Goal: Task Accomplishment & Management: Use online tool/utility

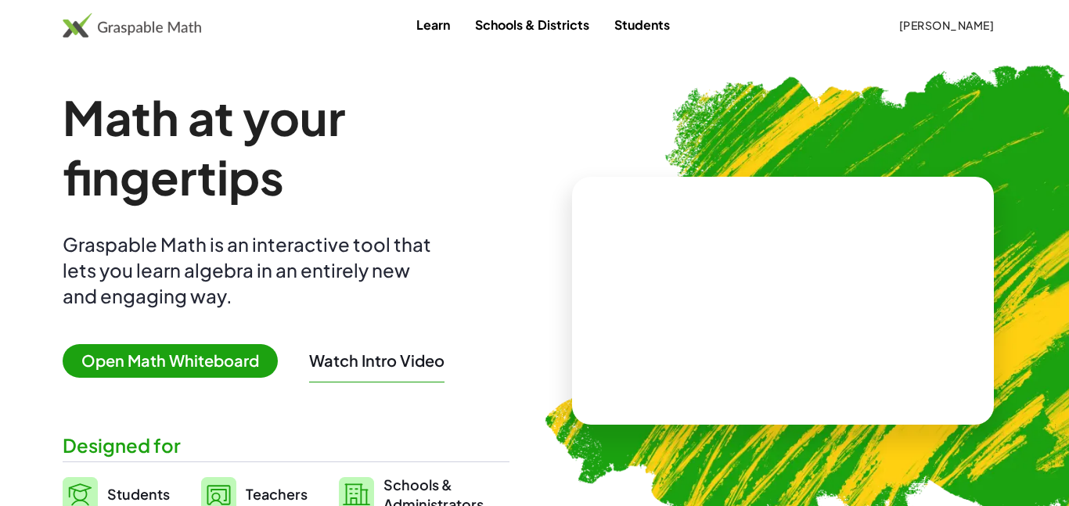
scroll to position [1, 0]
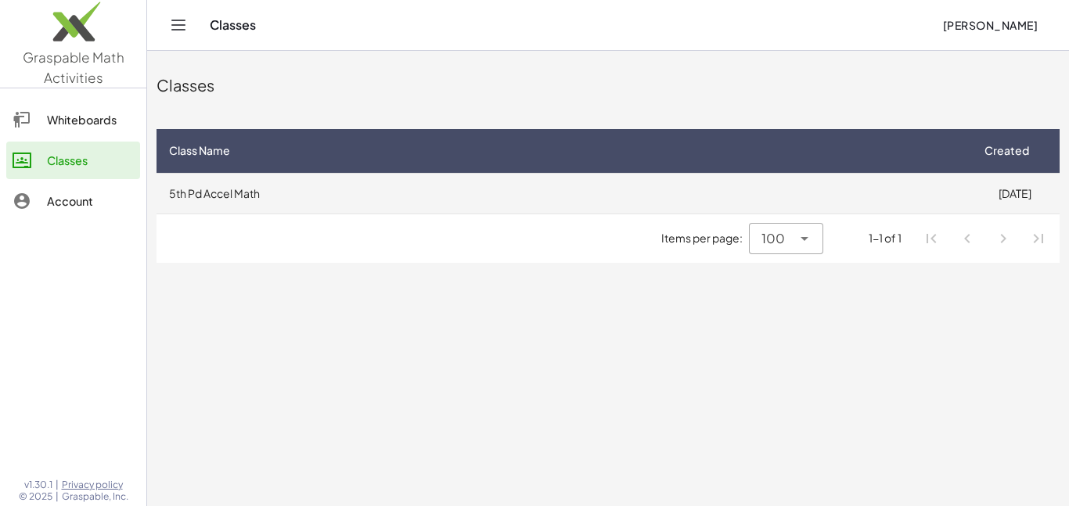
click at [645, 199] on td "5th Pd Accel Math" at bounding box center [563, 193] width 813 height 41
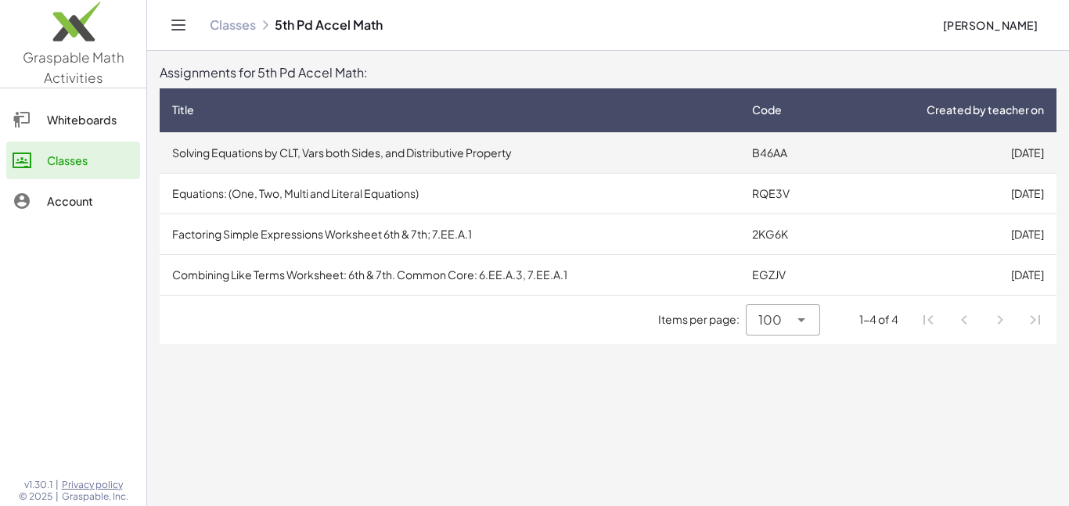
click at [545, 167] on td "Solving Equations by CLT, Vars both Sides, and Distributive Property" at bounding box center [450, 152] width 580 height 41
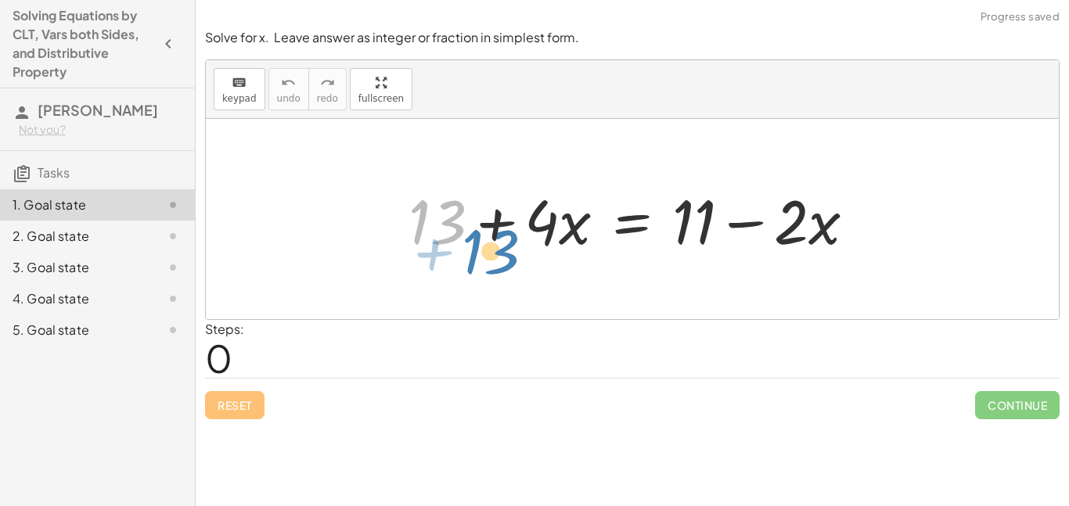
drag, startPoint x: 441, startPoint y: 227, endPoint x: 422, endPoint y: 236, distance: 21.0
click at [422, 236] on div at bounding box center [638, 219] width 475 height 81
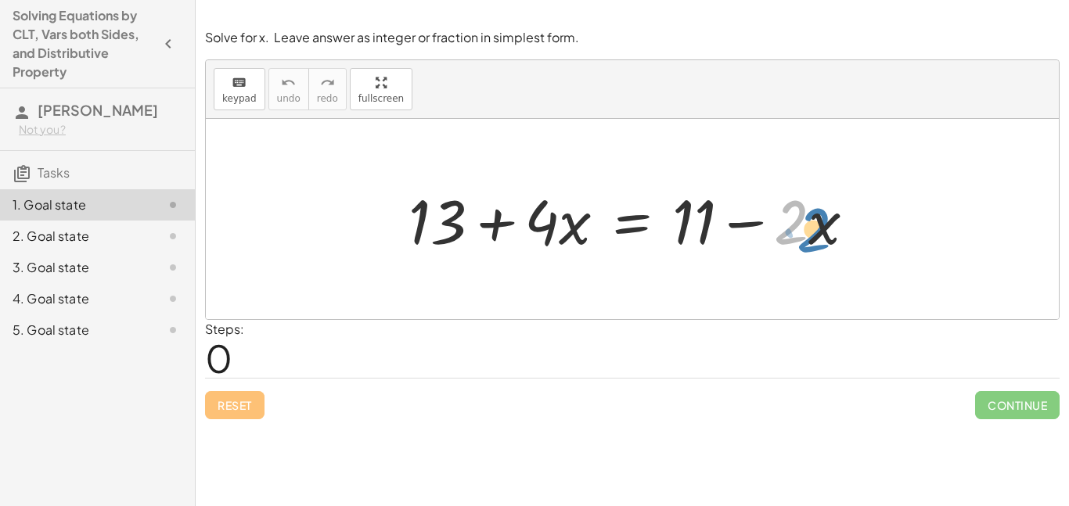
drag, startPoint x: 789, startPoint y: 241, endPoint x: 802, endPoint y: 247, distance: 14.0
click at [802, 247] on div at bounding box center [638, 219] width 475 height 81
drag, startPoint x: 744, startPoint y: 225, endPoint x: 559, endPoint y: 239, distance: 185.2
click at [559, 239] on div at bounding box center [638, 219] width 475 height 81
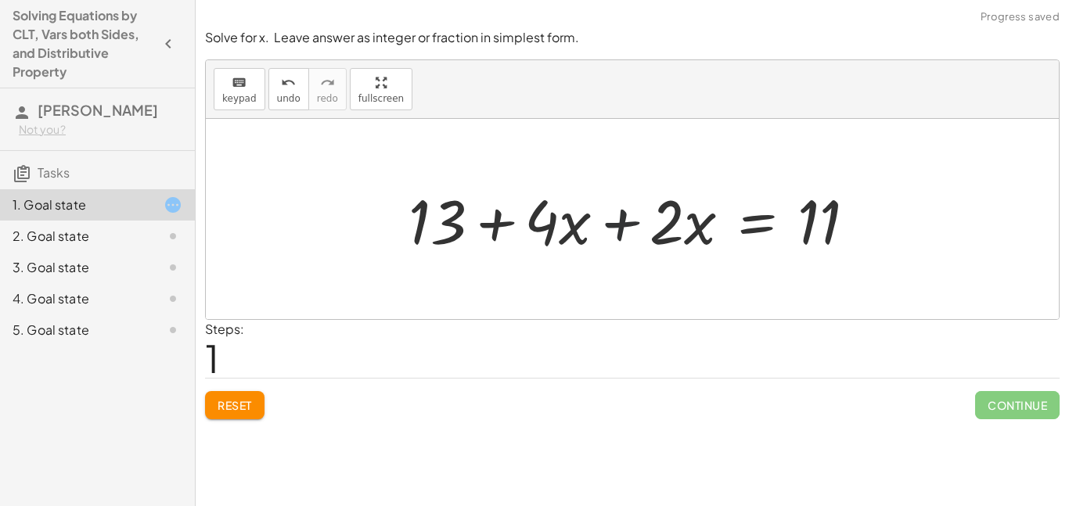
click at [541, 232] on div at bounding box center [638, 219] width 475 height 81
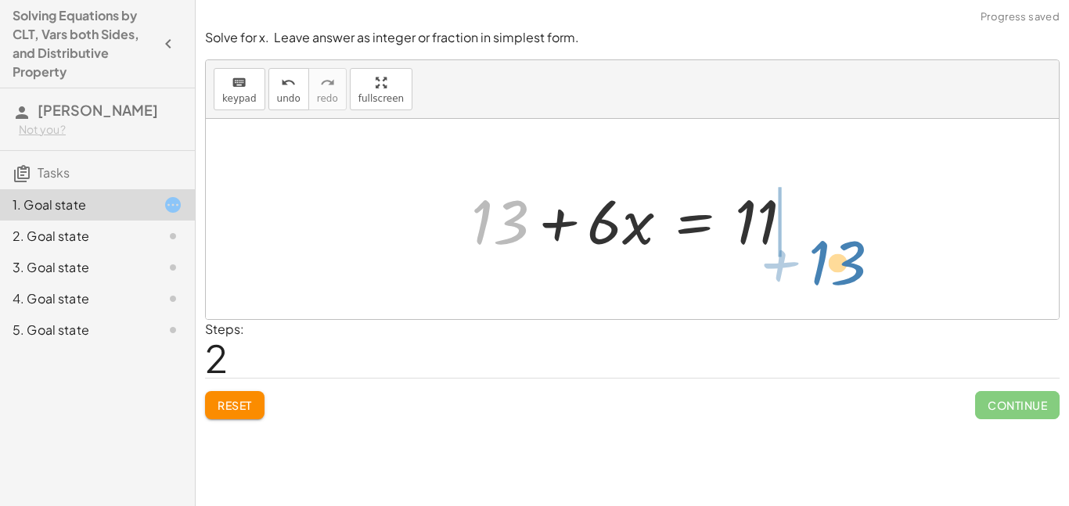
drag, startPoint x: 491, startPoint y: 224, endPoint x: 831, endPoint y: 259, distance: 342.3
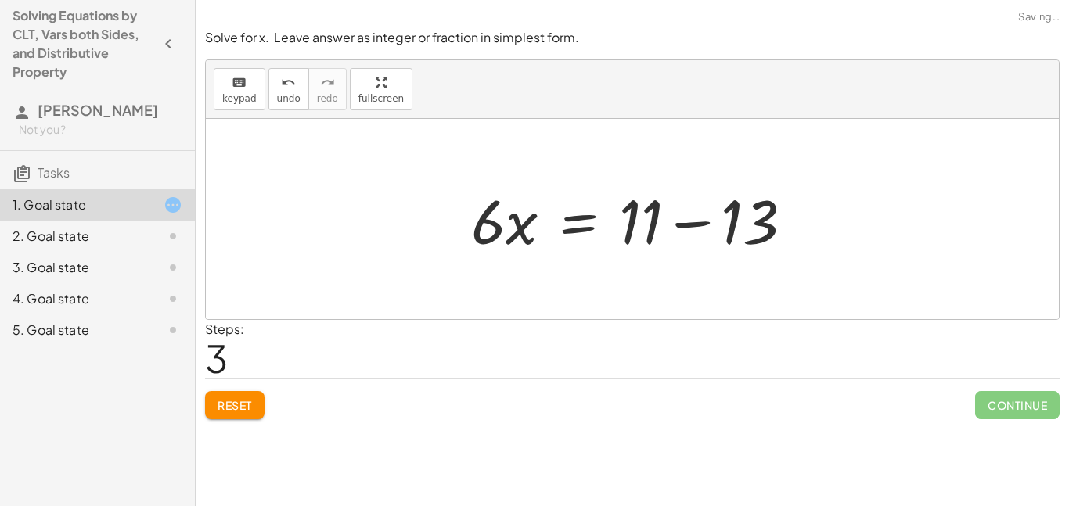
click at [863, 217] on div at bounding box center [632, 219] width 853 height 200
click at [761, 201] on div at bounding box center [638, 219] width 351 height 81
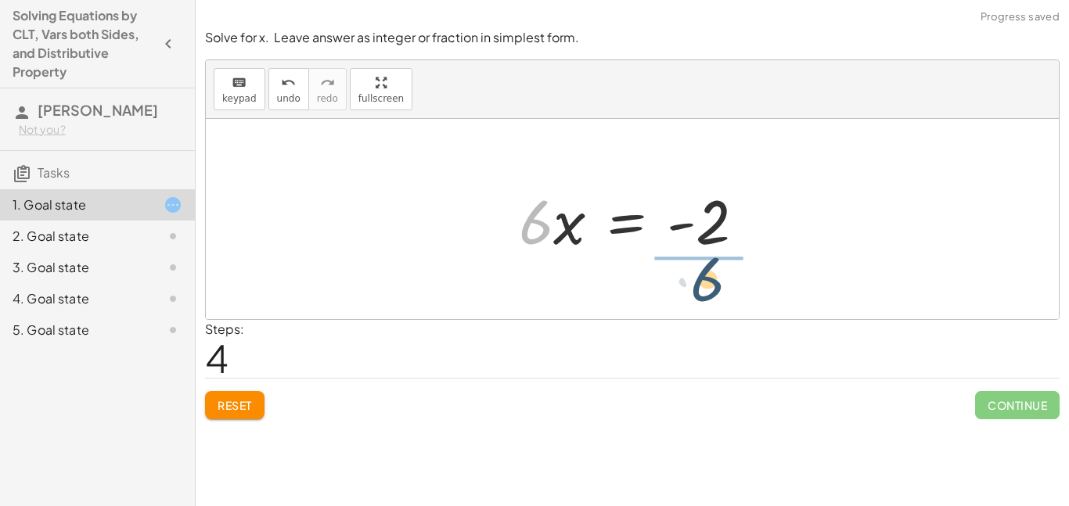
drag, startPoint x: 539, startPoint y: 228, endPoint x: 740, endPoint y: 285, distance: 208.4
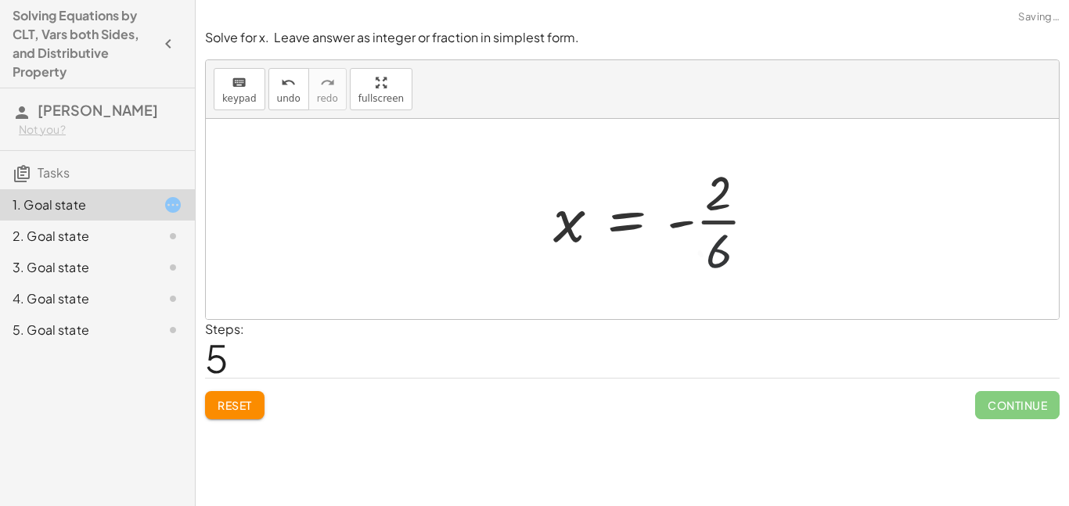
click at [726, 230] on div at bounding box center [662, 219] width 232 height 121
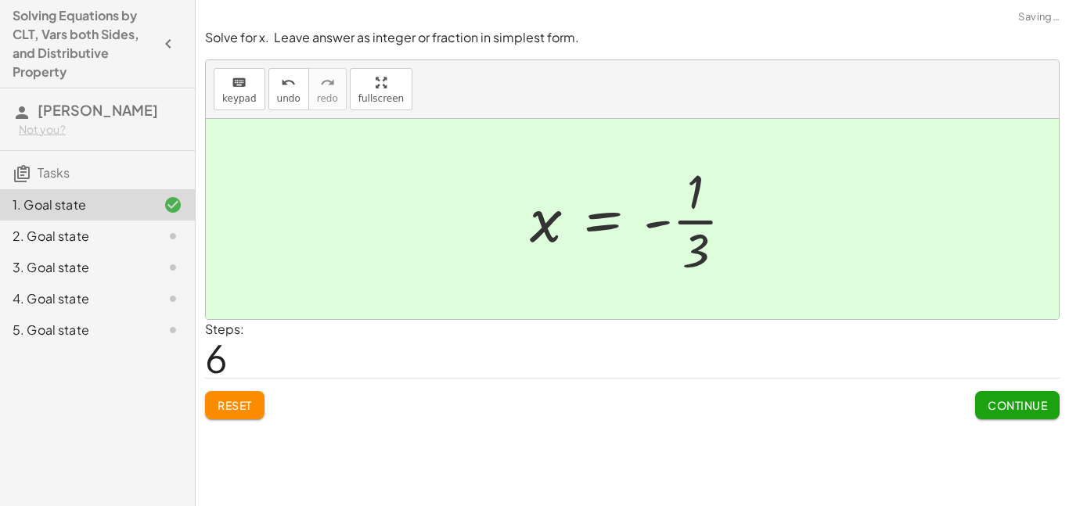
click at [982, 405] on button "Continue" at bounding box center [1017, 405] width 85 height 28
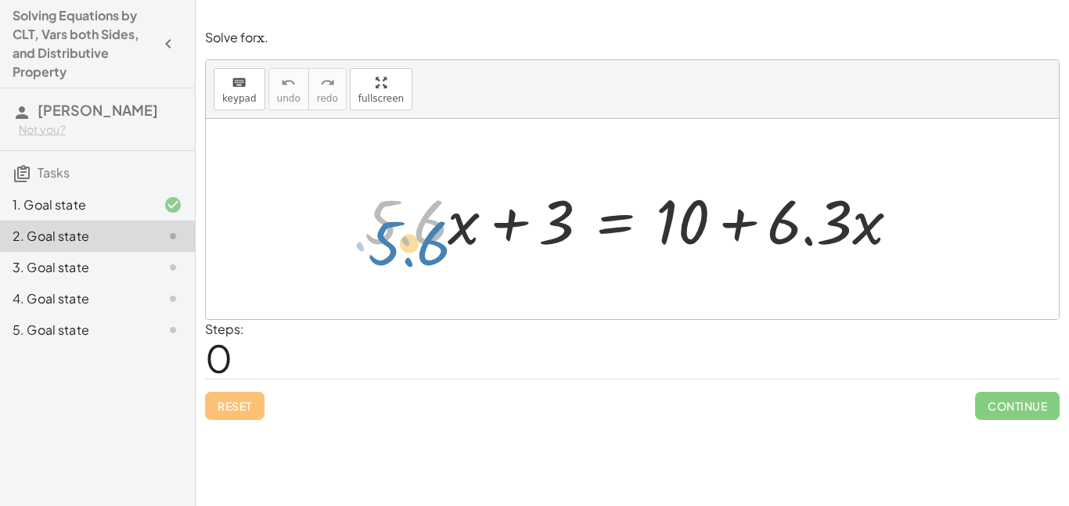
drag, startPoint x: 417, startPoint y: 239, endPoint x: 419, endPoint y: 252, distance: 13.4
click at [419, 252] on div at bounding box center [638, 219] width 563 height 81
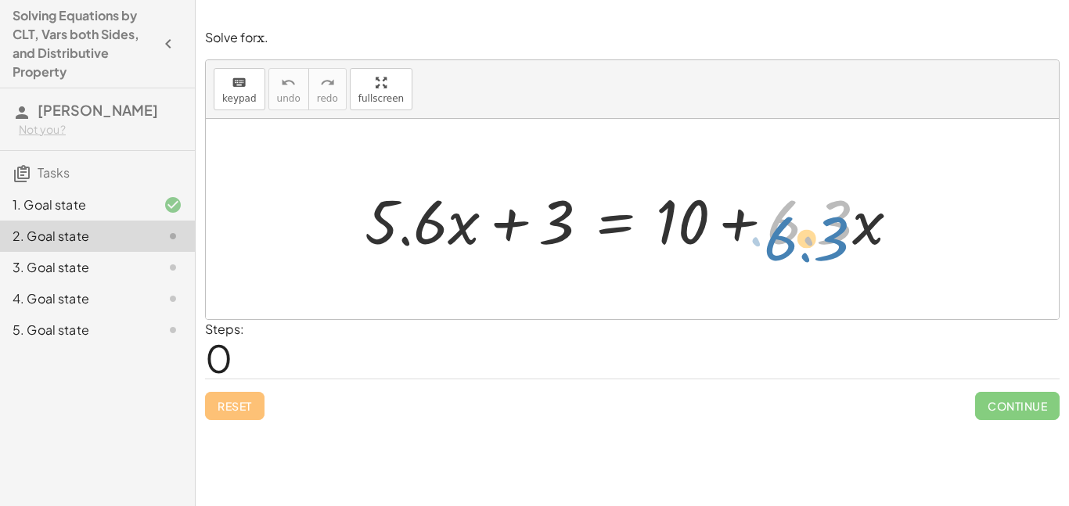
click at [788, 224] on div at bounding box center [638, 219] width 563 height 81
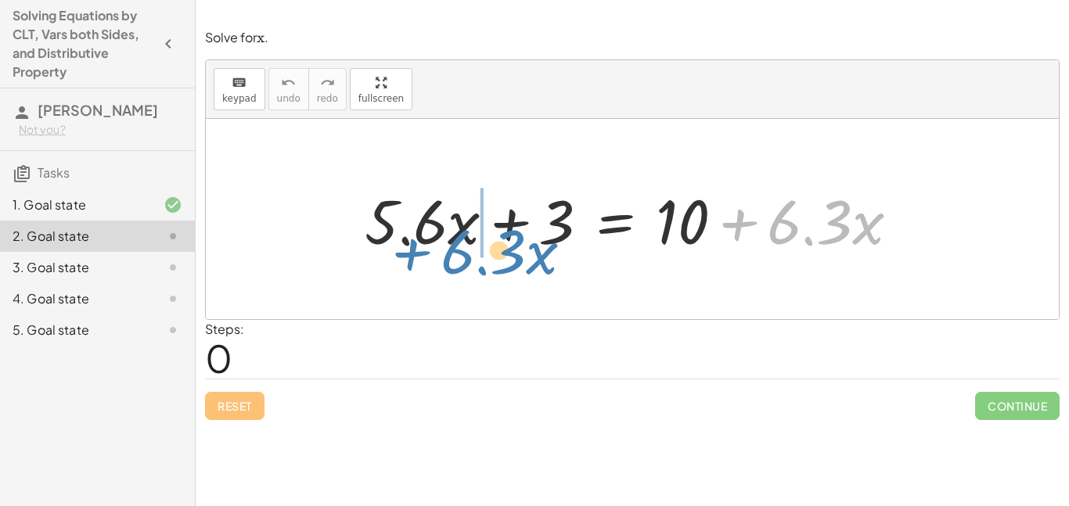
drag, startPoint x: 743, startPoint y: 222, endPoint x: 421, endPoint y: 251, distance: 323.0
click at [421, 251] on div at bounding box center [638, 219] width 563 height 81
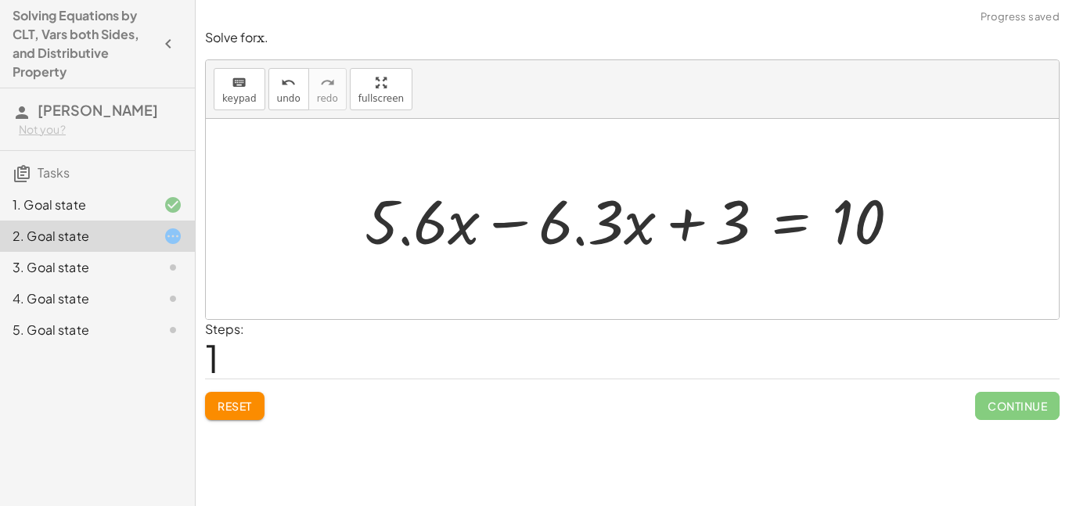
click at [409, 225] on div at bounding box center [638, 219] width 563 height 81
click at [430, 227] on div at bounding box center [638, 219] width 563 height 81
click at [517, 225] on div at bounding box center [638, 219] width 563 height 81
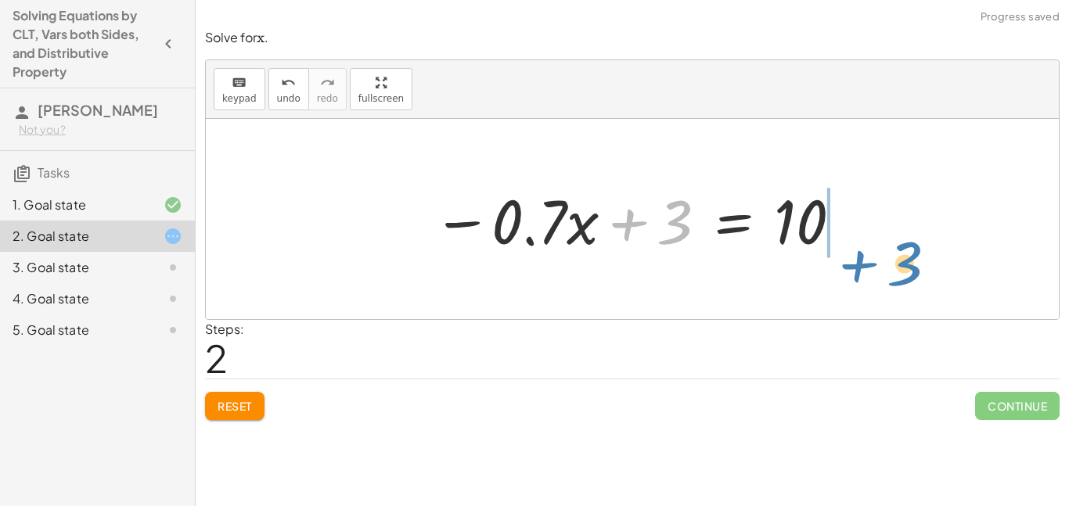
drag, startPoint x: 632, startPoint y: 227, endPoint x: 857, endPoint y: 258, distance: 227.5
click at [857, 258] on div "+ · 5.6 · x + 3 = + 10 + · 6.3 · x + · 5.6 · x − · 6.3 · x + 3 = 10 + 3 · x + 3…" at bounding box center [632, 219] width 853 height 200
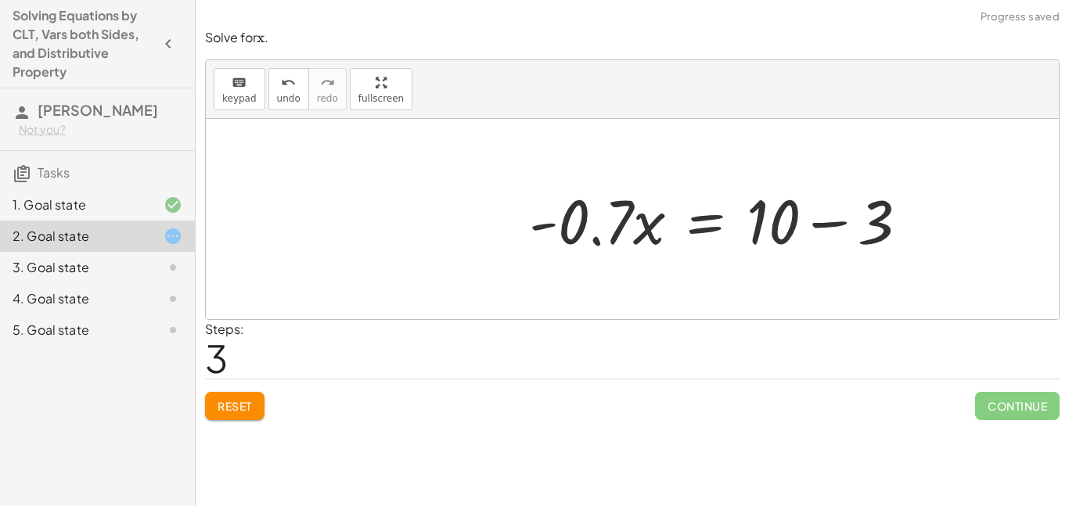
click at [861, 229] on div at bounding box center [632, 219] width 853 height 200
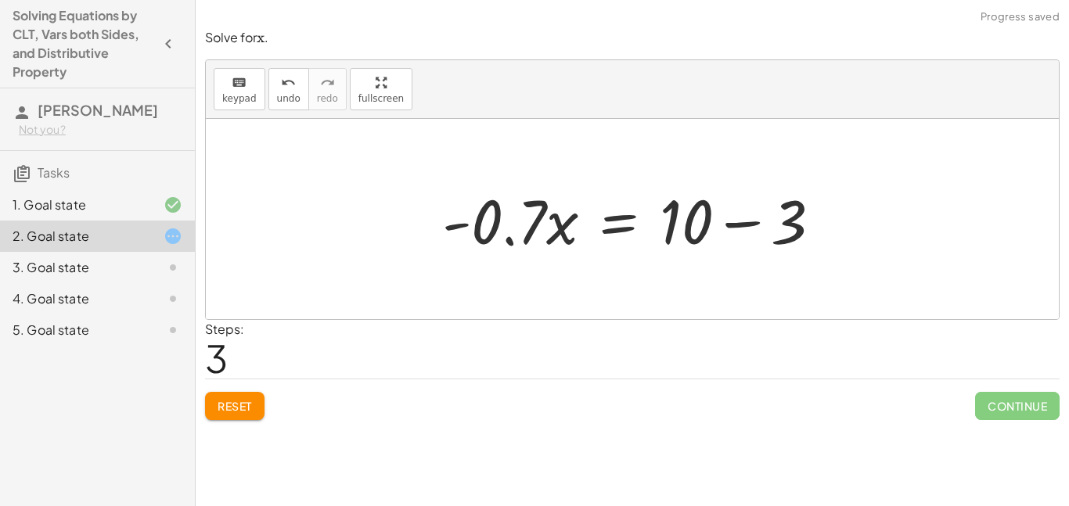
click at [738, 234] on div at bounding box center [638, 219] width 408 height 81
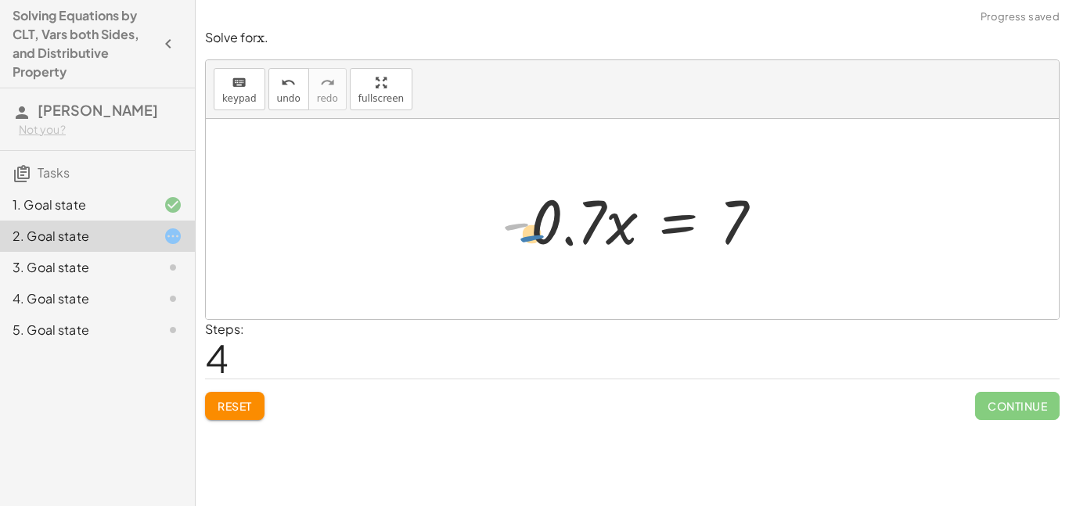
click at [523, 229] on div at bounding box center [638, 219] width 289 height 81
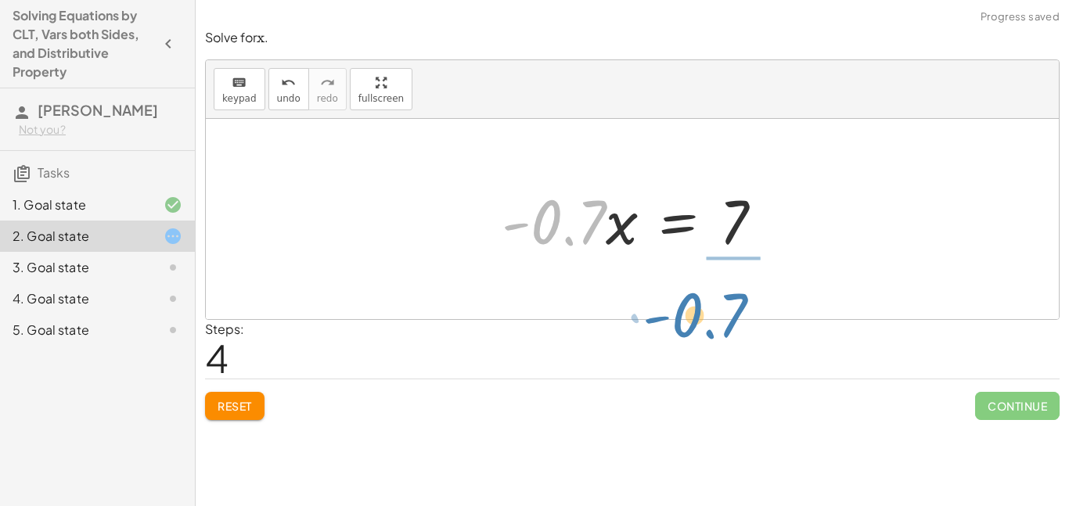
drag, startPoint x: 547, startPoint y: 226, endPoint x: 698, endPoint y: 315, distance: 175.1
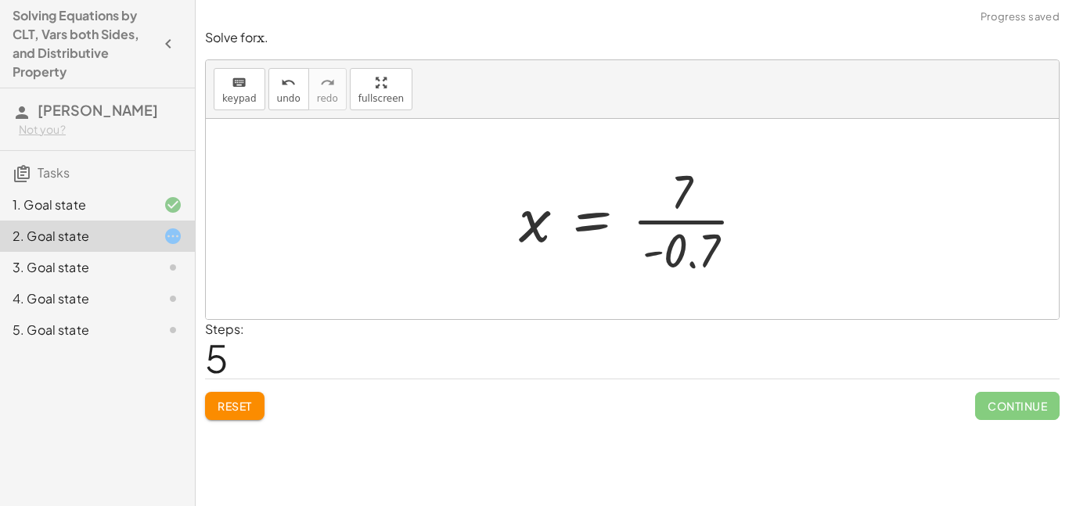
click at [706, 221] on div at bounding box center [638, 219] width 254 height 121
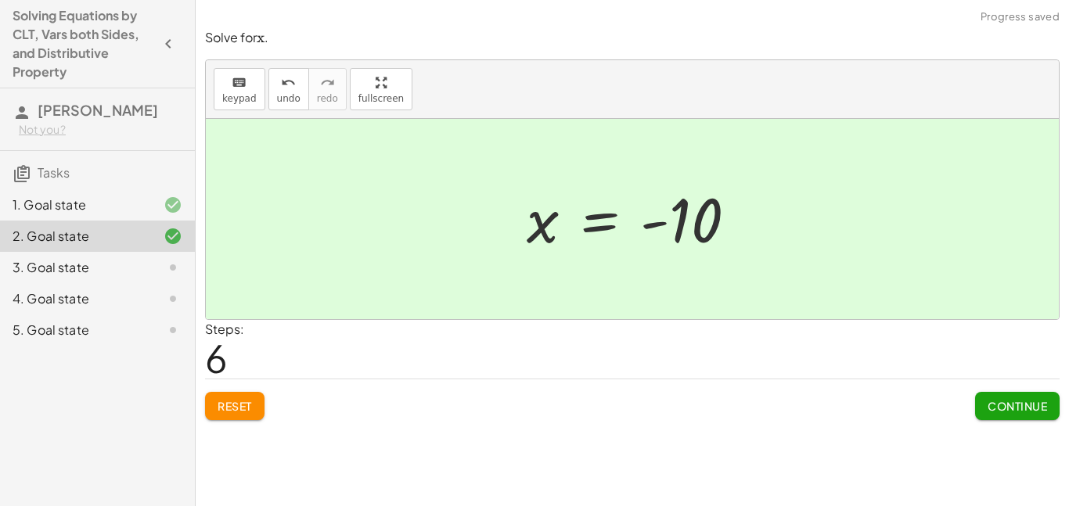
click at [1005, 413] on button "Continue" at bounding box center [1017, 406] width 85 height 28
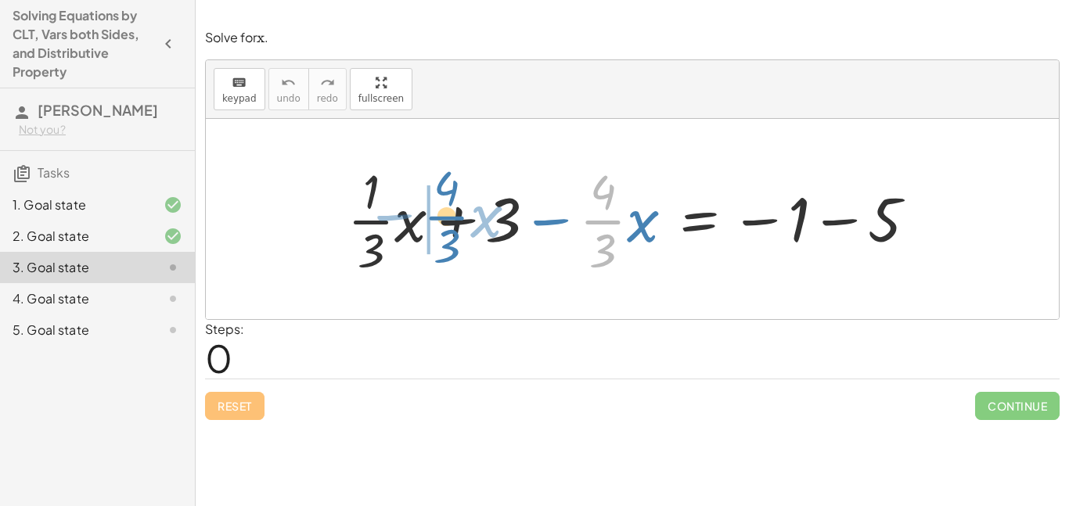
drag, startPoint x: 597, startPoint y: 222, endPoint x: 442, endPoint y: 219, distance: 154.2
click at [442, 219] on div at bounding box center [638, 219] width 597 height 121
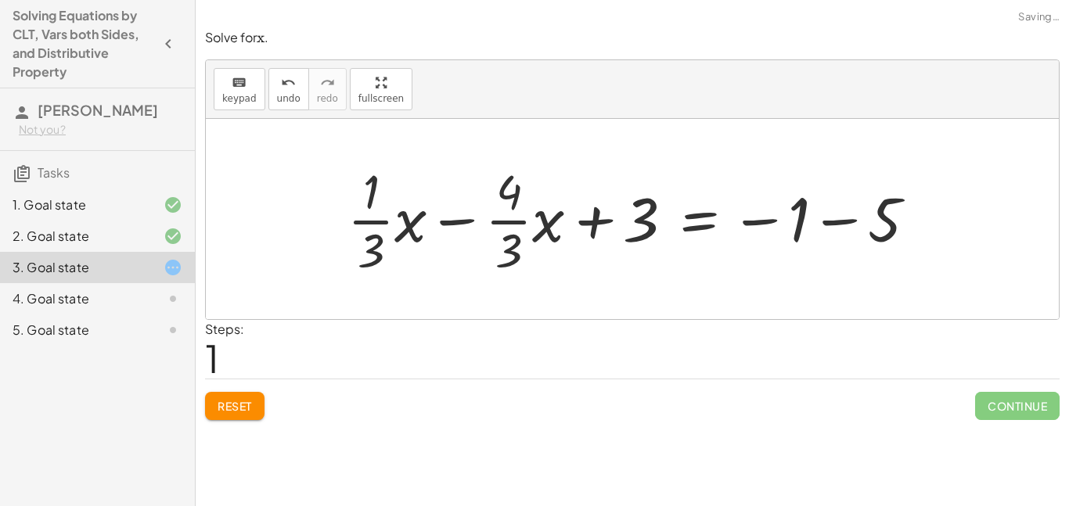
click at [456, 225] on div at bounding box center [638, 219] width 597 height 121
click at [462, 220] on div at bounding box center [638, 219] width 597 height 121
click at [462, 221] on div at bounding box center [638, 219] width 597 height 121
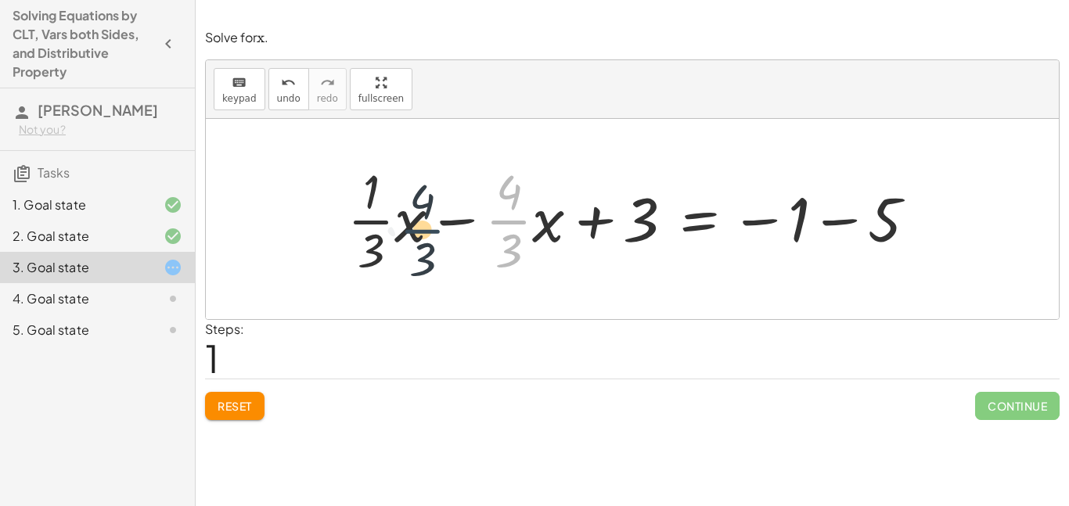
drag, startPoint x: 509, startPoint y: 221, endPoint x: 390, endPoint y: 225, distance: 119.1
click at [390, 225] on div at bounding box center [638, 219] width 597 height 121
click at [448, 225] on div at bounding box center [638, 219] width 597 height 121
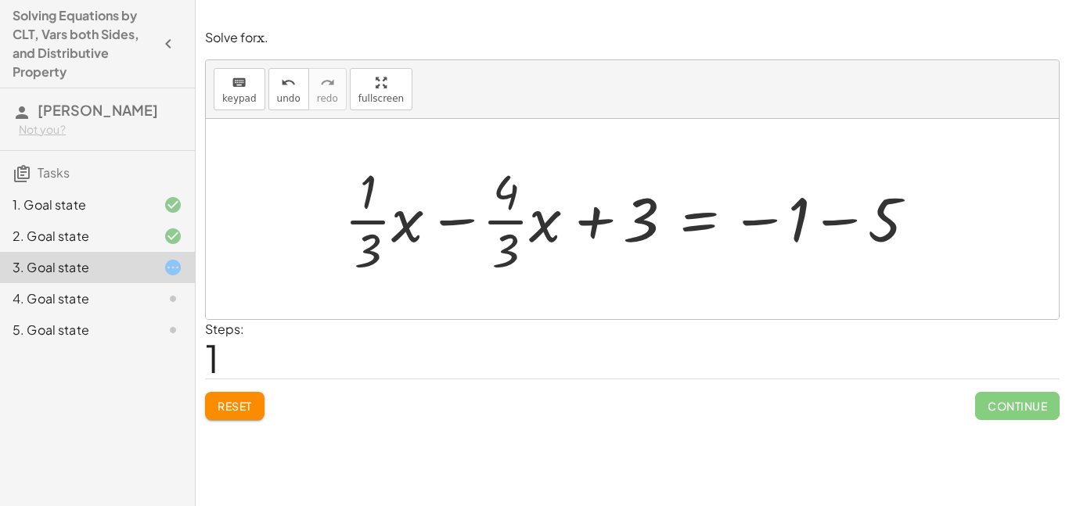
click at [448, 225] on div at bounding box center [638, 219] width 597 height 121
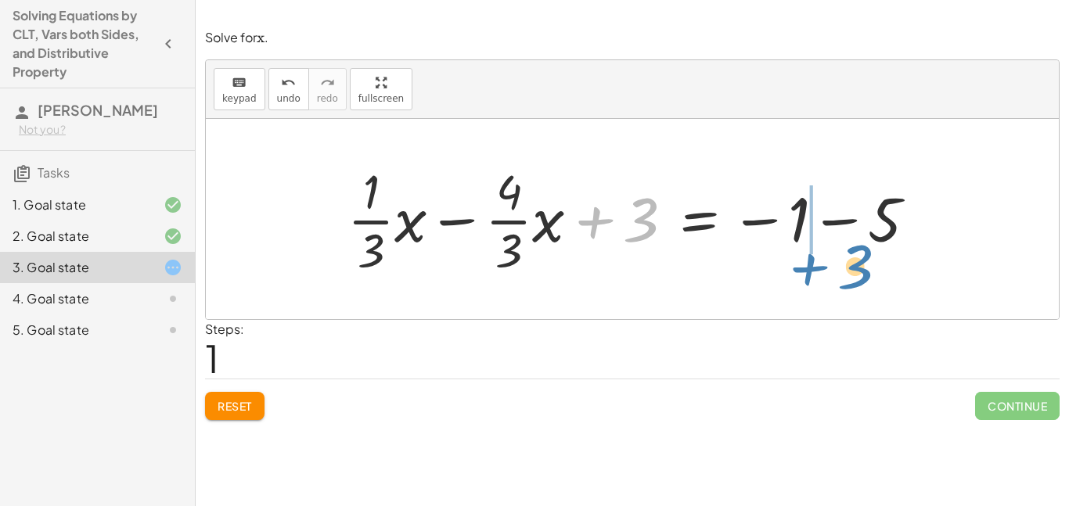
drag, startPoint x: 599, startPoint y: 220, endPoint x: 813, endPoint y: 267, distance: 219.6
click at [813, 267] on div at bounding box center [638, 219] width 597 height 121
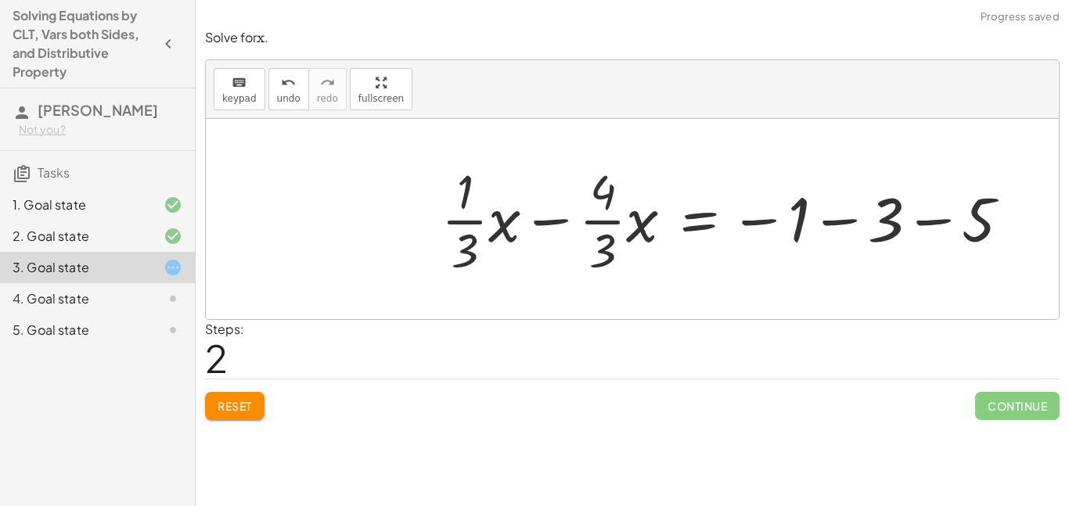
click at [826, 229] on div at bounding box center [732, 219] width 597 height 121
click at [824, 223] on div at bounding box center [692, 219] width 516 height 121
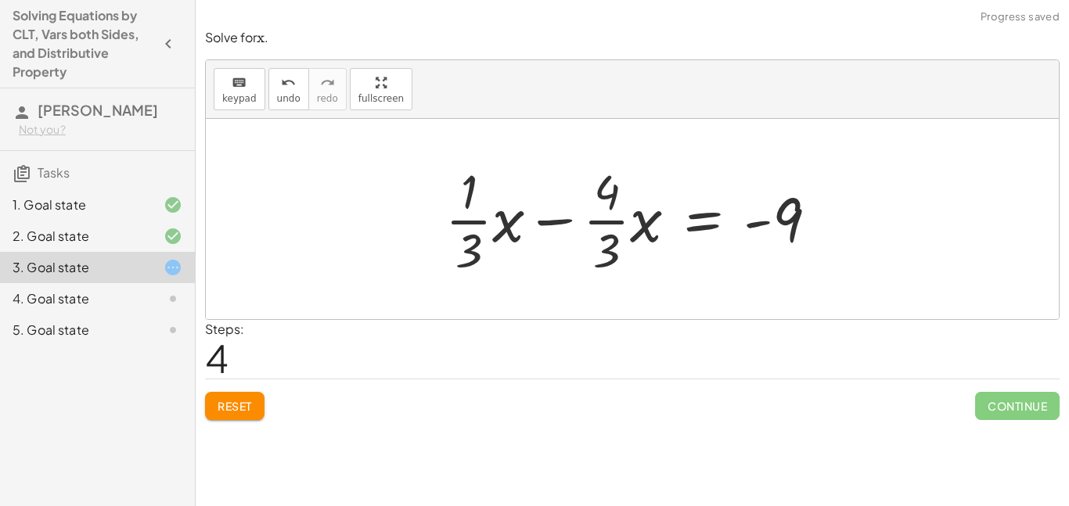
click at [568, 218] on div at bounding box center [638, 219] width 401 height 121
click at [563, 222] on div at bounding box center [638, 219] width 401 height 121
drag, startPoint x: 600, startPoint y: 225, endPoint x: 607, endPoint y: 230, distance: 8.3
click at [607, 230] on div at bounding box center [638, 219] width 401 height 121
click at [603, 238] on div at bounding box center [638, 219] width 401 height 121
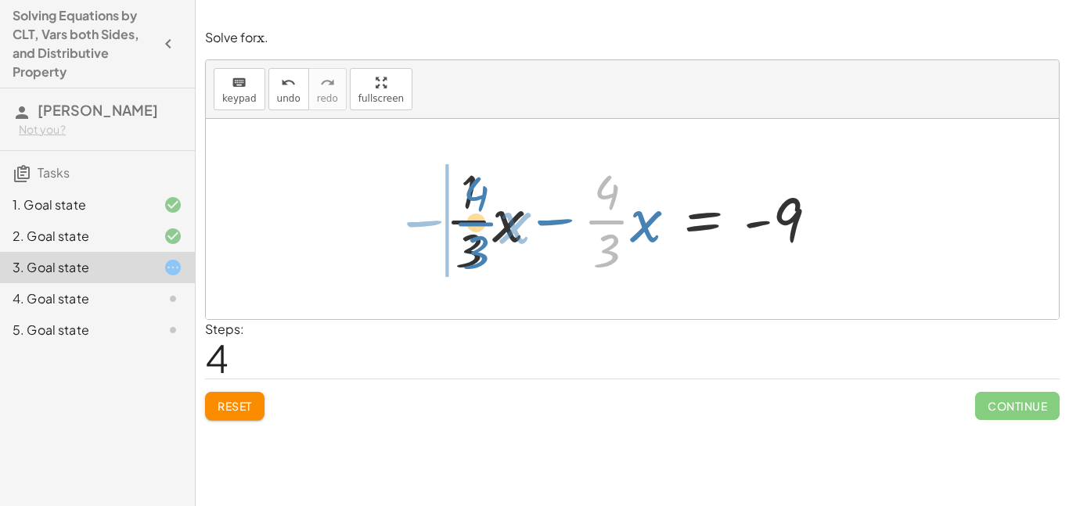
drag, startPoint x: 593, startPoint y: 225, endPoint x: 460, endPoint y: 226, distance: 132.3
click at [460, 226] on div at bounding box center [638, 219] width 401 height 121
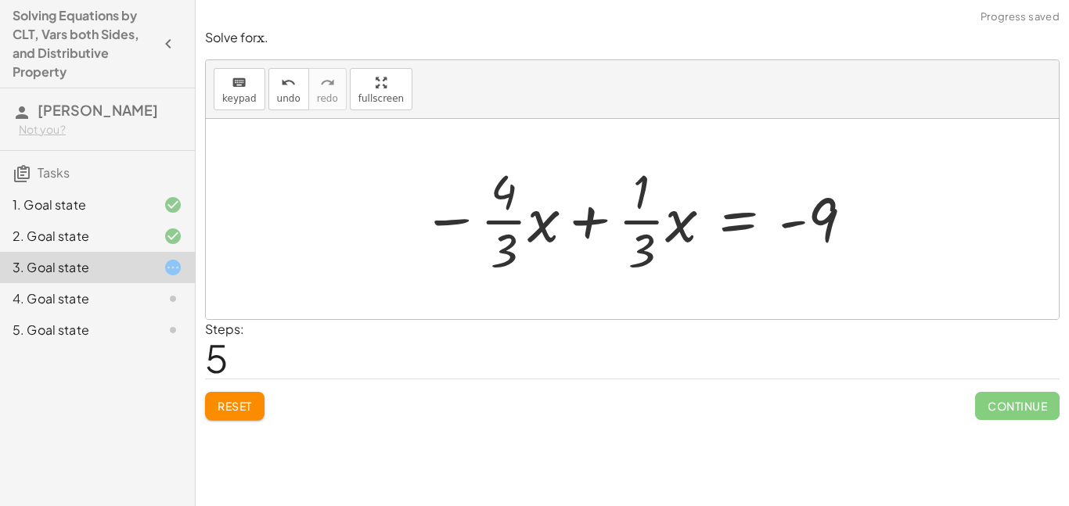
click at [590, 231] on div at bounding box center [638, 219] width 449 height 121
click at [590, 229] on div at bounding box center [638, 219] width 449 height 121
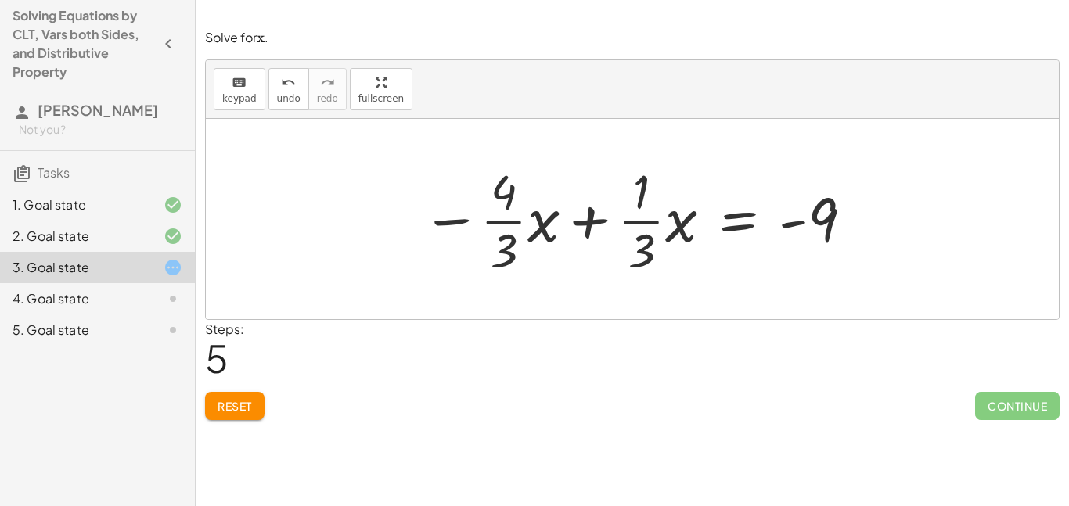
click at [590, 229] on div at bounding box center [638, 219] width 449 height 121
click at [550, 240] on div at bounding box center [638, 219] width 449 height 121
drag, startPoint x: 509, startPoint y: 193, endPoint x: 661, endPoint y: 193, distance: 152.7
click at [661, 193] on div at bounding box center [638, 219] width 449 height 121
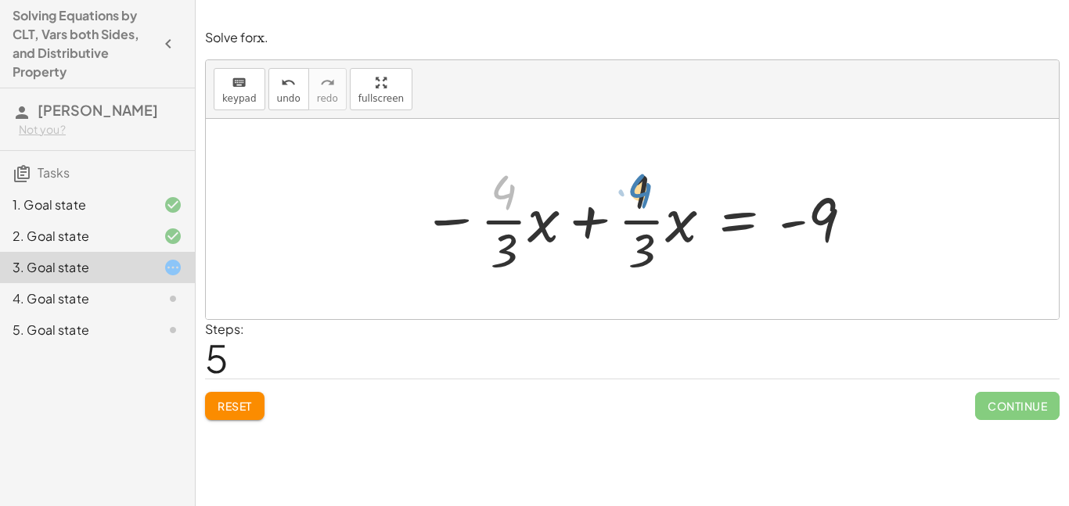
drag, startPoint x: 499, startPoint y: 187, endPoint x: 643, endPoint y: 186, distance: 144.0
click at [643, 186] on div at bounding box center [638, 219] width 449 height 121
drag, startPoint x: 506, startPoint y: 184, endPoint x: 557, endPoint y: 188, distance: 51.0
click at [557, 188] on div at bounding box center [638, 219] width 449 height 121
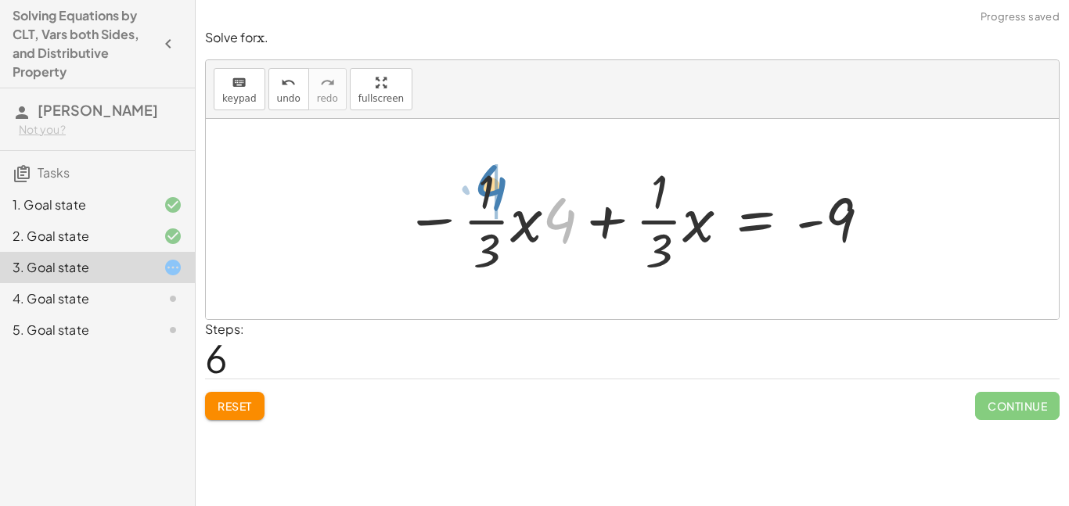
drag, startPoint x: 557, startPoint y: 212, endPoint x: 484, endPoint y: 180, distance: 79.6
click at [484, 180] on div at bounding box center [638, 219] width 483 height 121
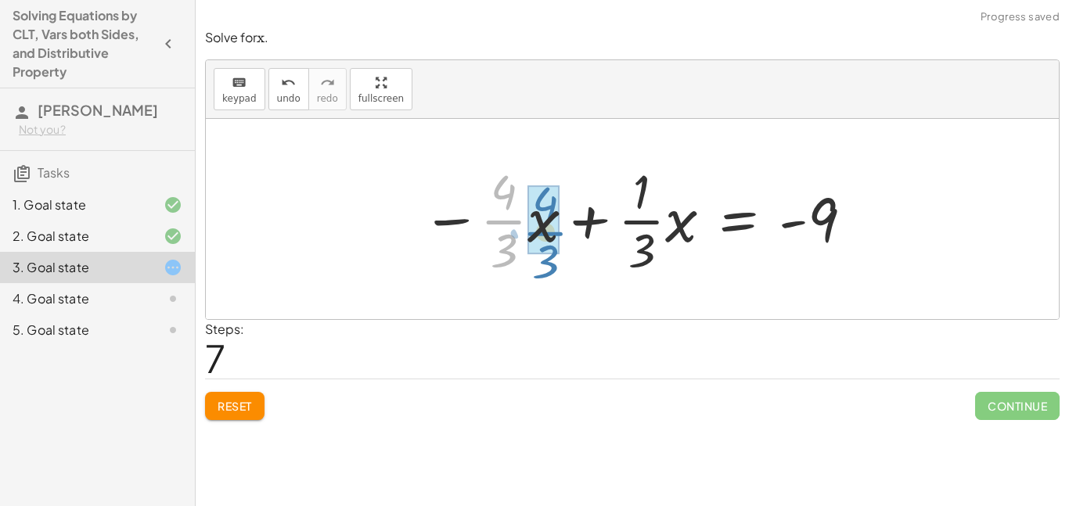
drag, startPoint x: 500, startPoint y: 216, endPoint x: 542, endPoint y: 227, distance: 43.7
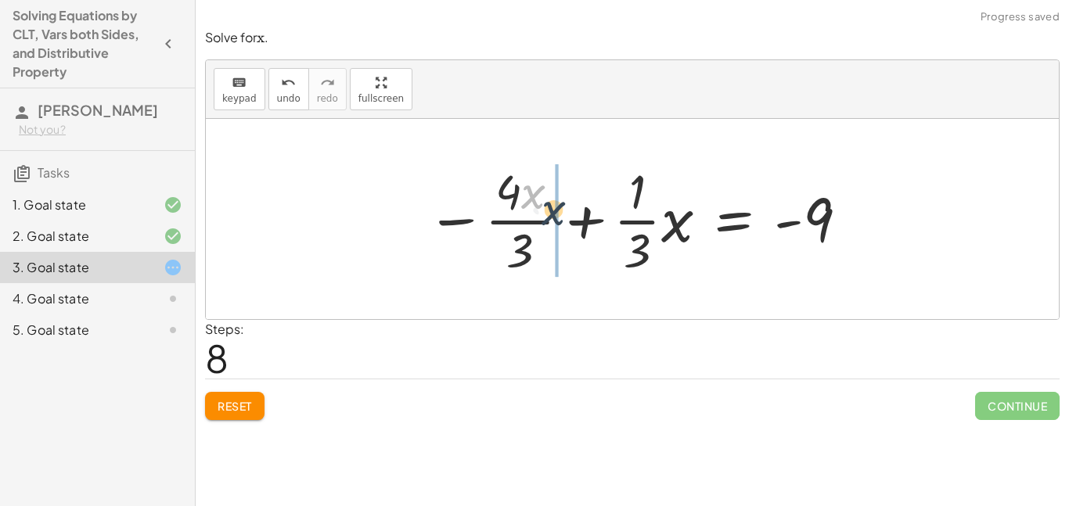
drag, startPoint x: 530, startPoint y: 198, endPoint x: 561, endPoint y: 225, distance: 41.1
click at [561, 225] on div at bounding box center [639, 219] width 440 height 121
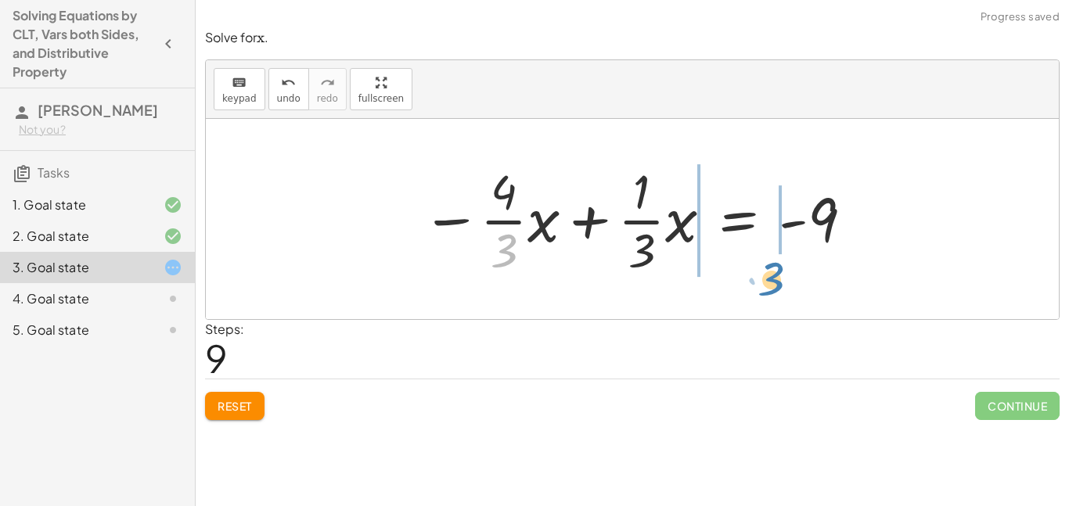
drag, startPoint x: 499, startPoint y: 247, endPoint x: 767, endPoint y: 273, distance: 269.8
click at [767, 273] on div at bounding box center [638, 219] width 449 height 121
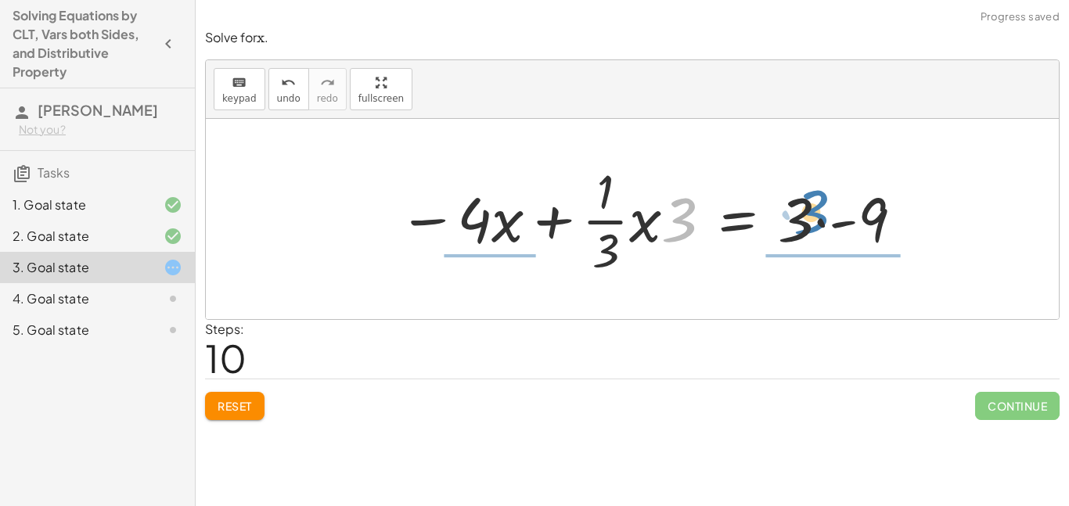
drag, startPoint x: 680, startPoint y: 220, endPoint x: 813, endPoint y: 212, distance: 133.3
click at [813, 212] on div at bounding box center [652, 219] width 523 height 121
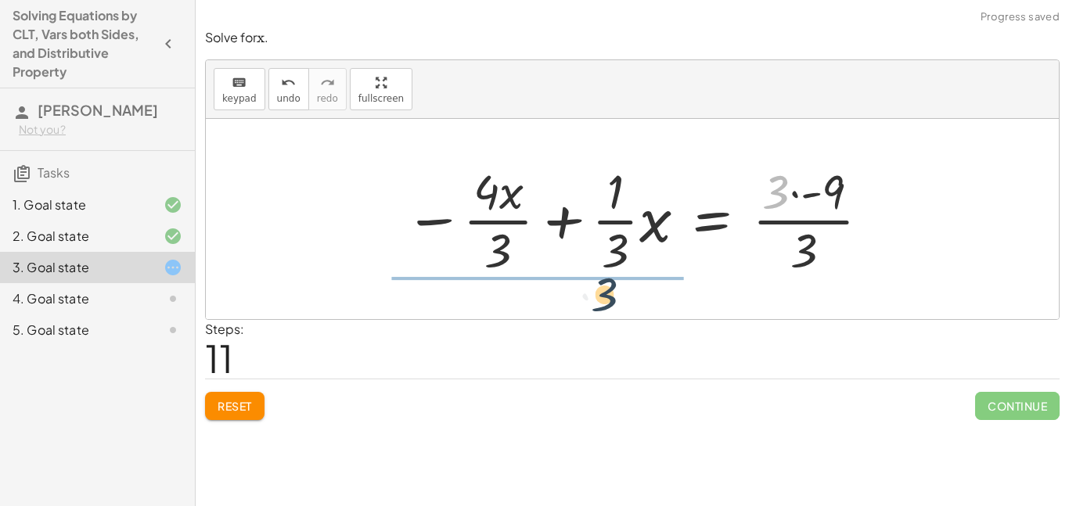
drag, startPoint x: 780, startPoint y: 199, endPoint x: 593, endPoint y: 297, distance: 210.4
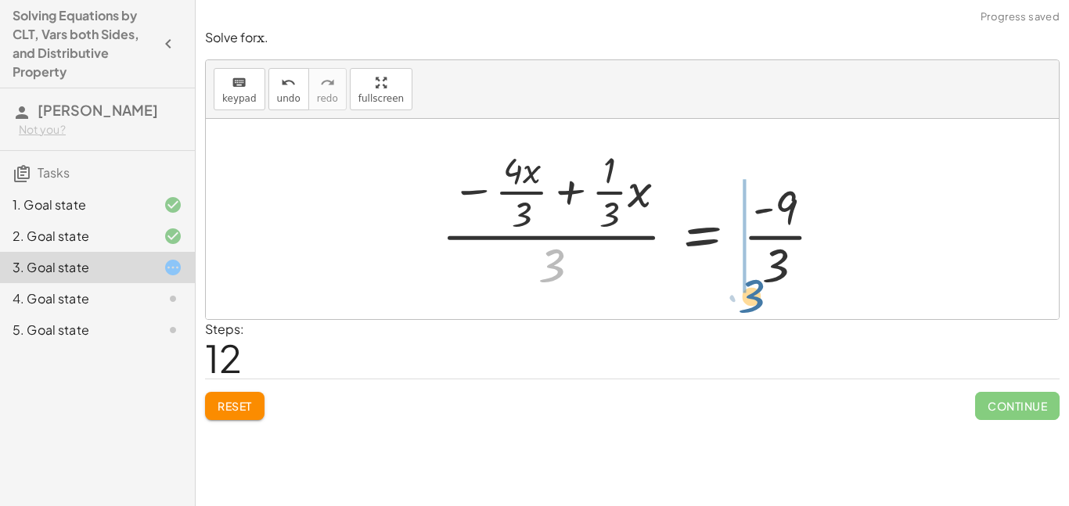
drag, startPoint x: 561, startPoint y: 259, endPoint x: 766, endPoint y: 290, distance: 206.7
click at [766, 290] on div at bounding box center [638, 219] width 409 height 151
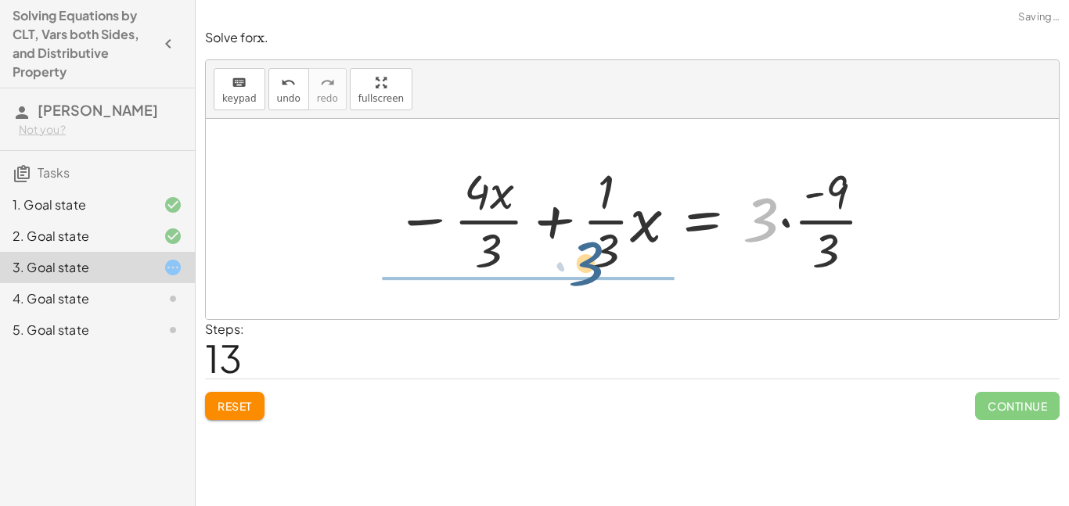
drag, startPoint x: 760, startPoint y: 215, endPoint x: 589, endPoint y: 269, distance: 179.7
click at [589, 269] on div at bounding box center [635, 219] width 496 height 121
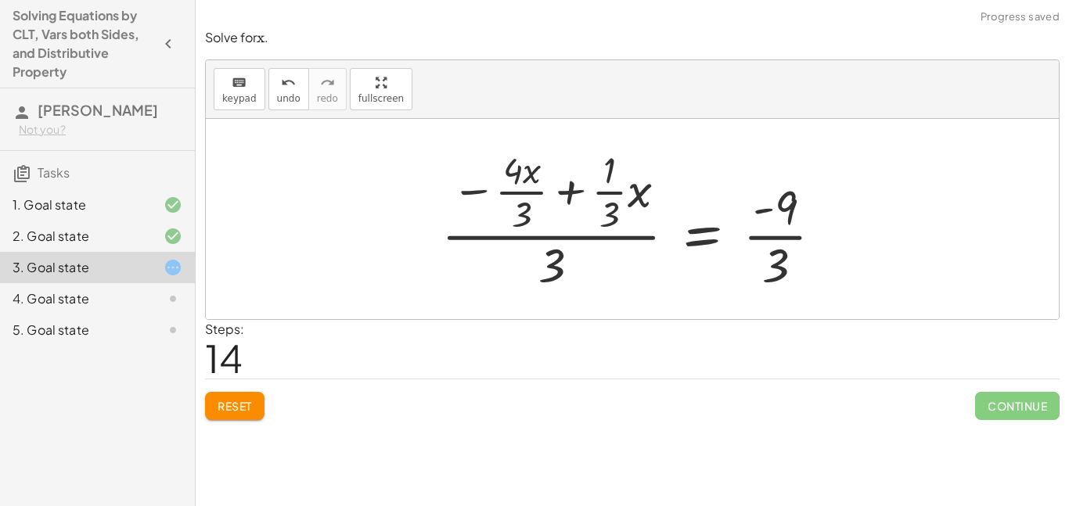
click at [239, 409] on span "Reset" at bounding box center [235, 406] width 34 height 14
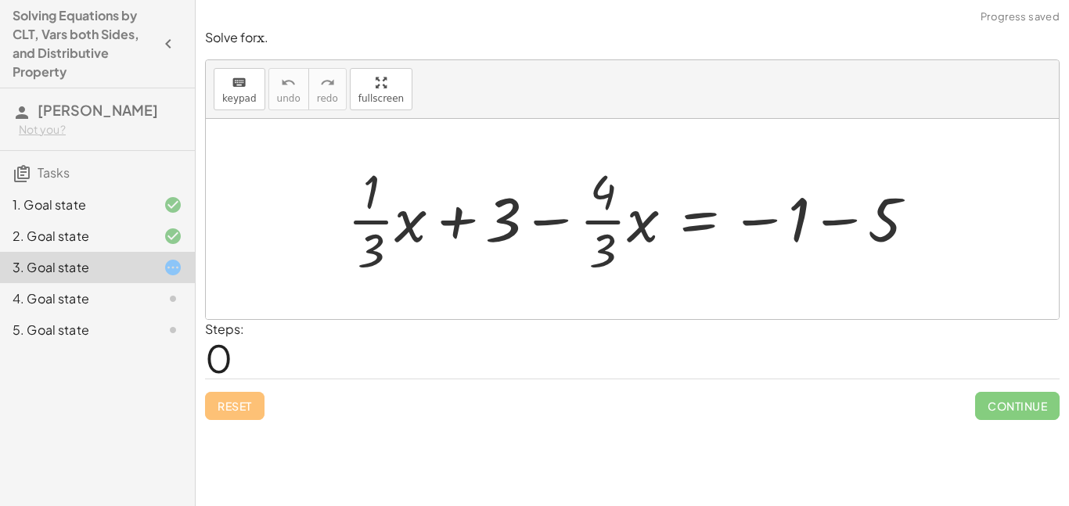
click at [551, 224] on div at bounding box center [638, 219] width 597 height 121
click at [547, 225] on div at bounding box center [638, 219] width 597 height 121
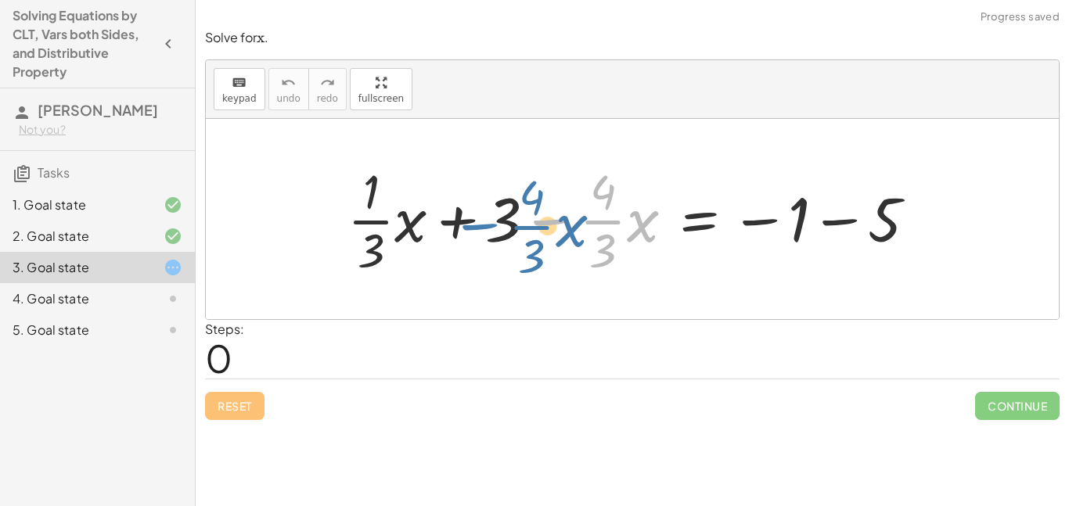
drag, startPoint x: 549, startPoint y: 225, endPoint x: 477, endPoint y: 225, distance: 72.0
click at [477, 225] on div at bounding box center [638, 219] width 597 height 121
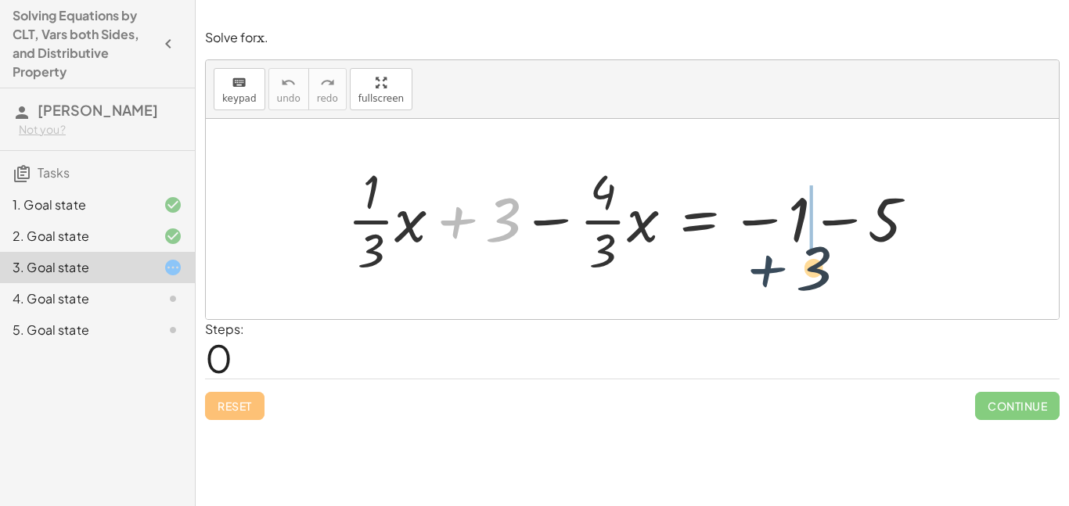
drag, startPoint x: 463, startPoint y: 225, endPoint x: 818, endPoint y: 279, distance: 359.5
click at [818, 279] on div at bounding box center [638, 219] width 597 height 121
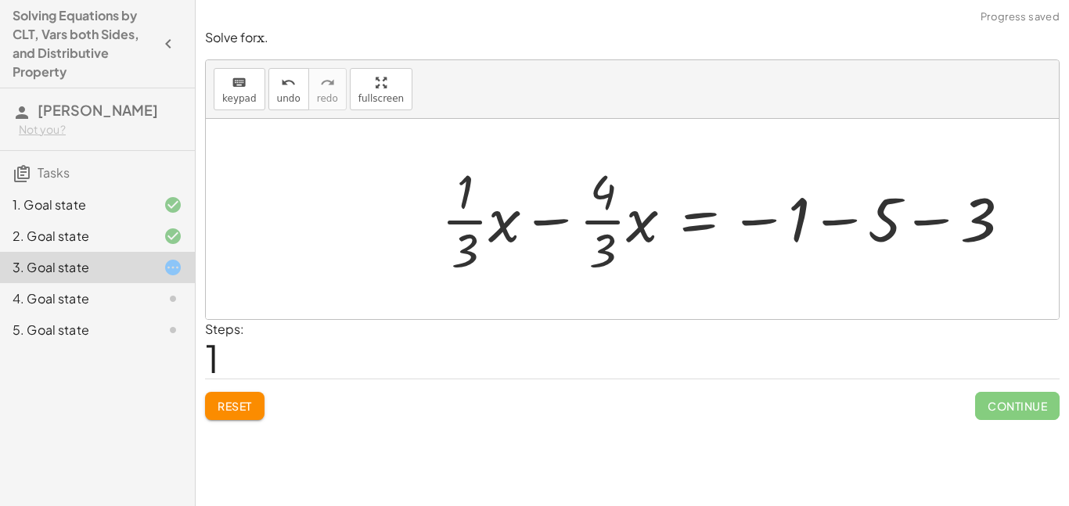
click at [842, 222] on div at bounding box center [732, 219] width 597 height 121
click at [842, 222] on div at bounding box center [693, 219] width 518 height 121
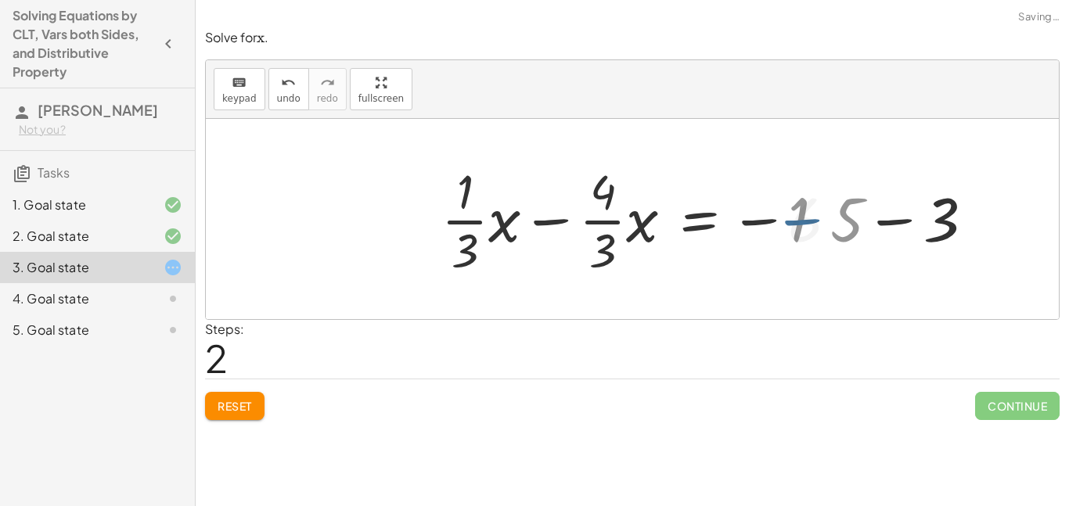
click at [842, 222] on div at bounding box center [693, 219] width 518 height 121
click at [842, 222] on div at bounding box center [632, 219] width 853 height 200
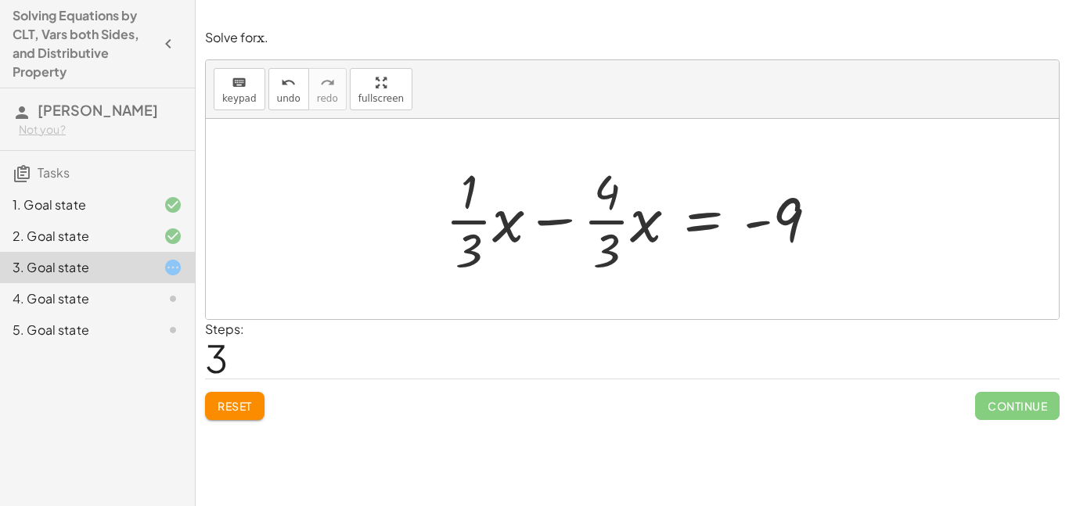
click at [568, 229] on div at bounding box center [638, 219] width 401 height 121
click at [564, 226] on div at bounding box center [638, 219] width 401 height 121
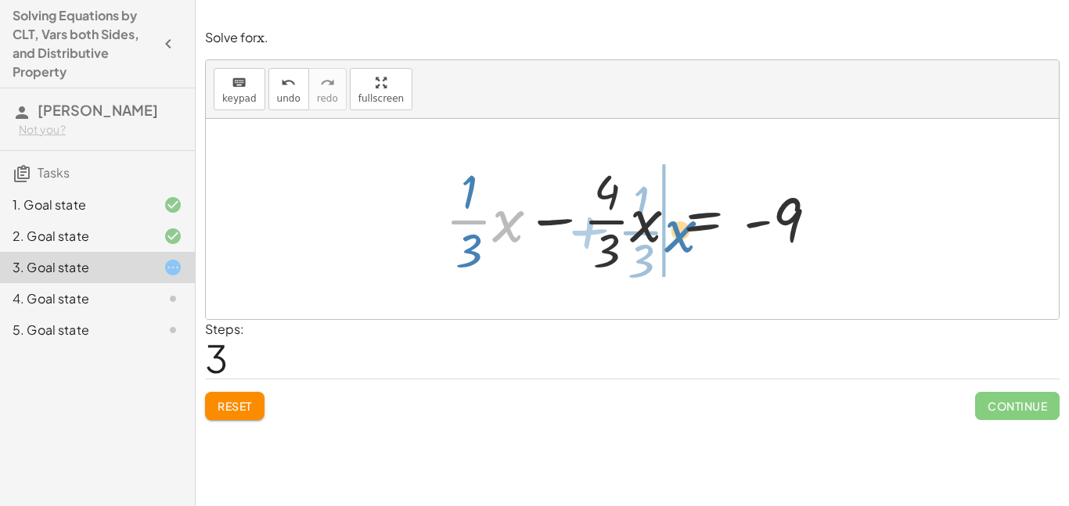
drag, startPoint x: 510, startPoint y: 233, endPoint x: 683, endPoint y: 244, distance: 172.6
click at [683, 244] on div at bounding box center [638, 219] width 401 height 121
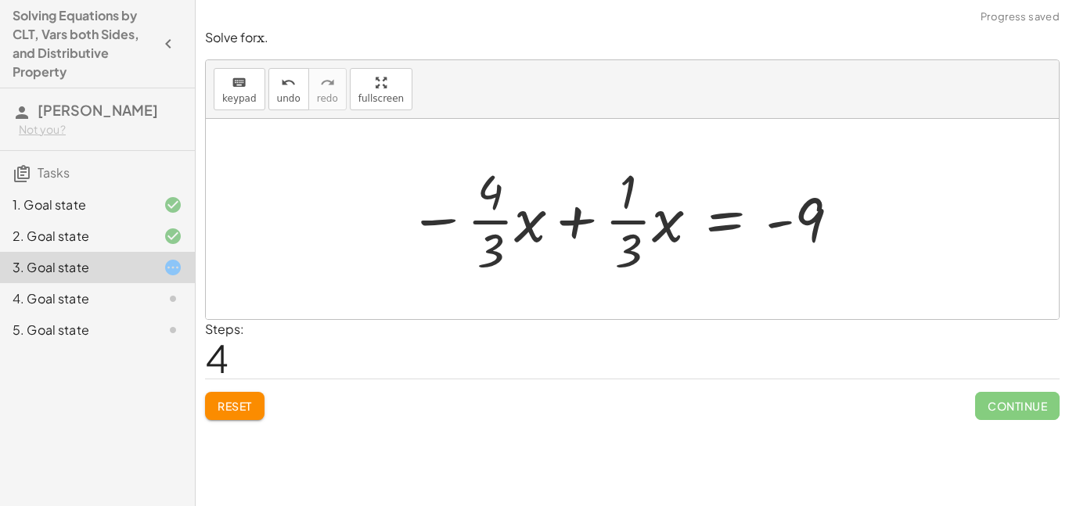
click at [563, 218] on div at bounding box center [625, 219] width 449 height 121
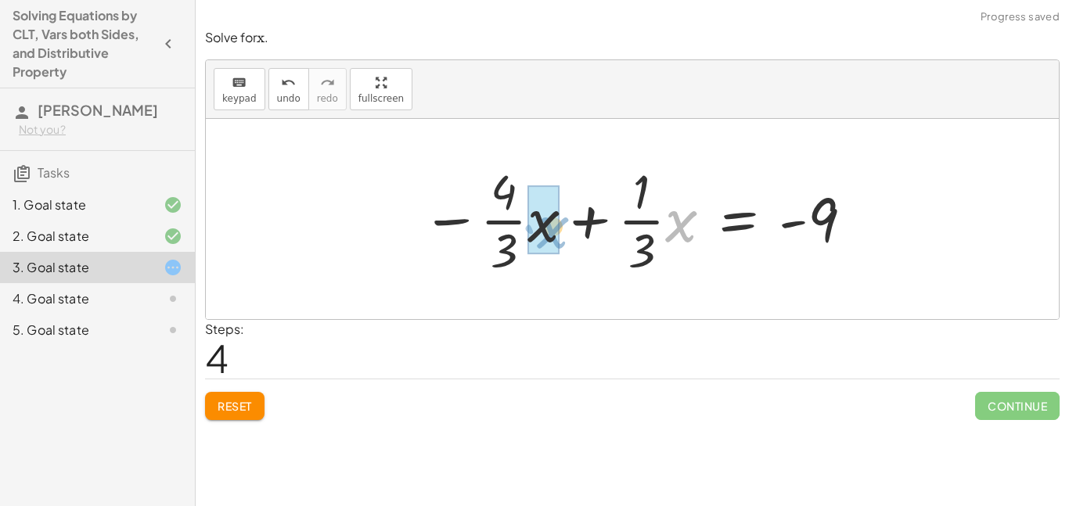
drag, startPoint x: 672, startPoint y: 231, endPoint x: 536, endPoint y: 237, distance: 135.6
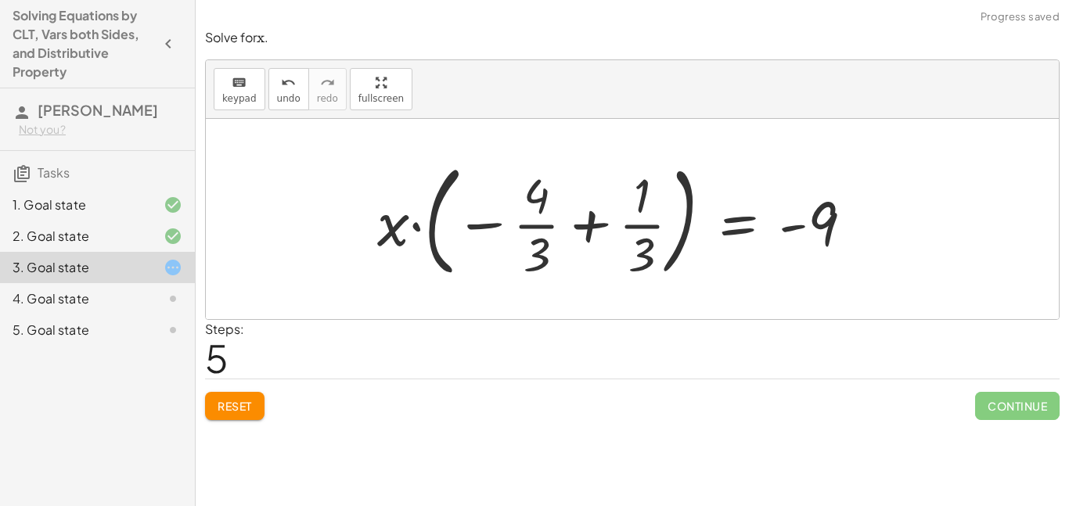
click at [442, 234] on div at bounding box center [621, 219] width 504 height 130
click at [578, 225] on div at bounding box center [621, 219] width 504 height 130
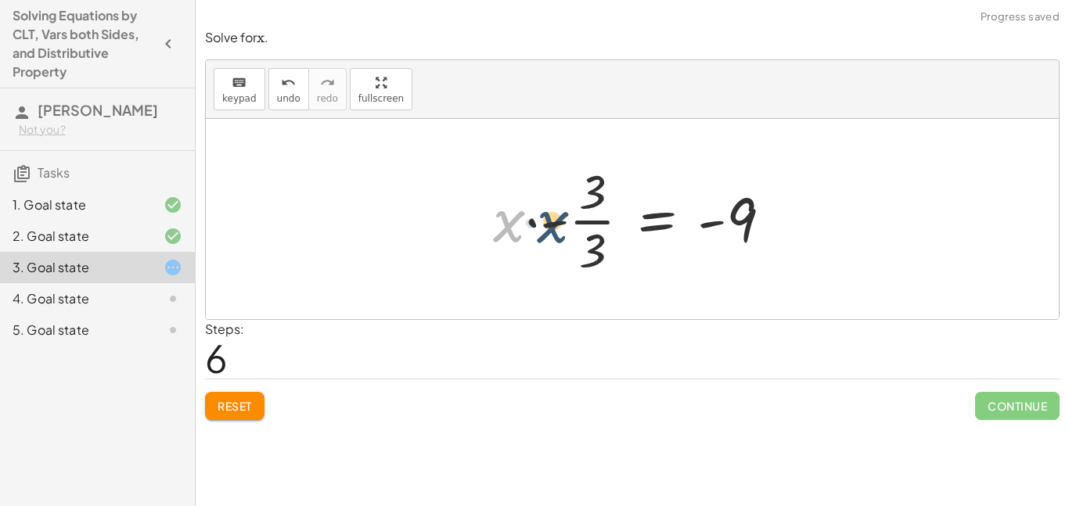
drag, startPoint x: 513, startPoint y: 226, endPoint x: 557, endPoint y: 229, distance: 43.9
click at [557, 229] on div at bounding box center [638, 219] width 307 height 121
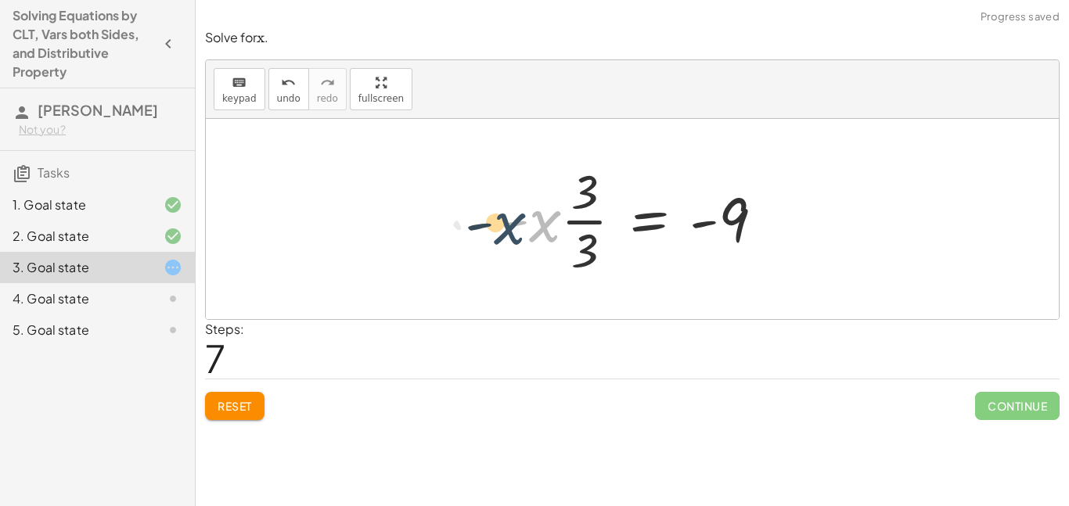
drag, startPoint x: 542, startPoint y: 234, endPoint x: 506, endPoint y: 237, distance: 36.9
click at [506, 237] on div at bounding box center [638, 219] width 292 height 121
drag, startPoint x: 512, startPoint y: 223, endPoint x: 507, endPoint y: 241, distance: 18.6
click at [507, 241] on div at bounding box center [638, 219] width 292 height 121
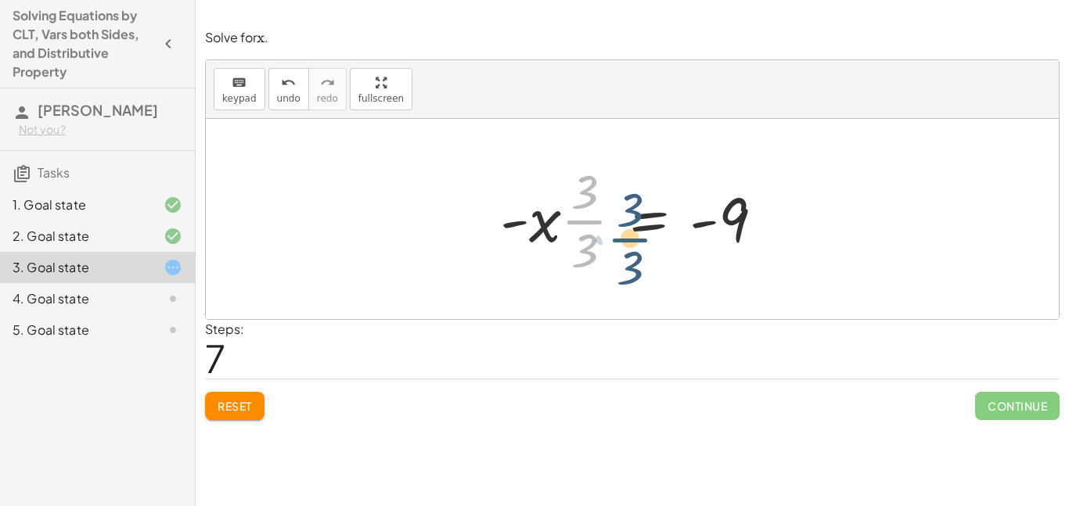
drag, startPoint x: 574, startPoint y: 224, endPoint x: 594, endPoint y: 230, distance: 21.3
click at [594, 230] on div at bounding box center [638, 219] width 292 height 121
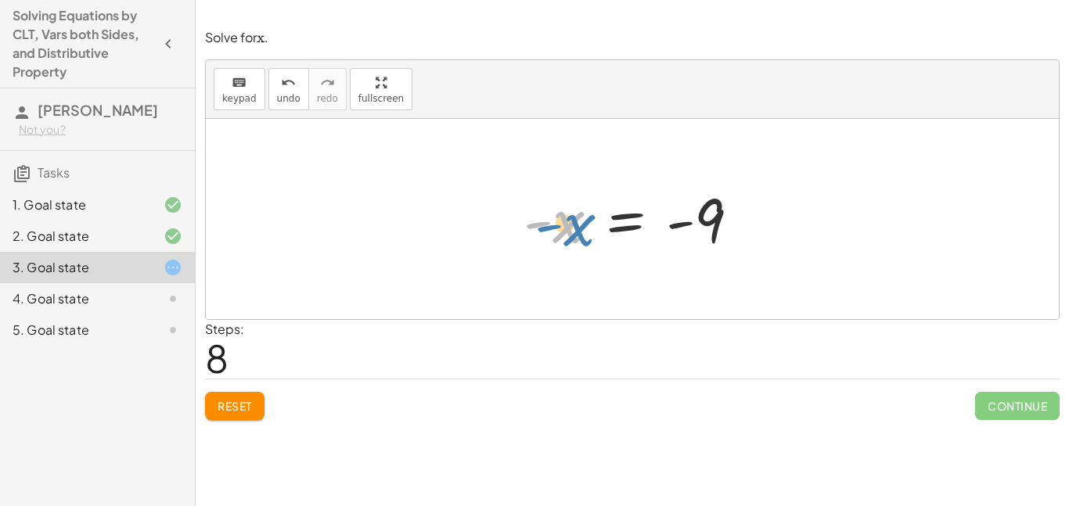
drag, startPoint x: 567, startPoint y: 227, endPoint x: 546, endPoint y: 226, distance: 20.4
click at [546, 226] on div at bounding box center [638, 219] width 244 height 77
drag, startPoint x: 541, startPoint y: 225, endPoint x: 683, endPoint y: 241, distance: 142.6
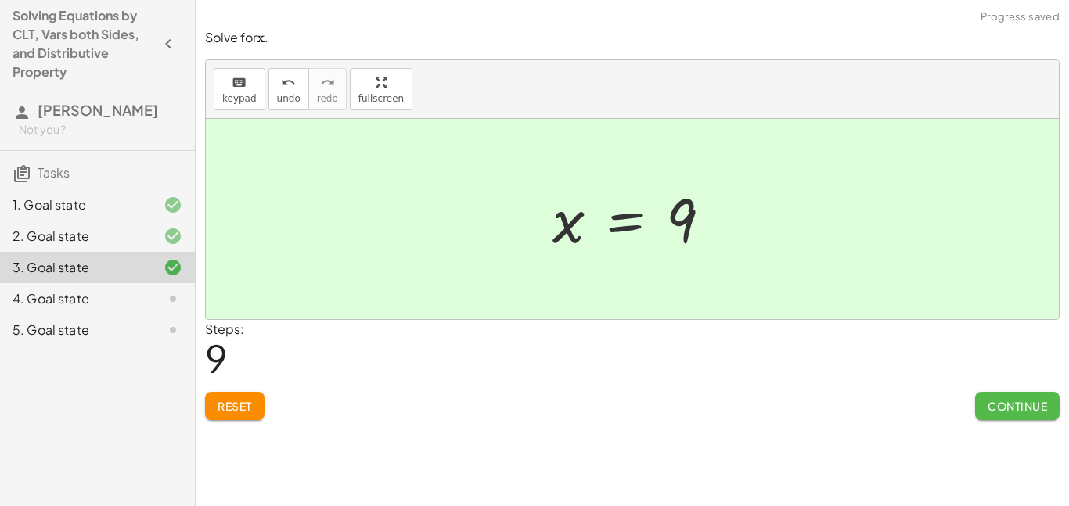
click at [991, 402] on span "Continue" at bounding box center [1017, 406] width 59 height 14
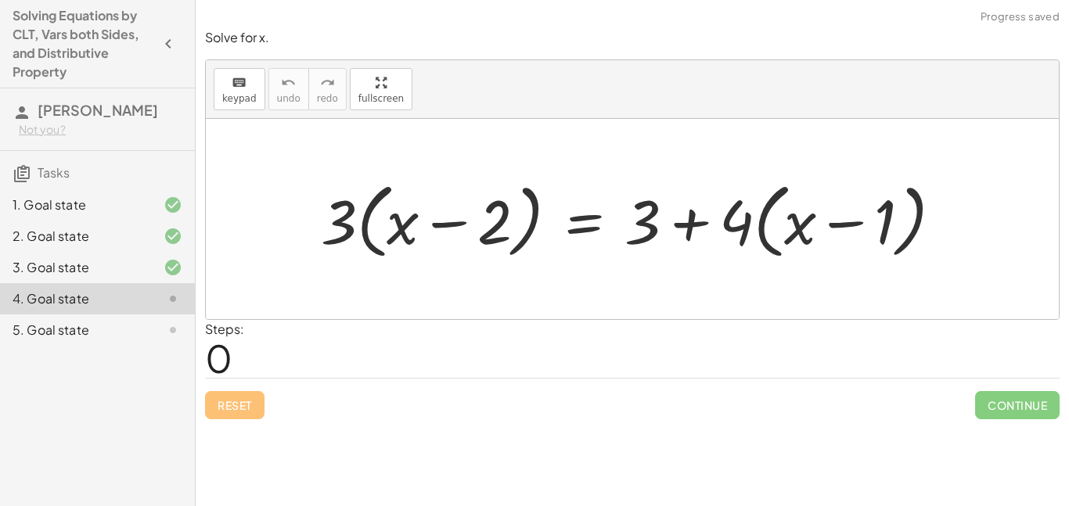
click at [730, 355] on div "Steps: 0" at bounding box center [632, 349] width 855 height 58
click at [101, 323] on div "5. Goal state" at bounding box center [76, 330] width 126 height 19
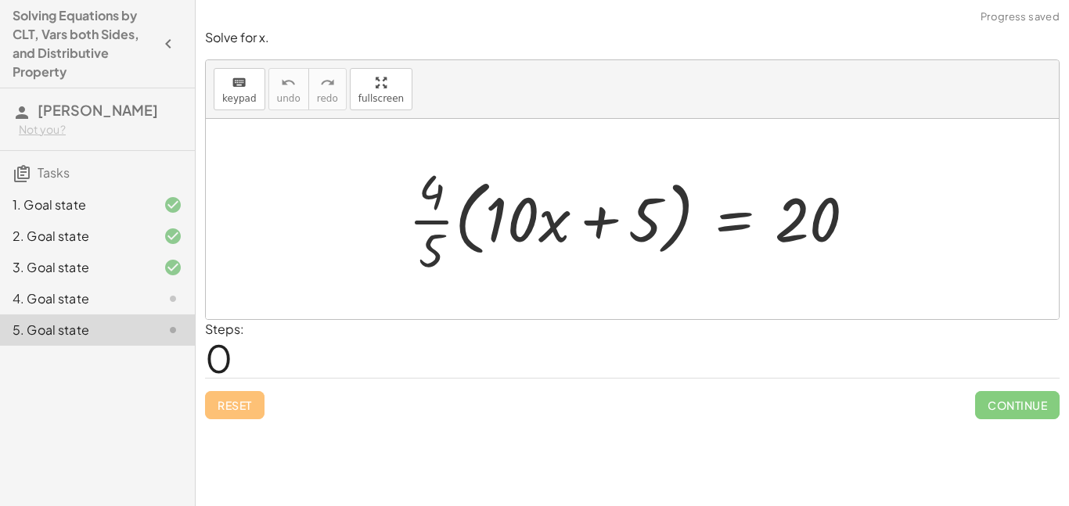
click at [126, 307] on div "4. Goal state" at bounding box center [76, 299] width 126 height 19
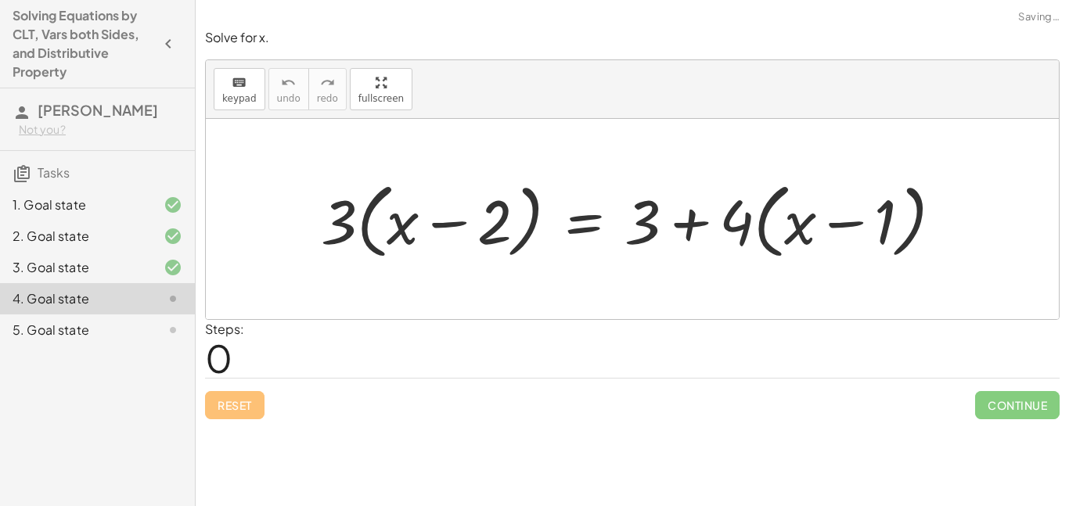
click at [346, 213] on div at bounding box center [638, 220] width 650 height 90
drag, startPoint x: 342, startPoint y: 216, endPoint x: 390, endPoint y: 223, distance: 48.3
click at [390, 223] on div at bounding box center [638, 220] width 650 height 90
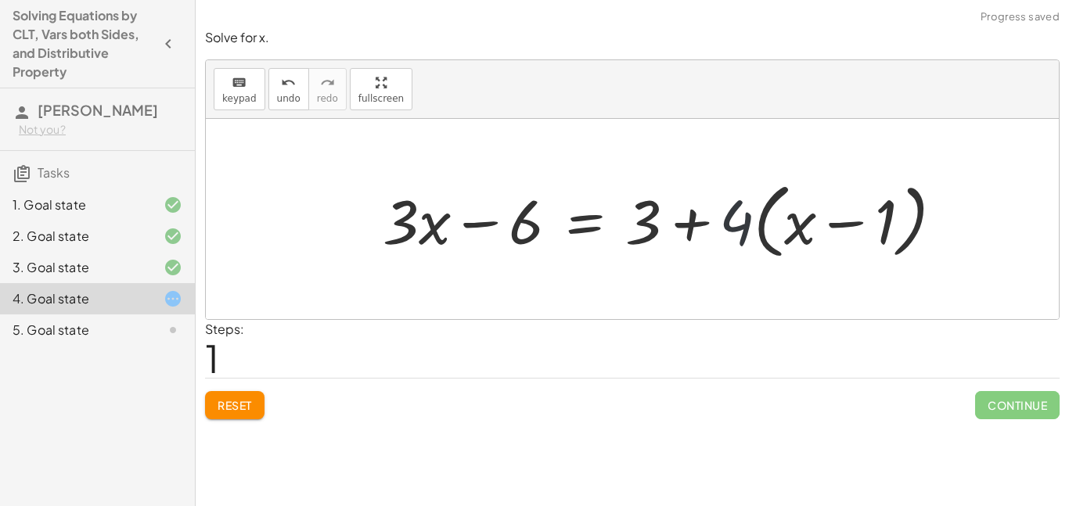
drag, startPoint x: 728, startPoint y: 230, endPoint x: 763, endPoint y: 239, distance: 36.3
click at [763, 239] on div at bounding box center [669, 220] width 589 height 90
drag, startPoint x: 739, startPoint y: 227, endPoint x: 800, endPoint y: 229, distance: 61.1
click at [800, 229] on div at bounding box center [669, 220] width 589 height 90
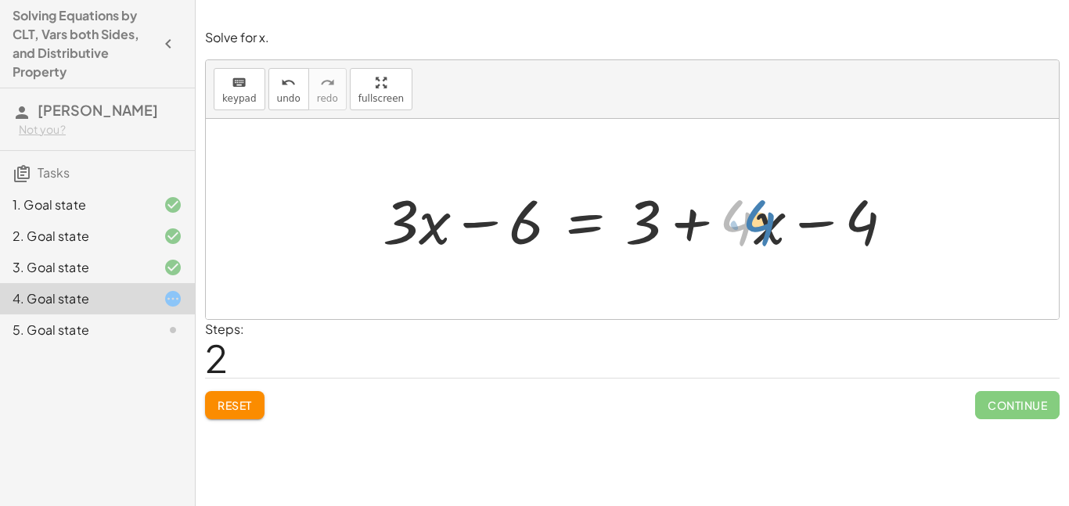
drag, startPoint x: 745, startPoint y: 229, endPoint x: 761, endPoint y: 227, distance: 15.7
click at [761, 227] on div at bounding box center [644, 219] width 539 height 81
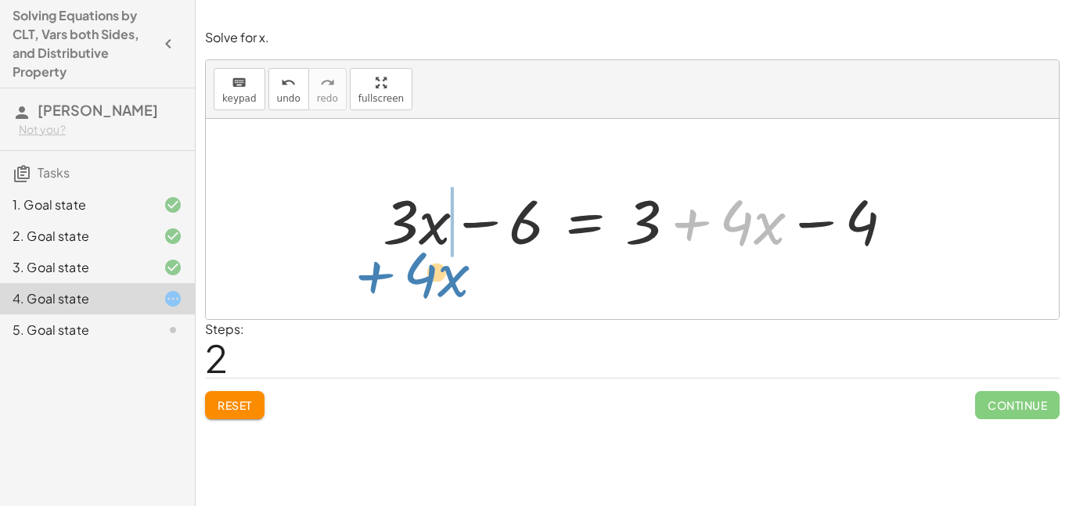
drag, startPoint x: 692, startPoint y: 221, endPoint x: 390, endPoint y: 270, distance: 306.2
click at [390, 270] on div "· 3 · ( + x − 2 ) = + 3 + · 4 · ( + x − 1 ) + · 3 · x − · 3 · 2 = + 3 + · 4 · (…" at bounding box center [632, 219] width 853 height 200
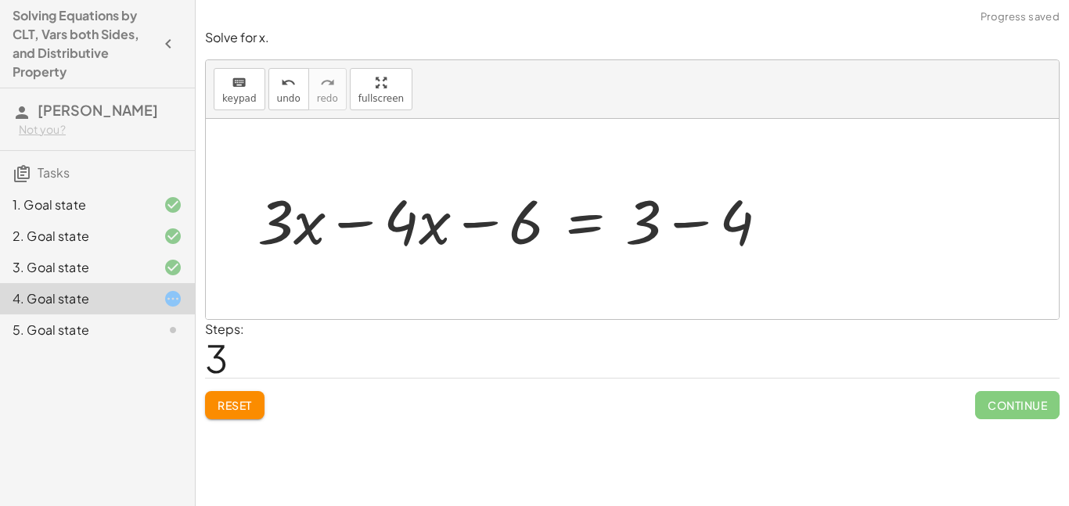
click at [367, 224] on div at bounding box center [519, 219] width 539 height 81
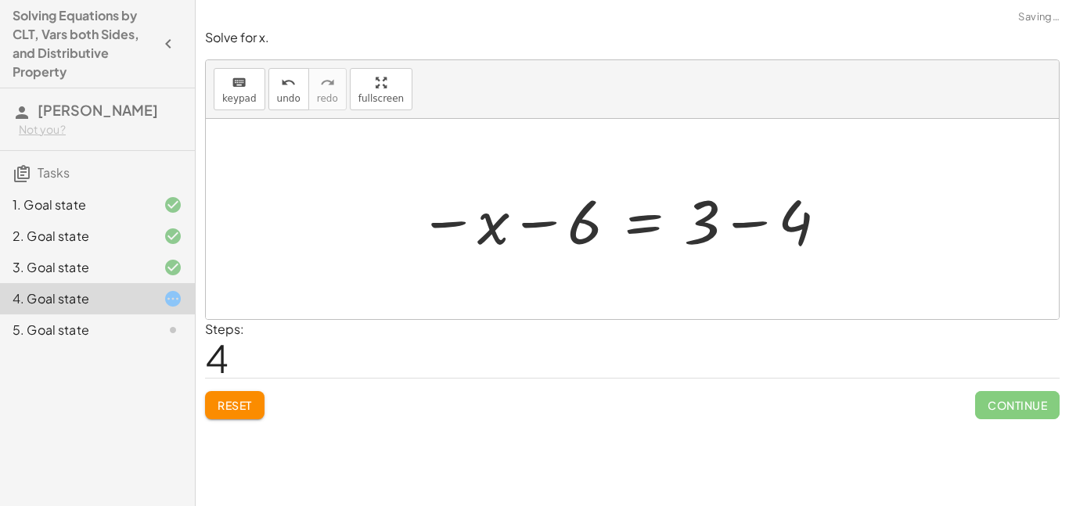
click at [483, 227] on div at bounding box center [624, 219] width 427 height 81
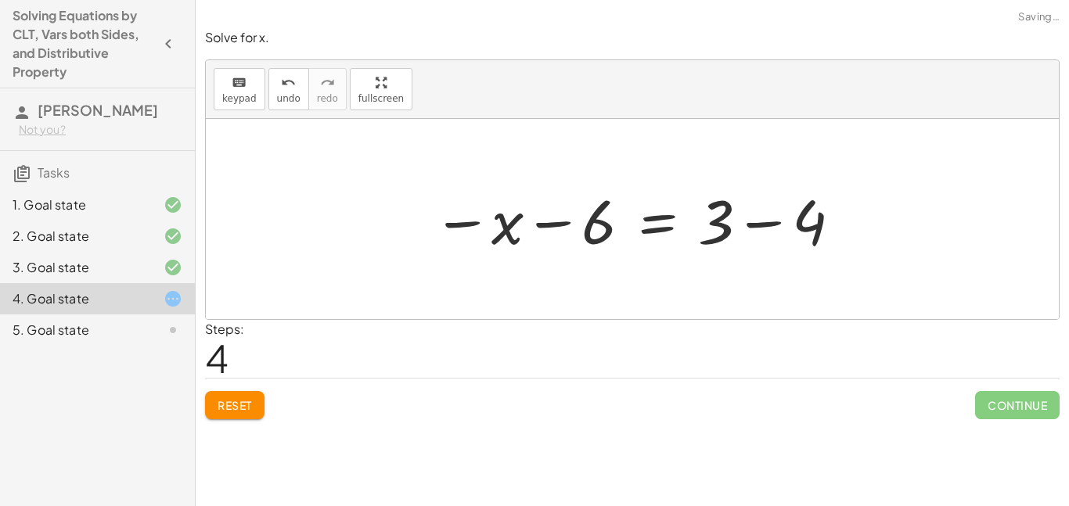
click at [550, 225] on div at bounding box center [638, 219] width 427 height 81
drag, startPoint x: 559, startPoint y: 222, endPoint x: 867, endPoint y: 246, distance: 308.5
click at [867, 246] on div "· 3 · ( + x − 2 ) = + 3 + · 4 · ( + x − 1 ) + · 3 · x − · 3 · 2 = + 3 + · 4 · (…" at bounding box center [632, 219] width 853 height 200
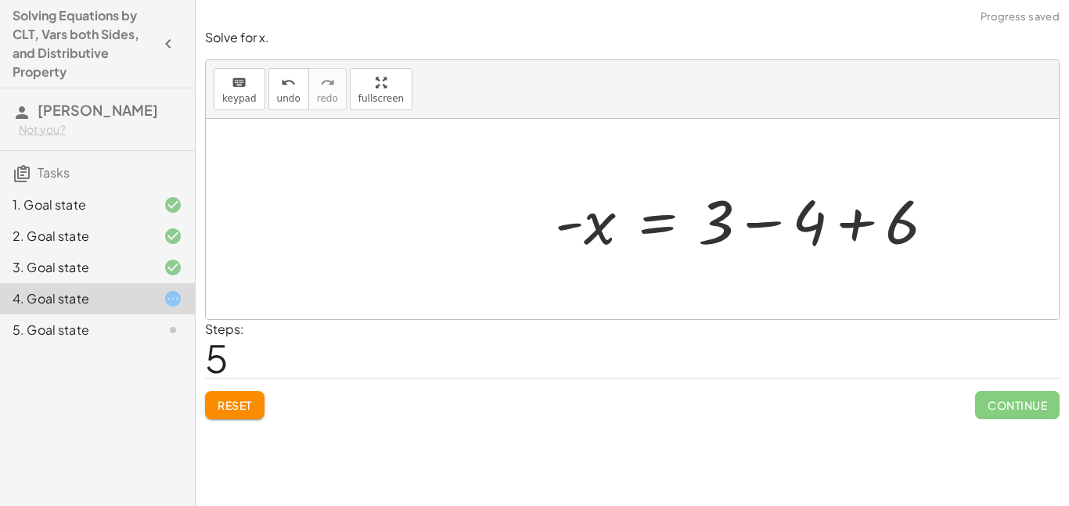
click at [770, 224] on div at bounding box center [751, 219] width 407 height 81
click at [770, 224] on div at bounding box center [722, 219] width 348 height 77
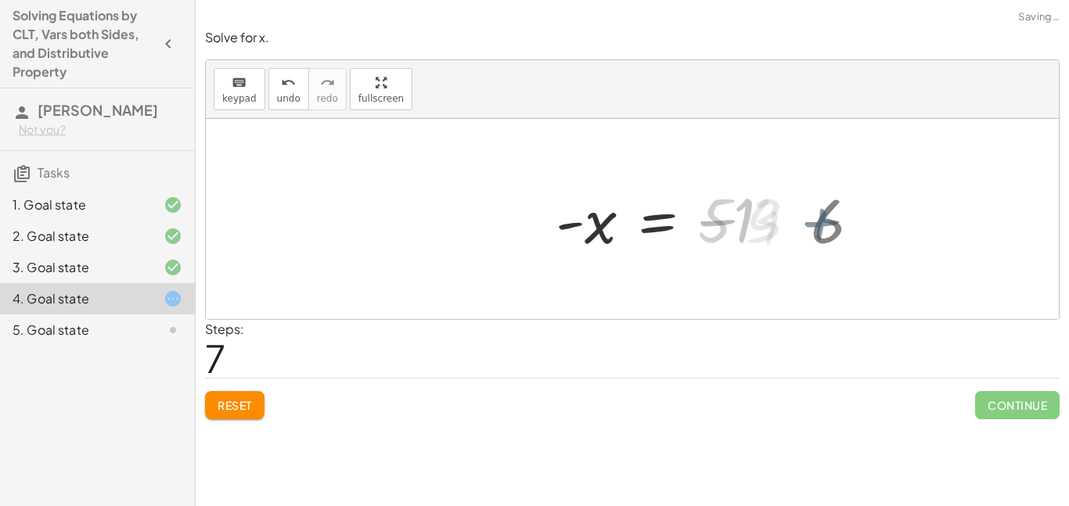
click at [771, 224] on div "· 3 · ( + x − 2 ) = + 3 + · 4 · ( + x − 1 ) + · 3 · x − · 3 · 2 = + 3 + · 4 · (…" at bounding box center [632, 219] width 853 height 200
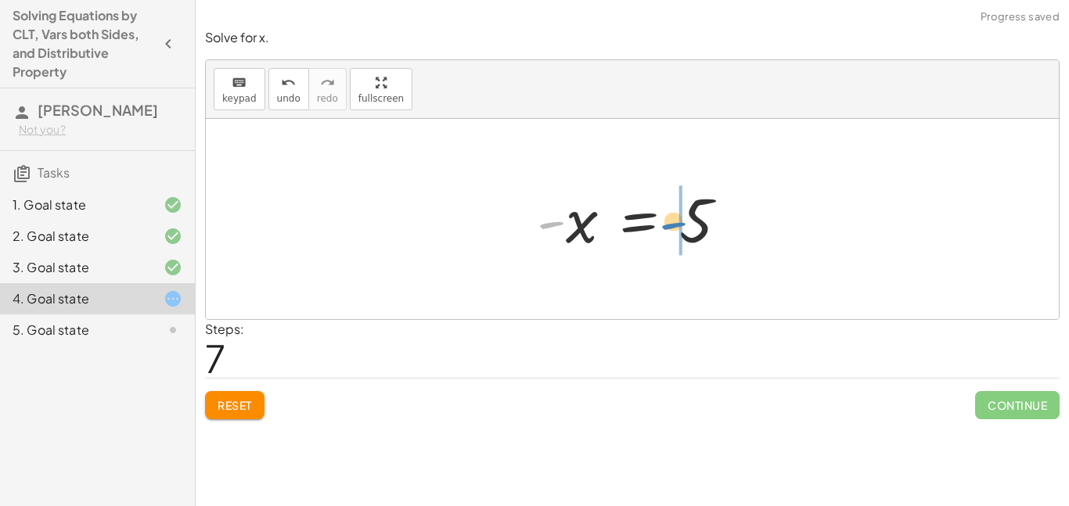
drag, startPoint x: 550, startPoint y: 226, endPoint x: 676, endPoint y: 228, distance: 126.0
click at [676, 228] on div at bounding box center [638, 219] width 219 height 77
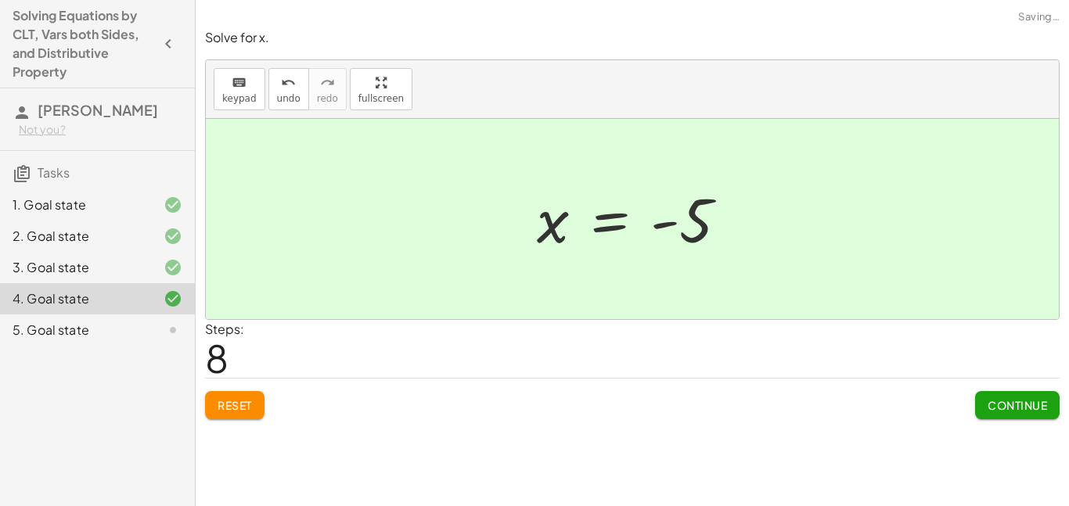
click at [988, 400] on span "Continue" at bounding box center [1017, 405] width 59 height 14
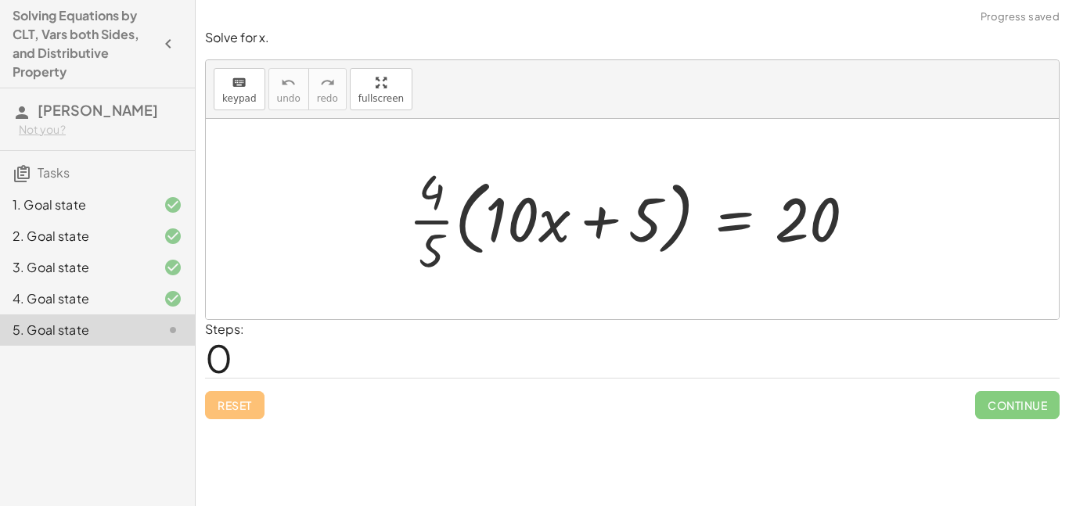
click at [441, 225] on div at bounding box center [638, 219] width 475 height 121
drag, startPoint x: 439, startPoint y: 224, endPoint x: 553, endPoint y: 232, distance: 114.6
click at [553, 232] on div at bounding box center [638, 219] width 475 height 121
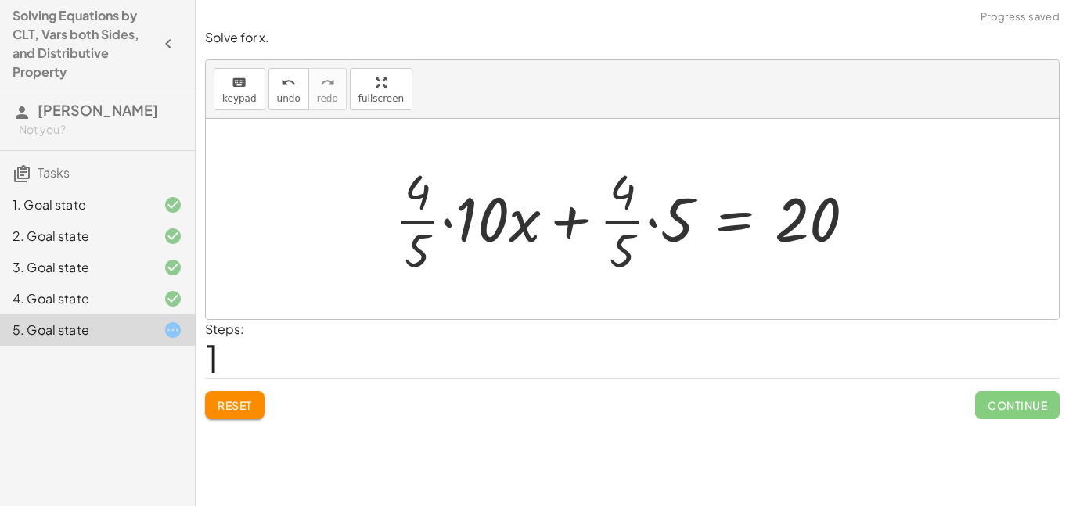
click at [424, 221] on div at bounding box center [631, 219] width 489 height 121
click at [445, 225] on div at bounding box center [631, 219] width 489 height 121
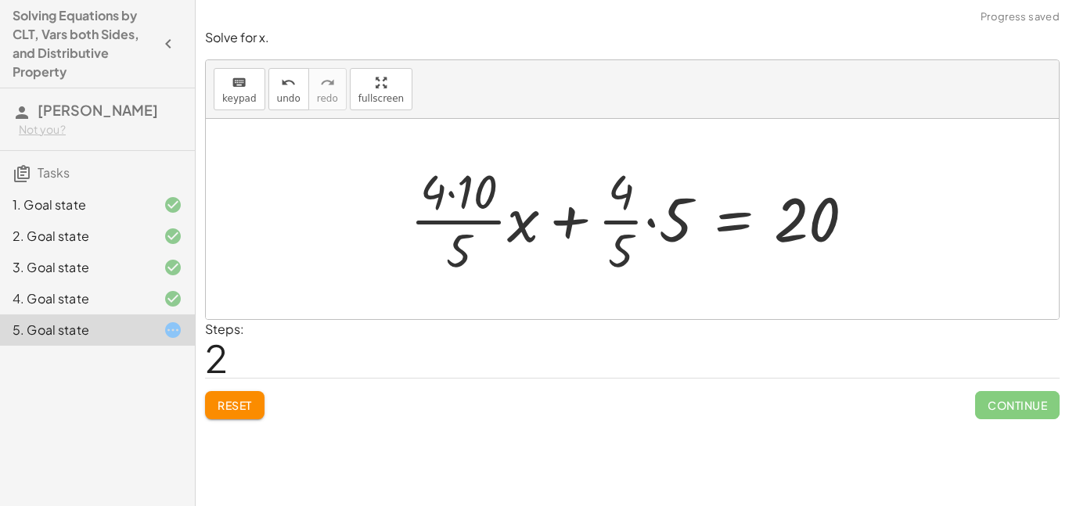
click at [243, 413] on button "Reset" at bounding box center [234, 405] width 59 height 28
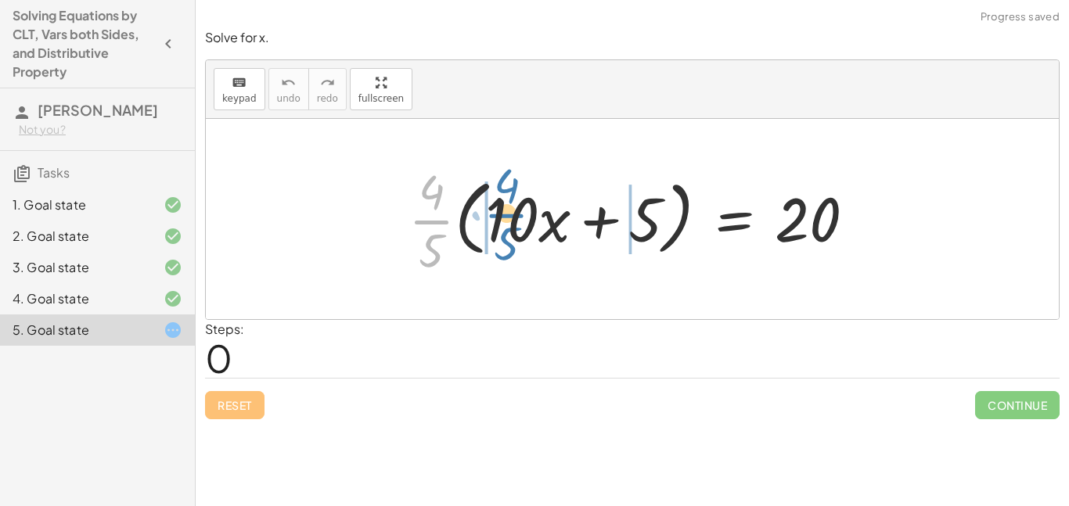
drag, startPoint x: 419, startPoint y: 223, endPoint x: 488, endPoint y: 217, distance: 70.0
click at [488, 217] on div at bounding box center [638, 219] width 475 height 121
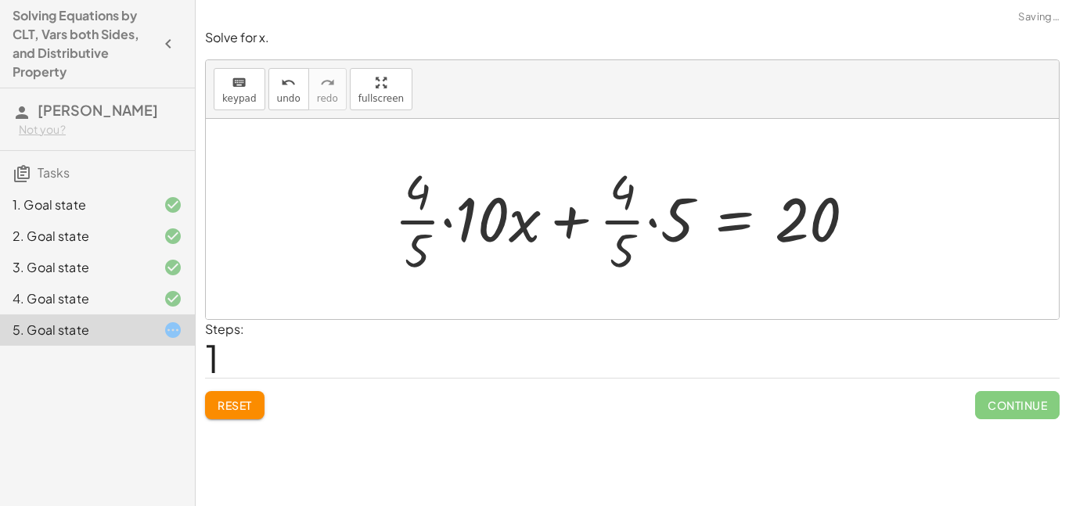
click at [655, 226] on div at bounding box center [631, 219] width 489 height 121
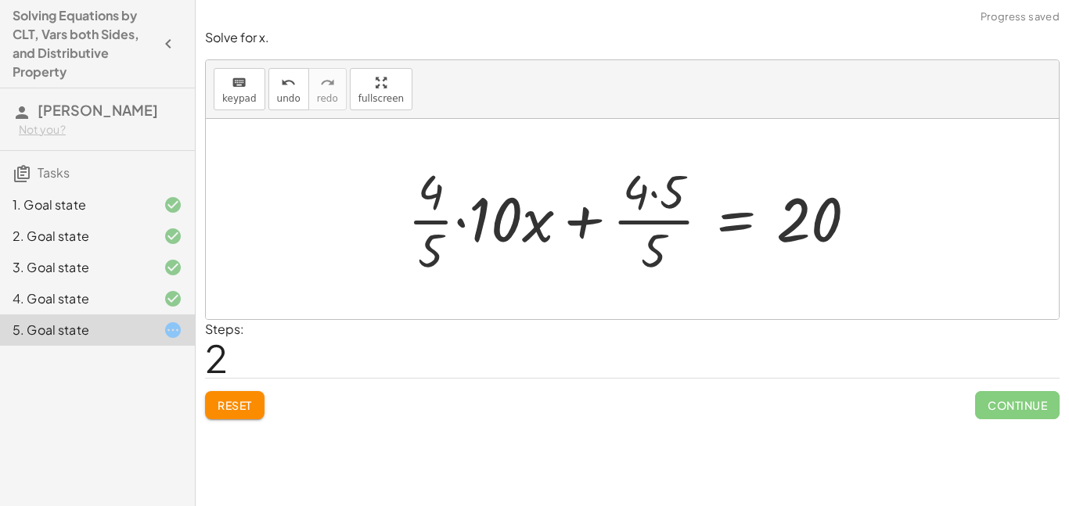
click at [657, 192] on div at bounding box center [639, 219] width 478 height 121
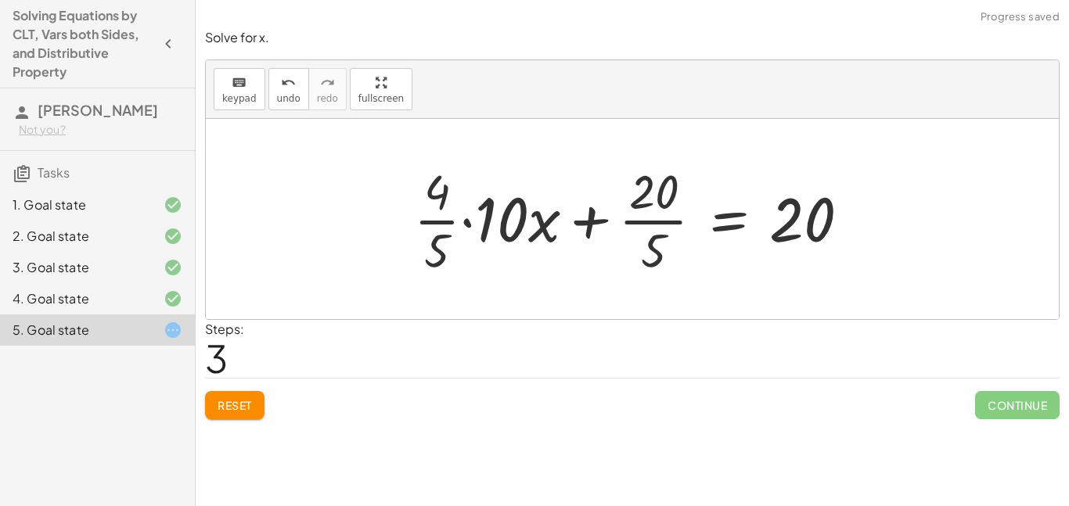
click at [466, 222] on div at bounding box center [638, 219] width 464 height 121
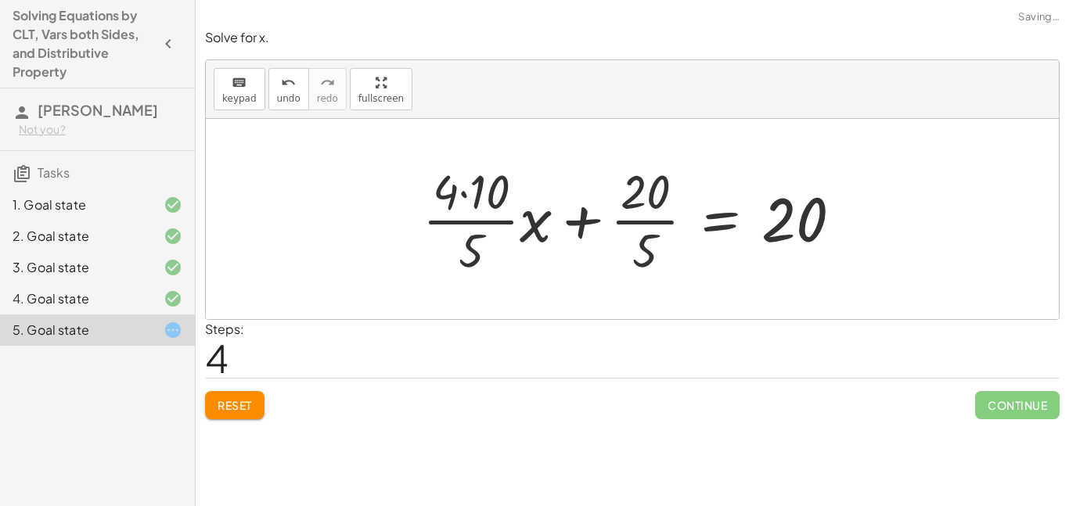
click at [467, 196] on div at bounding box center [639, 219] width 448 height 121
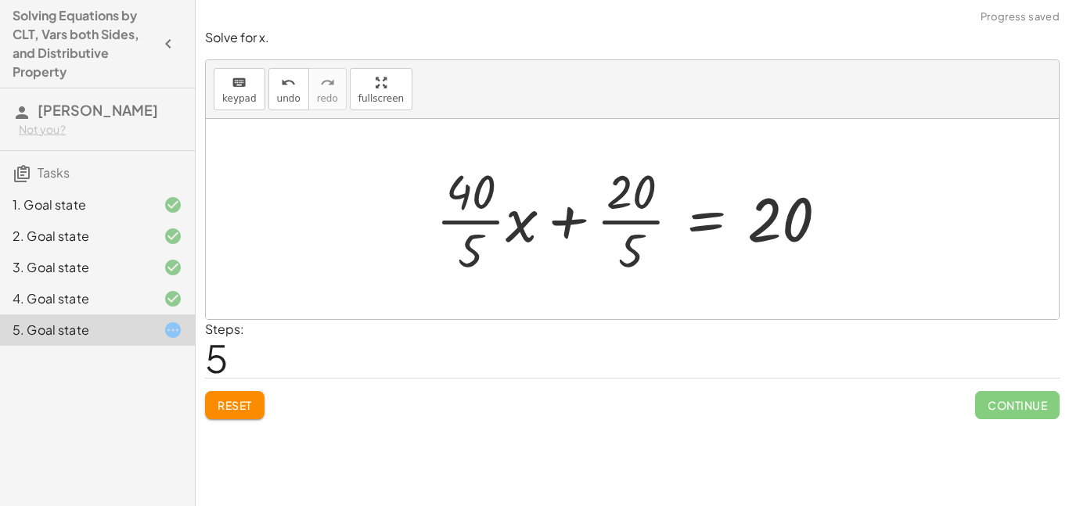
click at [484, 224] on div at bounding box center [638, 219] width 420 height 121
click at [615, 218] on div at bounding box center [654, 219] width 388 height 121
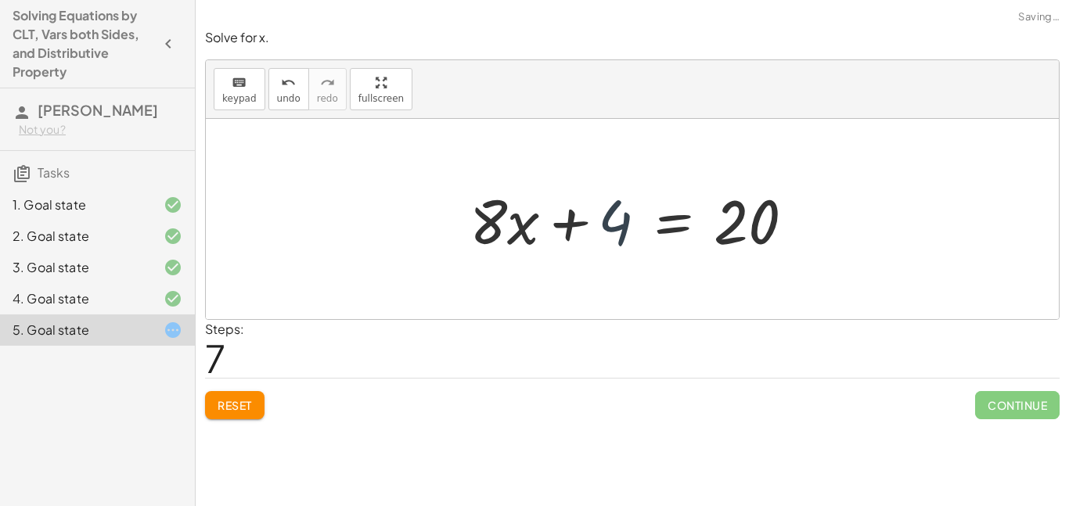
drag, startPoint x: 633, startPoint y: 226, endPoint x: 624, endPoint y: 232, distance: 10.2
click at [624, 232] on div at bounding box center [638, 219] width 353 height 81
drag, startPoint x: 618, startPoint y: 230, endPoint x: 874, endPoint y: 258, distance: 257.5
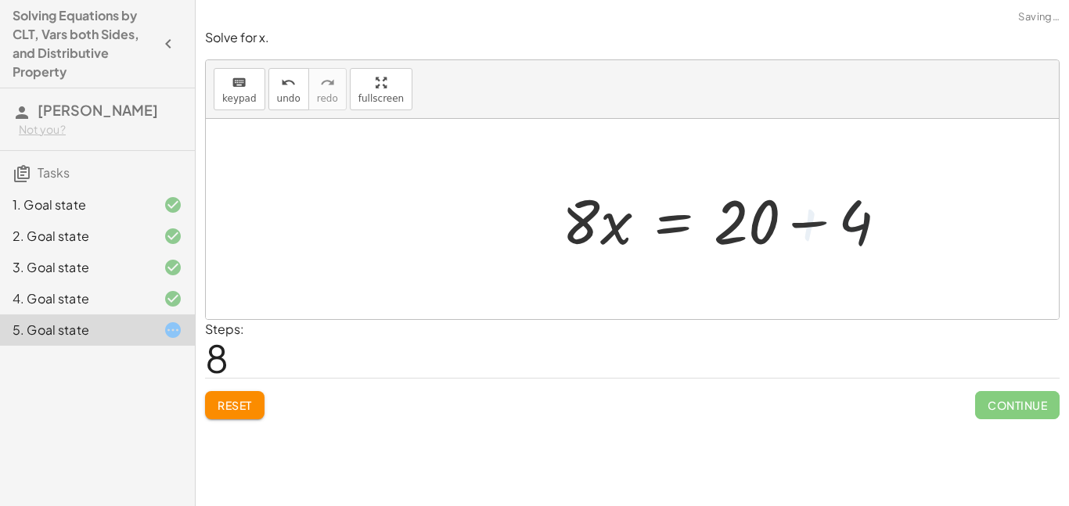
click at [762, 229] on div at bounding box center [731, 219] width 353 height 81
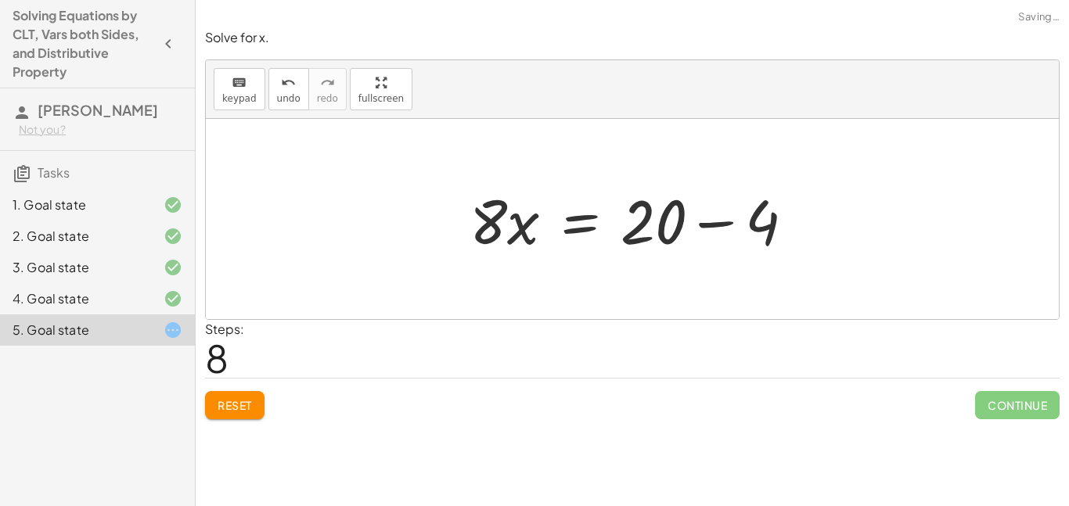
click at [701, 229] on div at bounding box center [638, 219] width 353 height 81
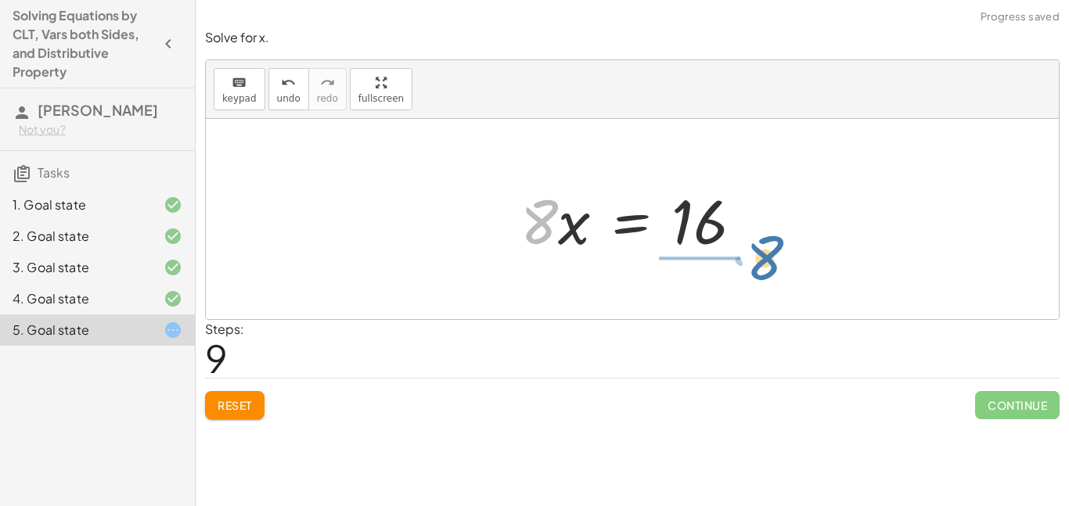
drag, startPoint x: 535, startPoint y: 229, endPoint x: 761, endPoint y: 265, distance: 229.1
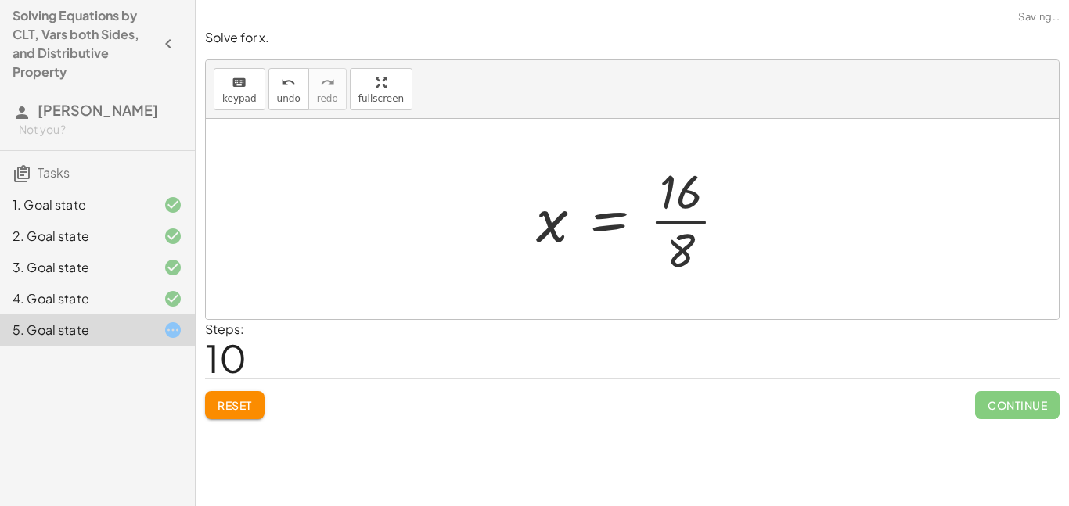
click at [711, 218] on div at bounding box center [637, 219] width 219 height 121
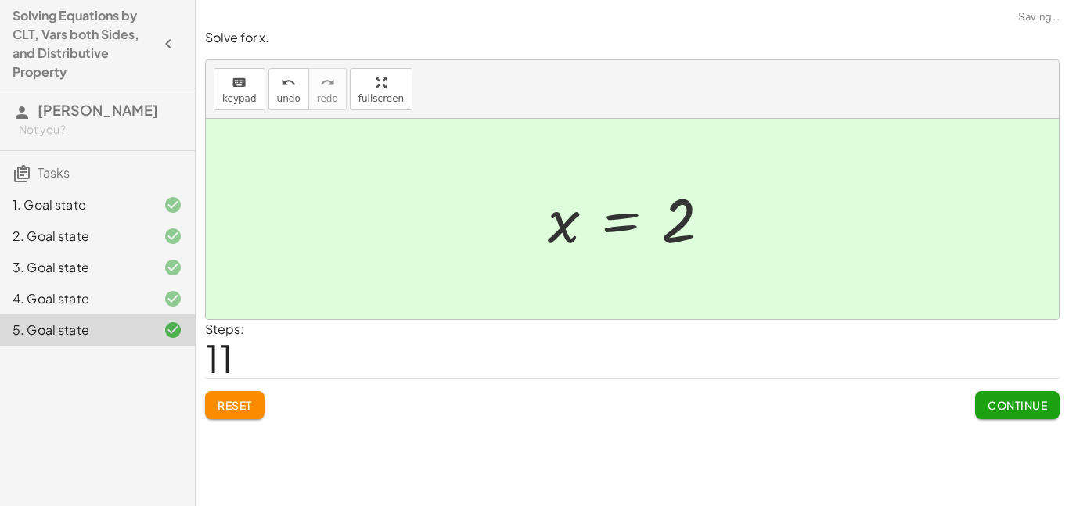
click at [980, 409] on button "Continue" at bounding box center [1017, 405] width 85 height 28
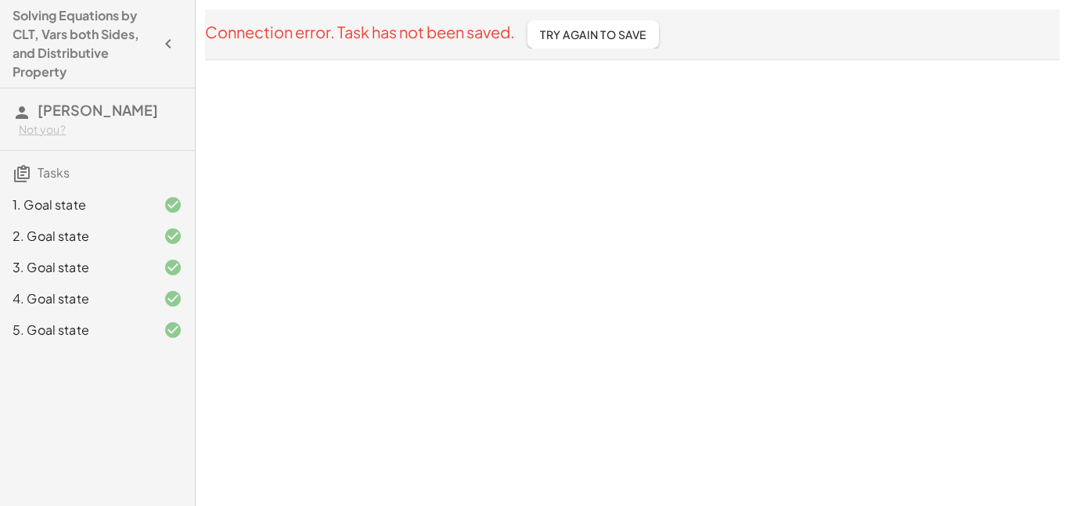
click at [595, 38] on span "Try Again To Save" at bounding box center [593, 34] width 106 height 14
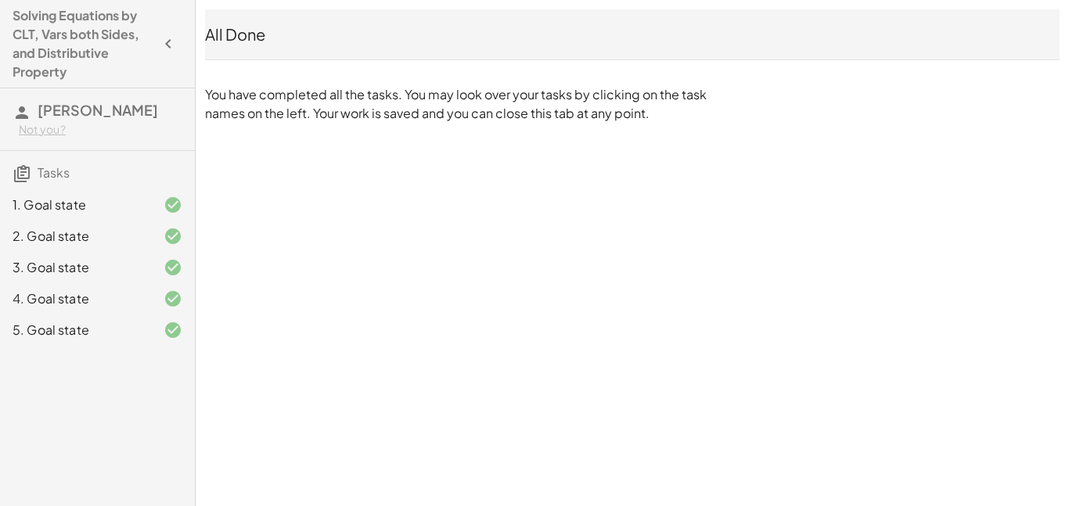
click at [229, 29] on div "All Done" at bounding box center [632, 34] width 855 height 22
click at [540, 45] on div "All Done" at bounding box center [632, 34] width 855 height 50
click at [169, 41] on icon "button" at bounding box center [168, 43] width 19 height 19
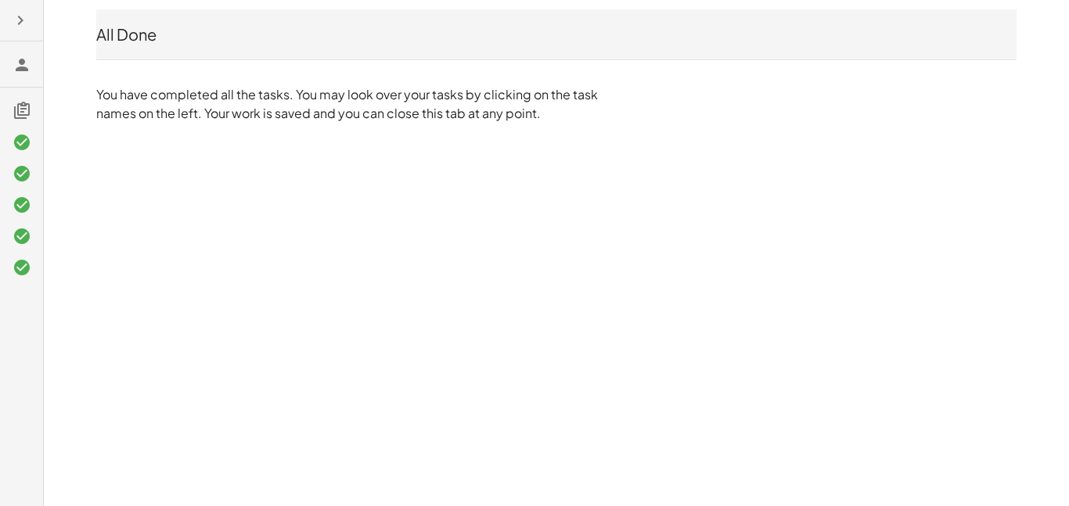
click at [31, 29] on button "button" at bounding box center [20, 20] width 28 height 28
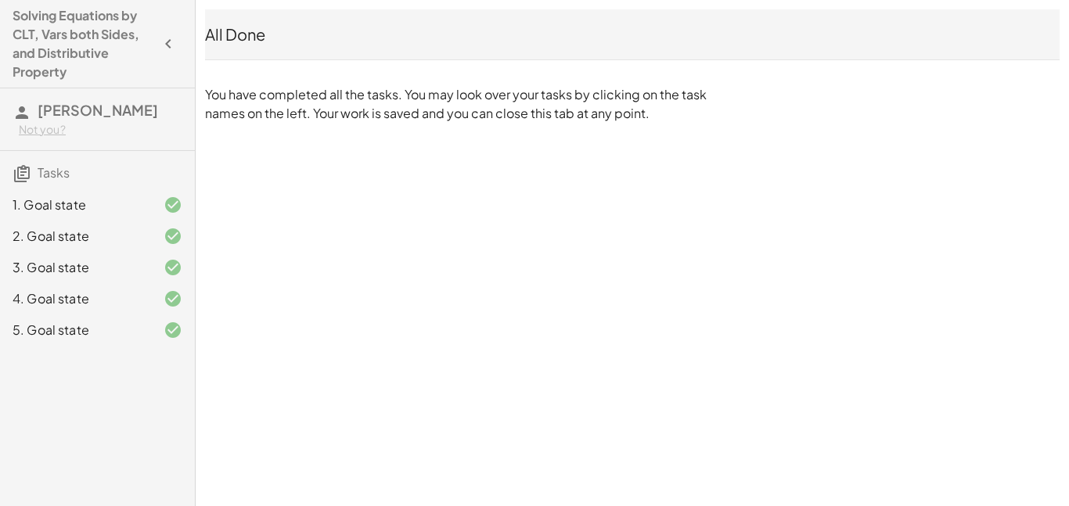
click at [98, 104] on span "[PERSON_NAME]" at bounding box center [98, 110] width 121 height 18
click at [19, 112] on icon at bounding box center [22, 112] width 19 height 19
click at [42, 172] on span "Tasks" at bounding box center [54, 172] width 32 height 16
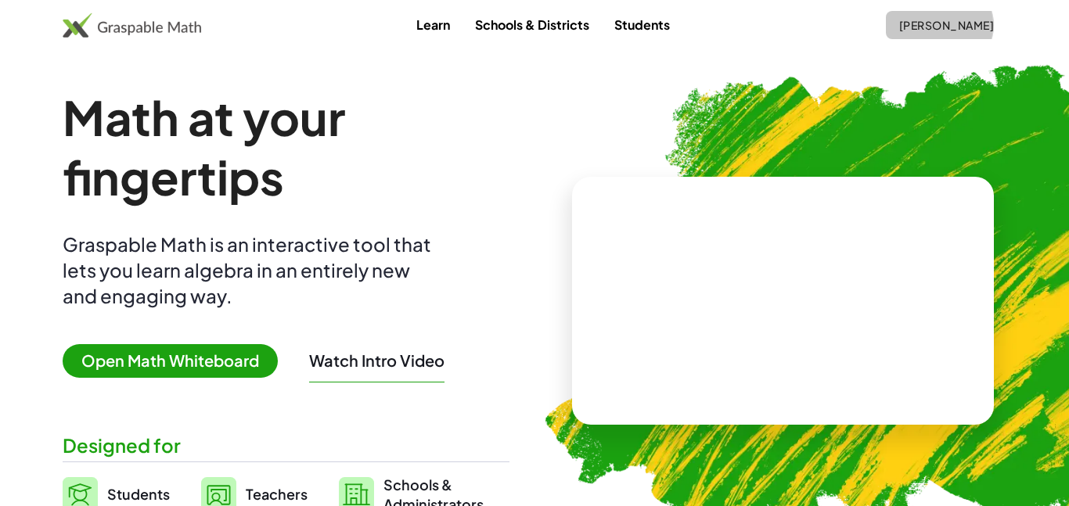
click at [975, 31] on span "[PERSON_NAME]" at bounding box center [947, 25] width 96 height 14
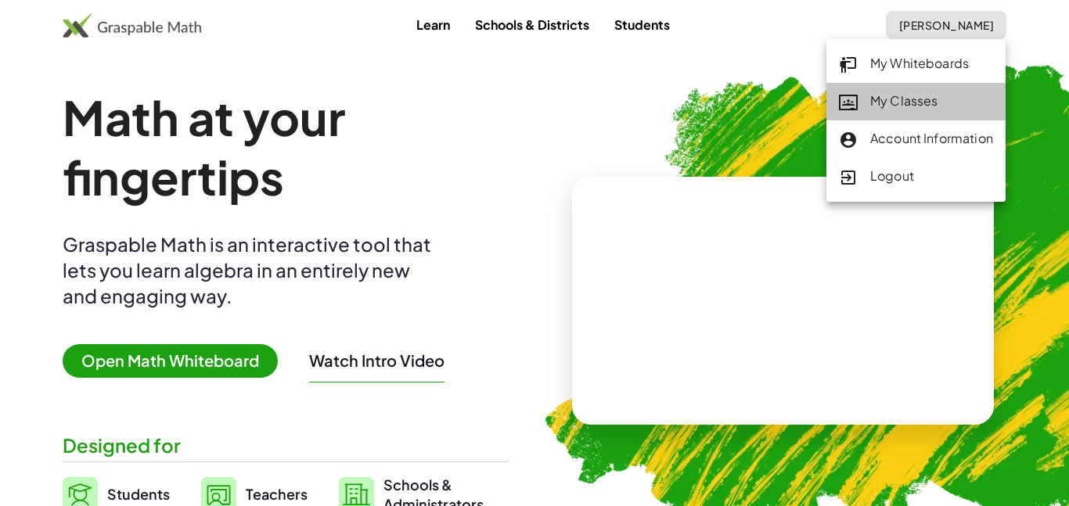
click at [946, 89] on link "My Classes" at bounding box center [916, 102] width 179 height 38
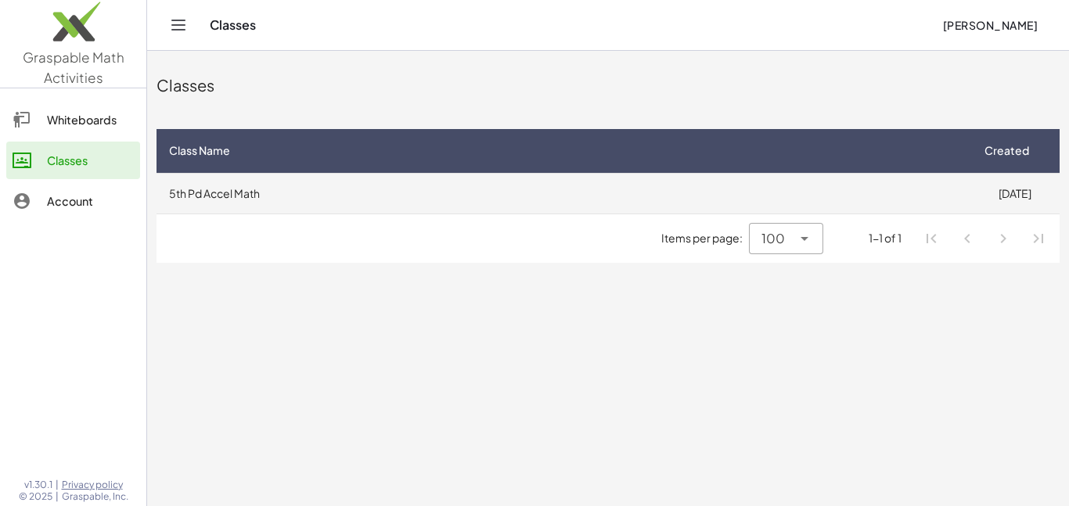
click at [766, 206] on td "5th Pd Accel Math" at bounding box center [563, 193] width 813 height 41
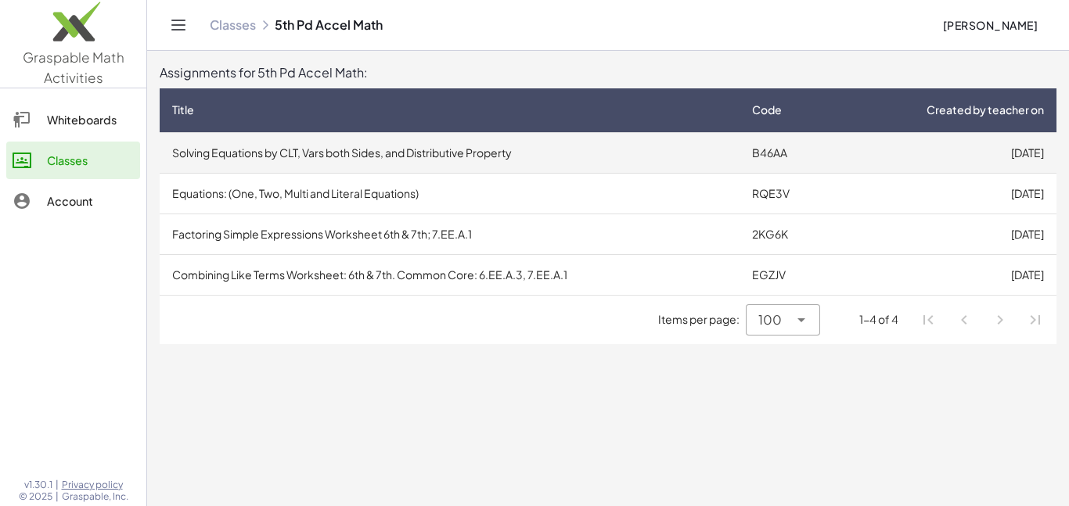
click at [546, 164] on td "Solving Equations by CLT, Vars both Sides, and Distributive Property" at bounding box center [450, 152] width 580 height 41
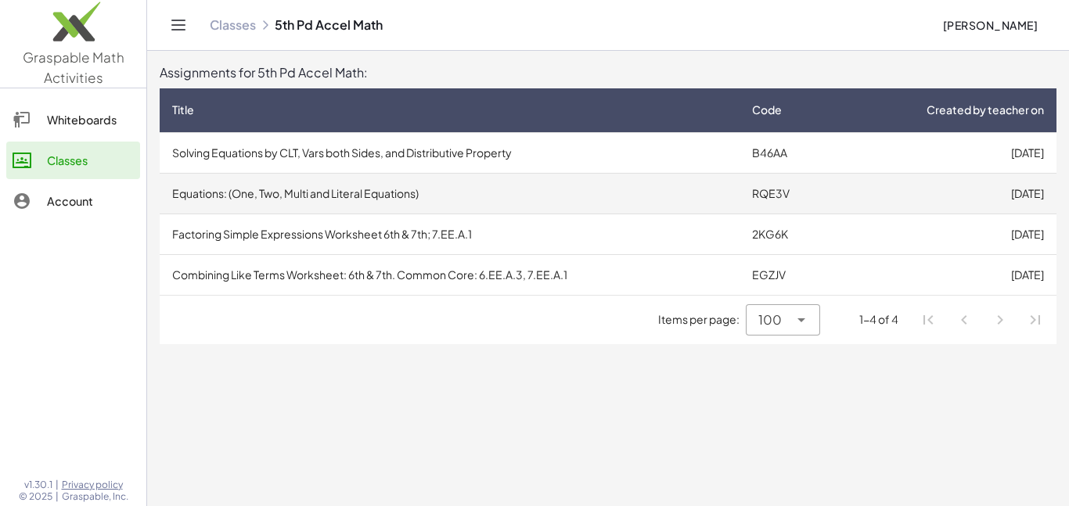
click at [436, 182] on td "Equations: (One, Two, Multi and Literal Equations)" at bounding box center [450, 193] width 580 height 41
click at [553, 203] on td "Equations: (One, Two, Multi and Literal Equations)" at bounding box center [450, 193] width 580 height 41
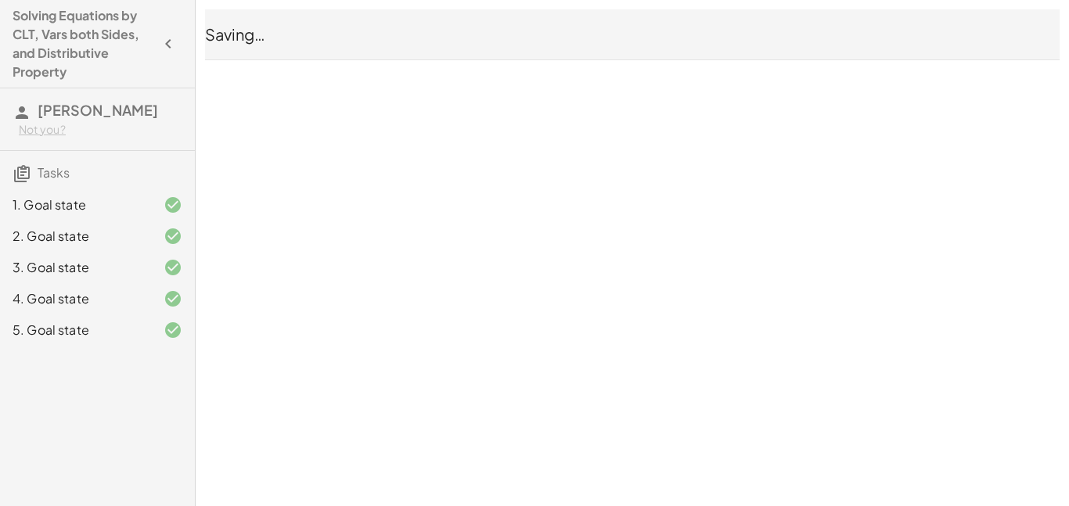
click at [290, 47] on div "Saving…" at bounding box center [632, 34] width 855 height 50
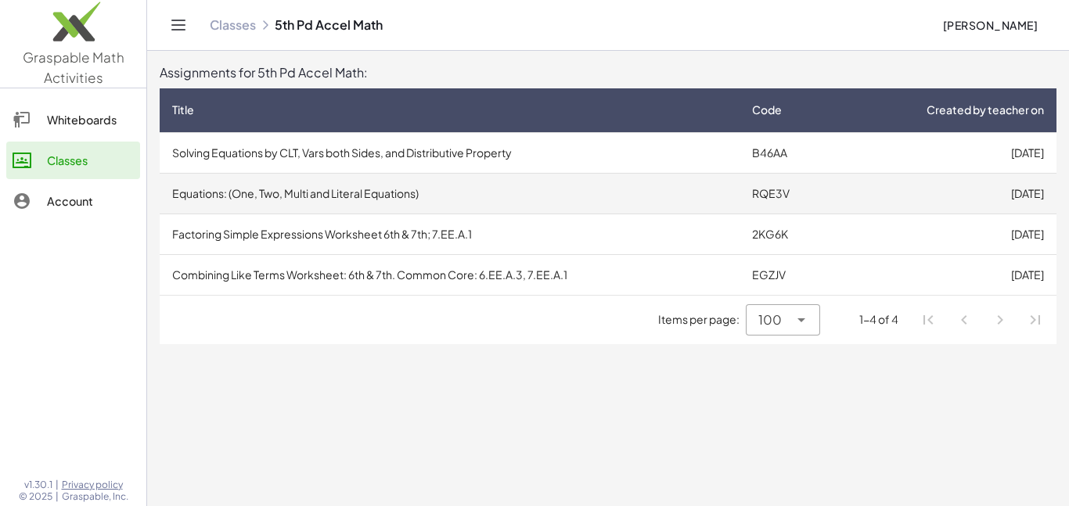
click at [287, 186] on td "Equations: (One, Two, Multi and Literal Equations)" at bounding box center [450, 193] width 580 height 41
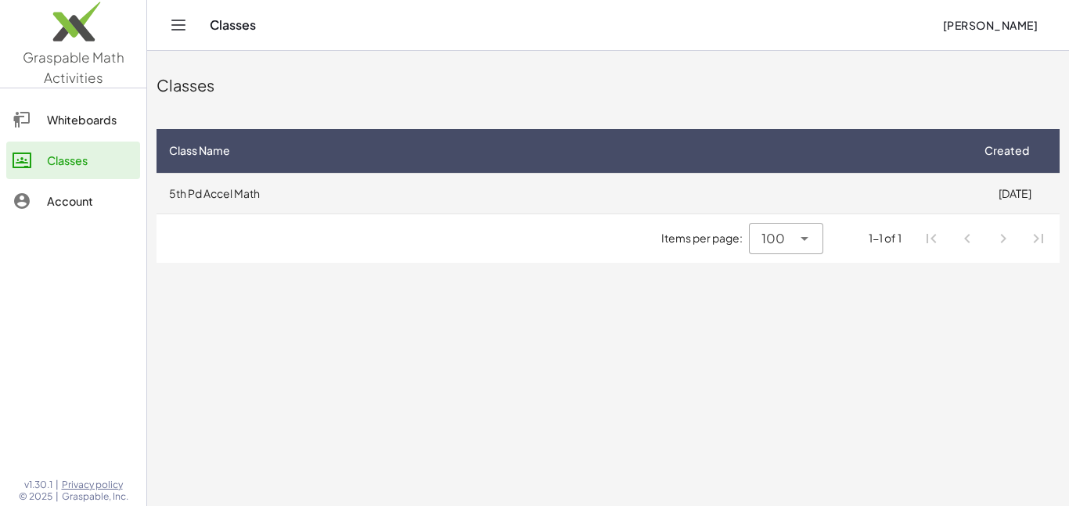
click at [314, 187] on td "5th Pd Accel Math" at bounding box center [563, 193] width 813 height 41
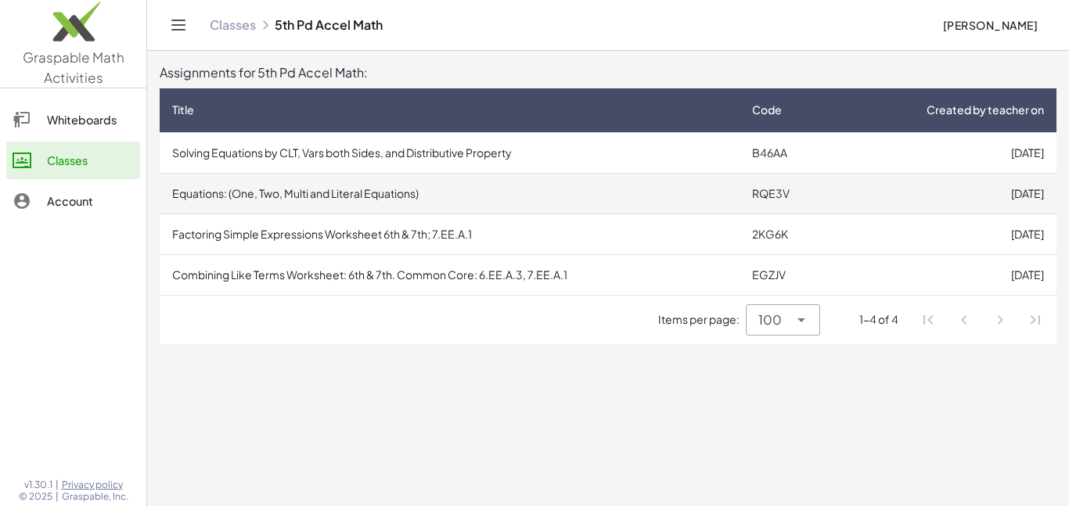
click at [336, 203] on td "Equations: (One, Two, Multi and Literal Equations)" at bounding box center [450, 193] width 580 height 41
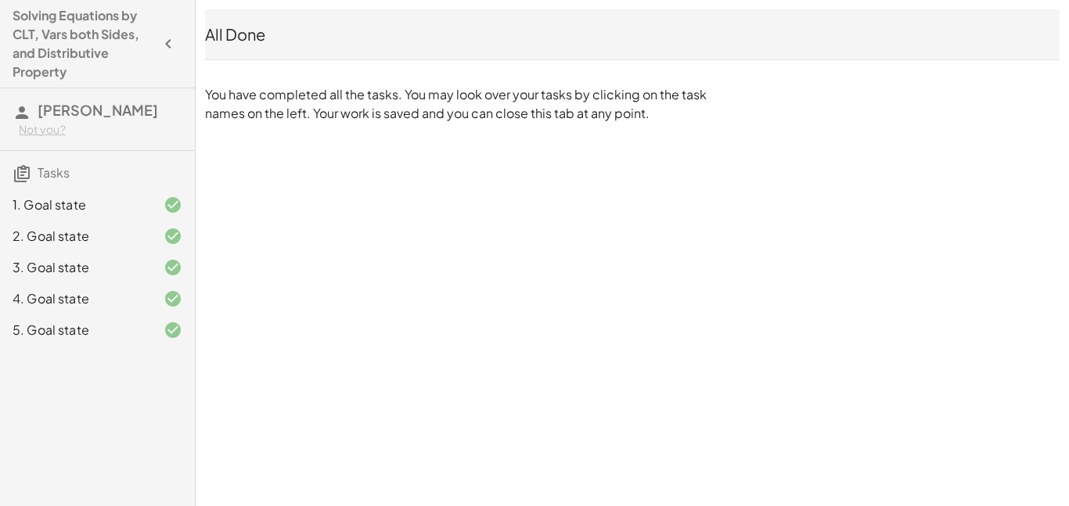
click at [109, 211] on div "1. Goal state" at bounding box center [76, 205] width 126 height 19
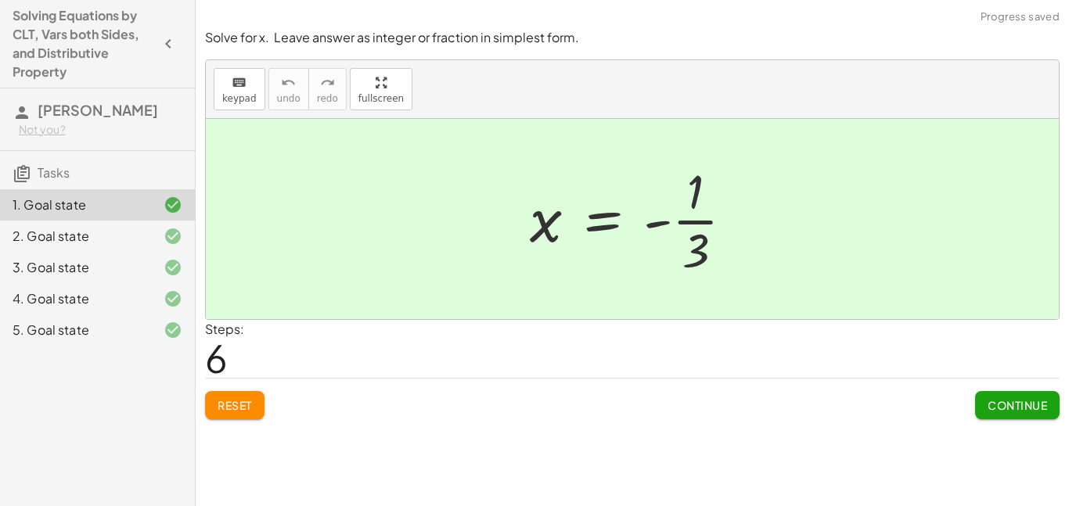
click at [108, 233] on div "2. Goal state" at bounding box center [76, 236] width 126 height 19
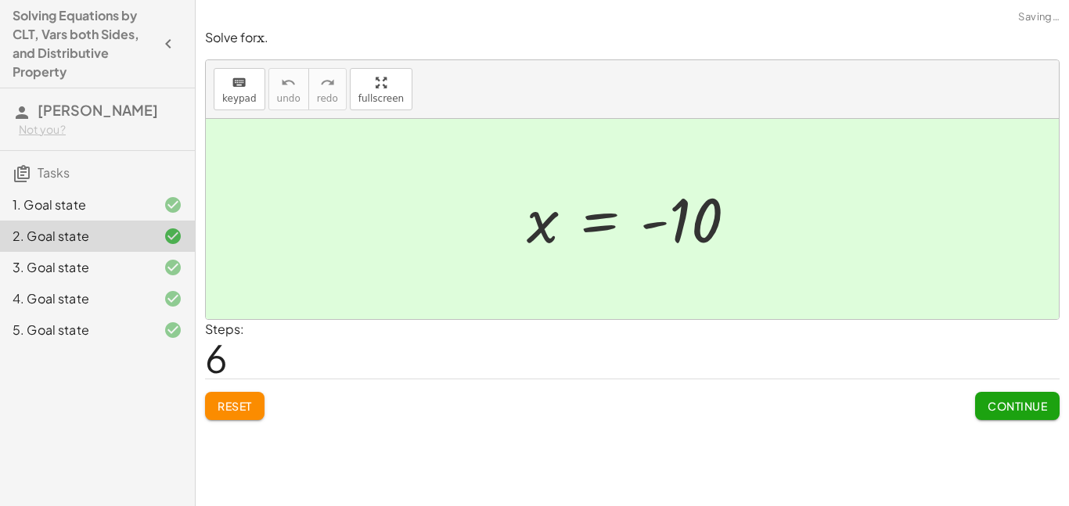
click at [118, 315] on div "3. Goal state" at bounding box center [97, 330] width 195 height 31
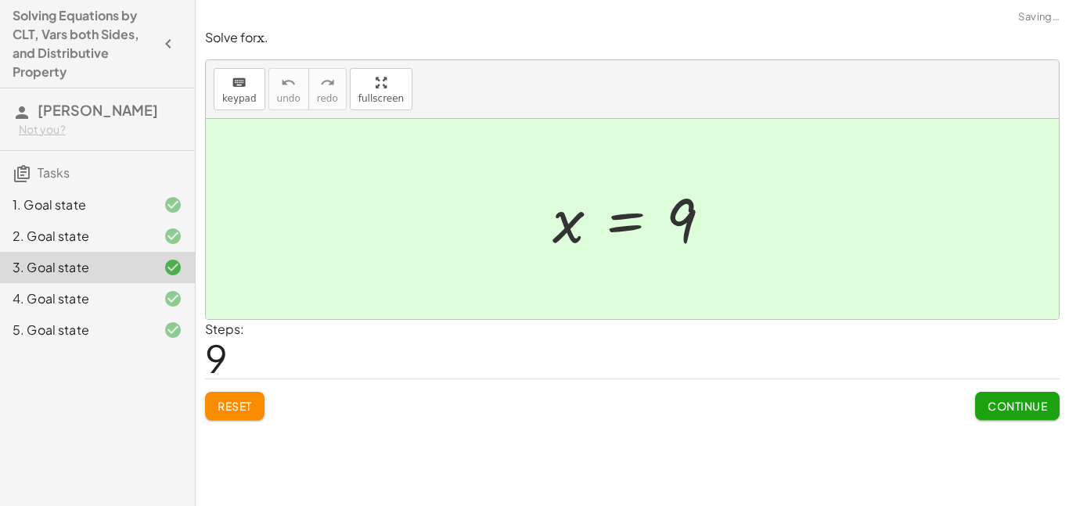
click at [159, 320] on div "5. Goal state" at bounding box center [97, 330] width 195 height 31
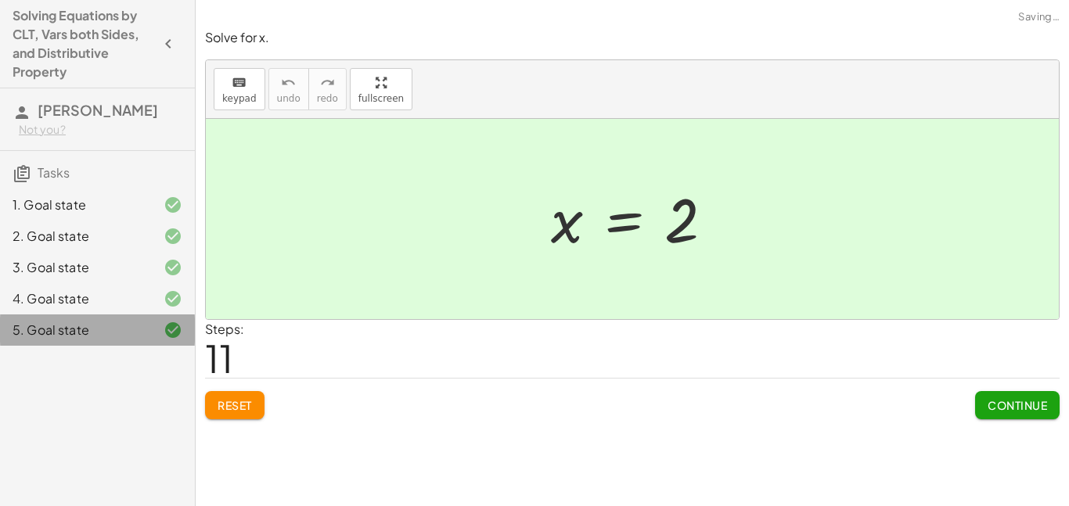
click at [151, 306] on div at bounding box center [161, 299] width 44 height 19
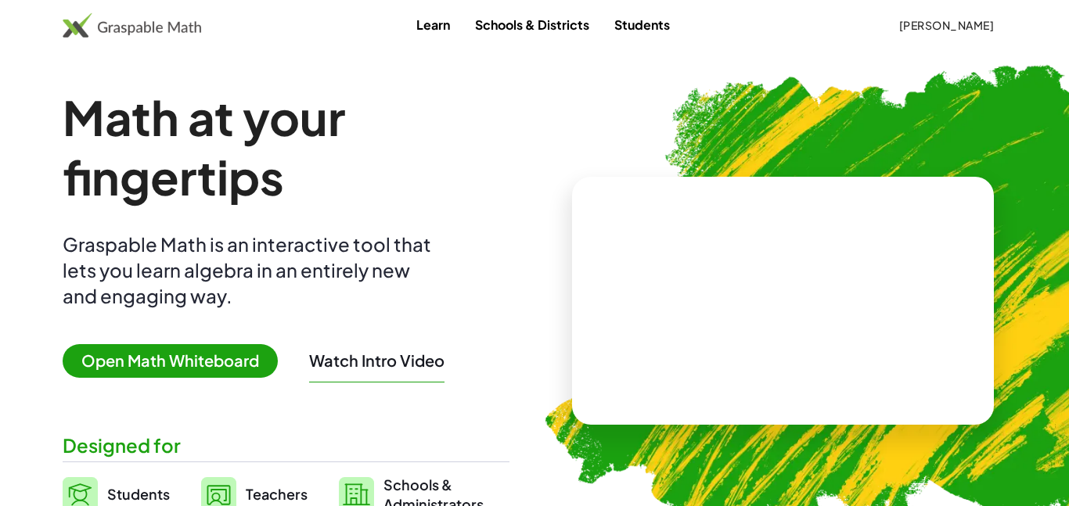
click at [935, 21] on span "[PERSON_NAME]" at bounding box center [947, 25] width 96 height 14
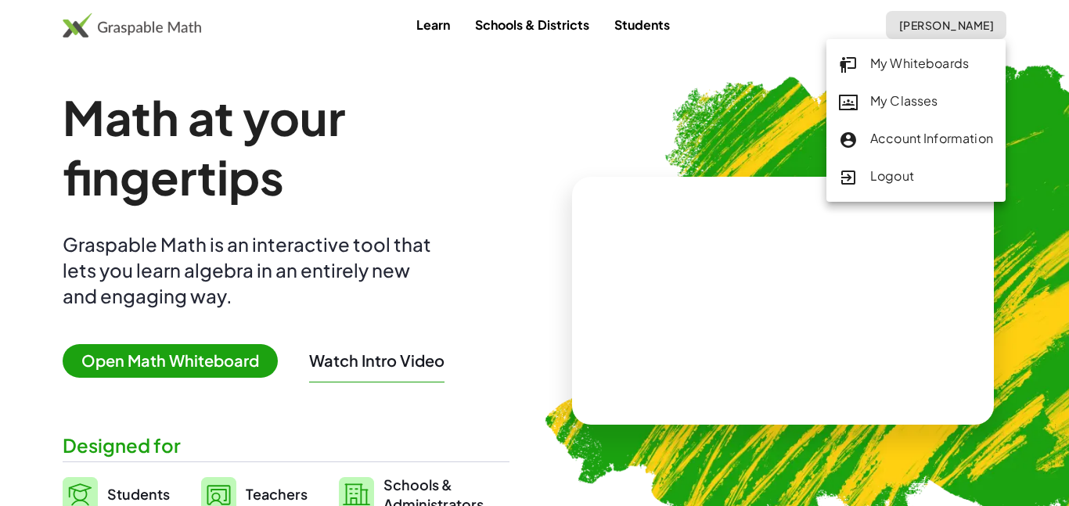
click at [939, 103] on div "My Classes" at bounding box center [916, 102] width 154 height 20
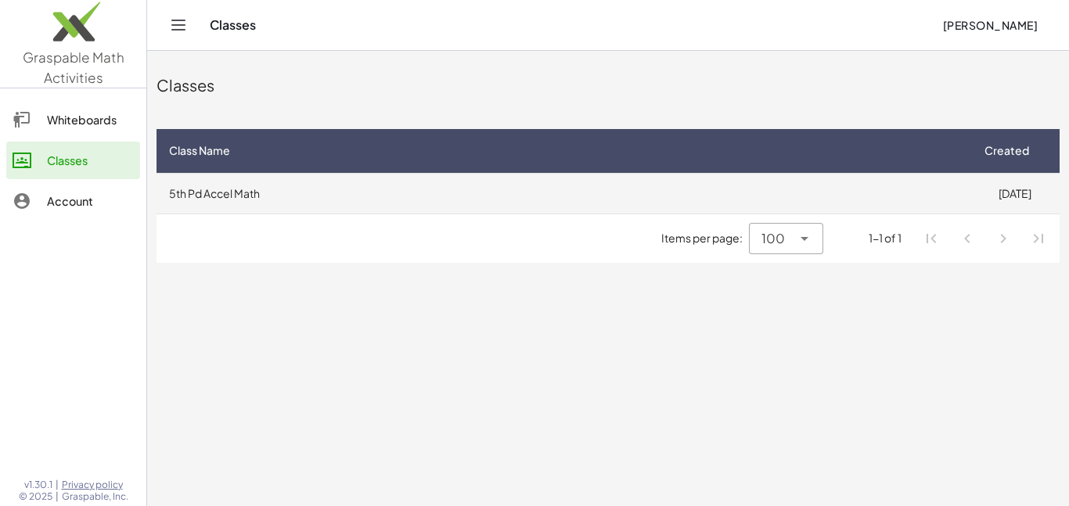
click at [713, 189] on td "5th Pd Accel Math" at bounding box center [563, 193] width 813 height 41
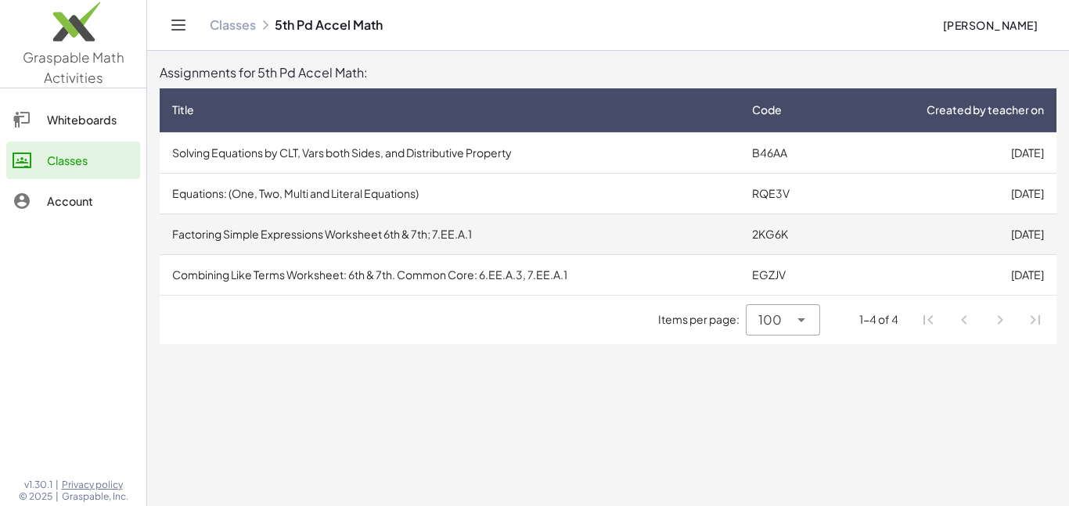
click at [696, 222] on td "Factoring Simple Expressions Worksheet 6th & 7th; 7.EE.A.1" at bounding box center [450, 234] width 580 height 41
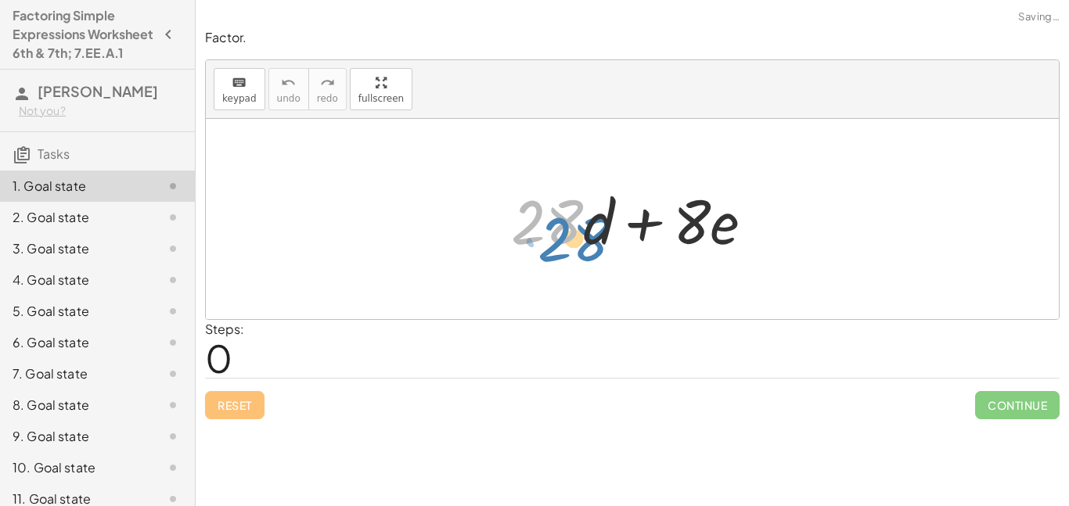
click at [545, 216] on div at bounding box center [638, 219] width 271 height 81
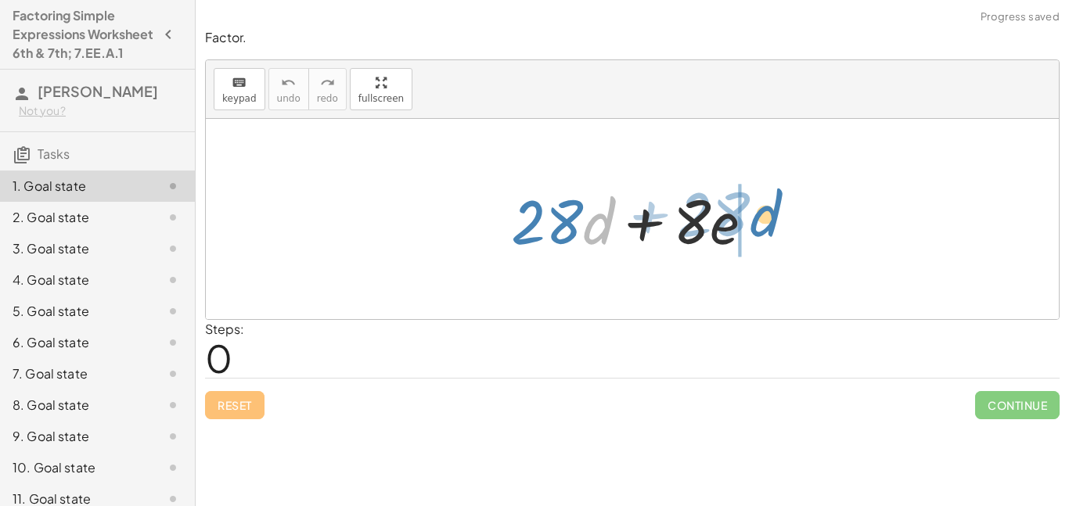
drag, startPoint x: 606, startPoint y: 226, endPoint x: 772, endPoint y: 222, distance: 166.0
click at [772, 222] on div at bounding box center [638, 219] width 271 height 81
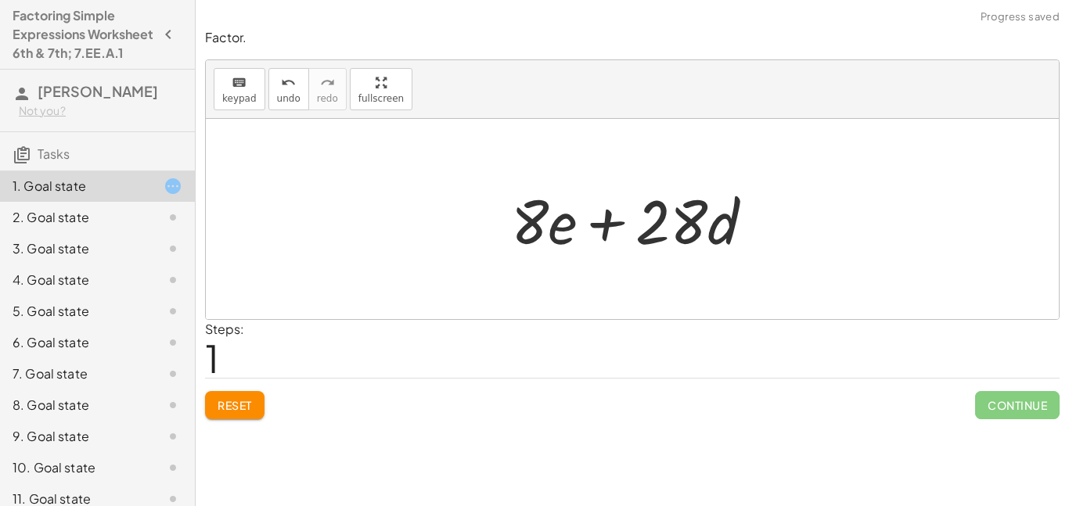
click at [604, 223] on div at bounding box center [638, 219] width 271 height 81
drag, startPoint x: 571, startPoint y: 229, endPoint x: 593, endPoint y: 240, distance: 25.2
click at [593, 240] on div at bounding box center [638, 219] width 271 height 81
drag, startPoint x: 570, startPoint y: 234, endPoint x: 624, endPoint y: 227, distance: 54.5
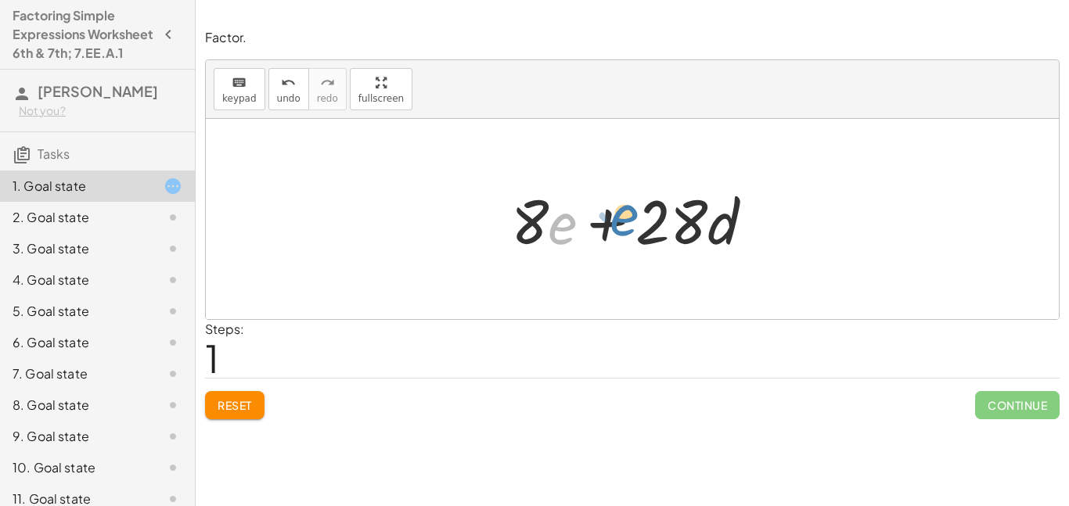
click at [624, 227] on div at bounding box center [638, 219] width 271 height 81
drag, startPoint x: 718, startPoint y: 232, endPoint x: 615, endPoint y: 229, distance: 102.6
click at [615, 229] on div at bounding box center [638, 219] width 271 height 81
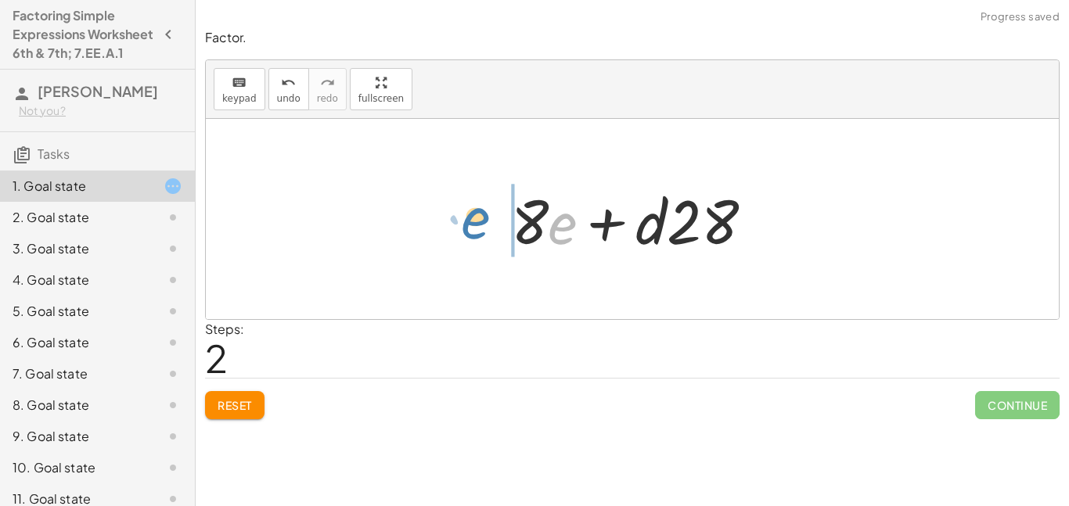
drag, startPoint x: 569, startPoint y: 225, endPoint x: 482, endPoint y: 221, distance: 87.0
click at [608, 225] on div at bounding box center [638, 219] width 271 height 81
drag, startPoint x: 513, startPoint y: 232, endPoint x: 570, endPoint y: 235, distance: 57.2
click at [570, 235] on div at bounding box center [638, 219] width 271 height 81
click at [605, 231] on div at bounding box center [638, 219] width 271 height 81
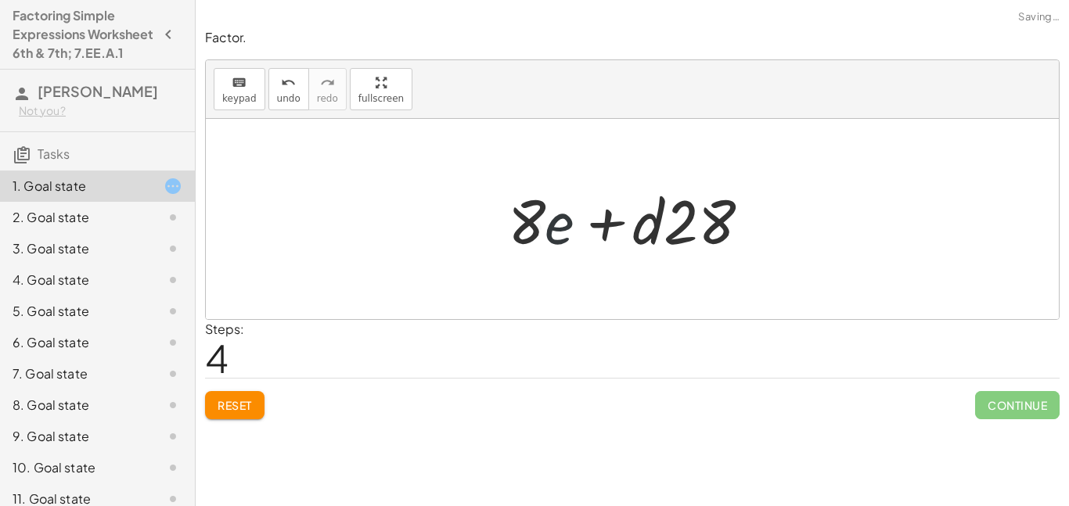
click at [605, 231] on div at bounding box center [638, 219] width 271 height 81
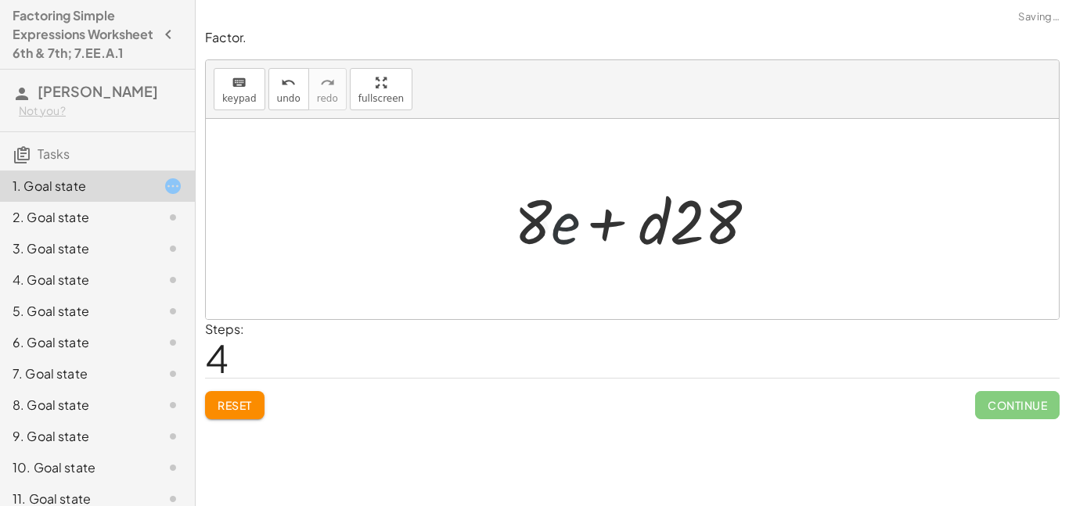
click at [605, 231] on div at bounding box center [638, 219] width 271 height 81
drag, startPoint x: 644, startPoint y: 230, endPoint x: 557, endPoint y: 227, distance: 86.9
click at [557, 227] on div at bounding box center [638, 219] width 271 height 81
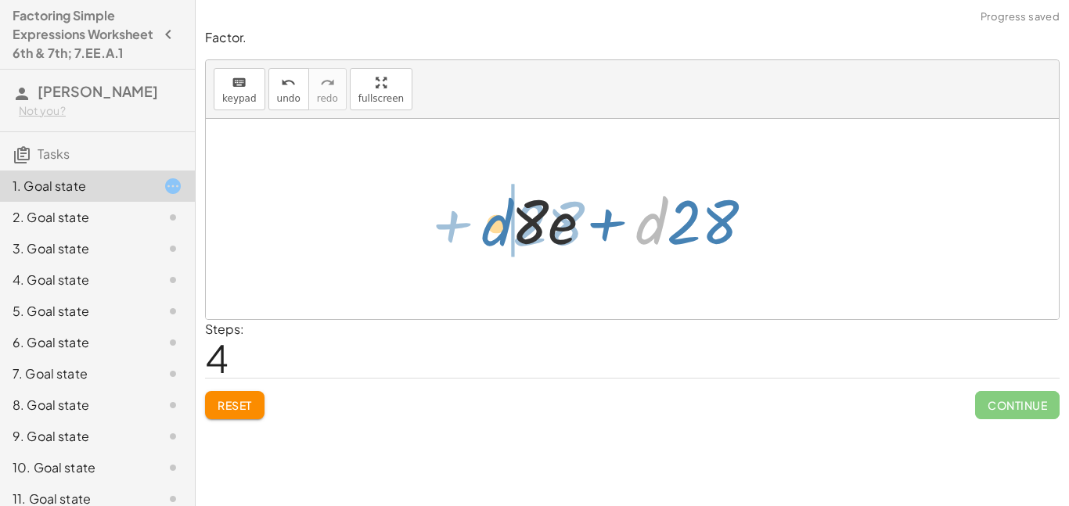
drag, startPoint x: 636, startPoint y: 232, endPoint x: 483, endPoint y: 234, distance: 152.7
click at [483, 234] on div "+ · 28 · d + · 8 · e + · 8 · e + · 28 · d + · 8 · e + · d · 28 + · e · 8 + · d …" at bounding box center [632, 219] width 853 height 200
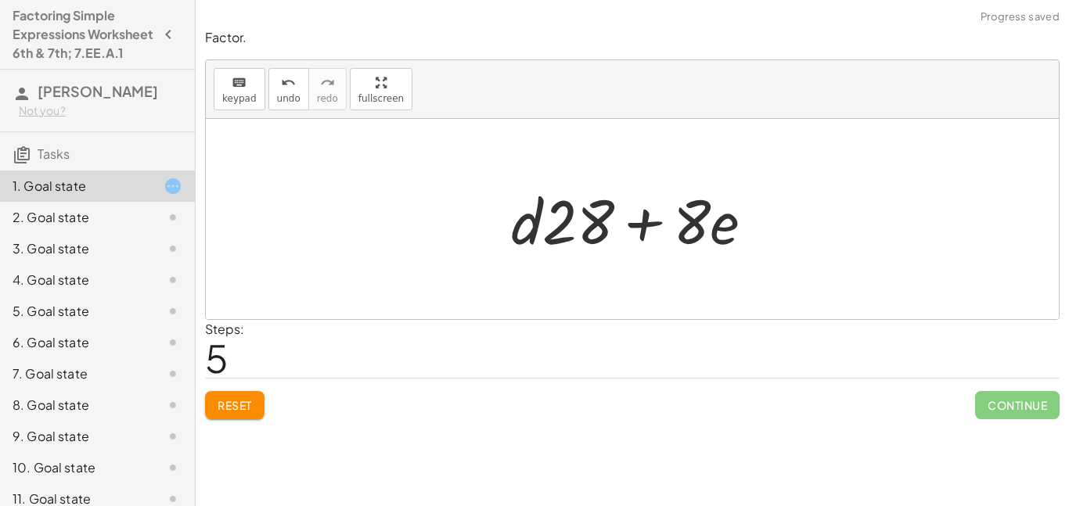
click at [633, 217] on div at bounding box center [638, 219] width 271 height 81
drag, startPoint x: 532, startPoint y: 213, endPoint x: 622, endPoint y: 221, distance: 91.1
click at [622, 221] on div at bounding box center [638, 219] width 271 height 81
click at [643, 224] on div at bounding box center [638, 219] width 271 height 81
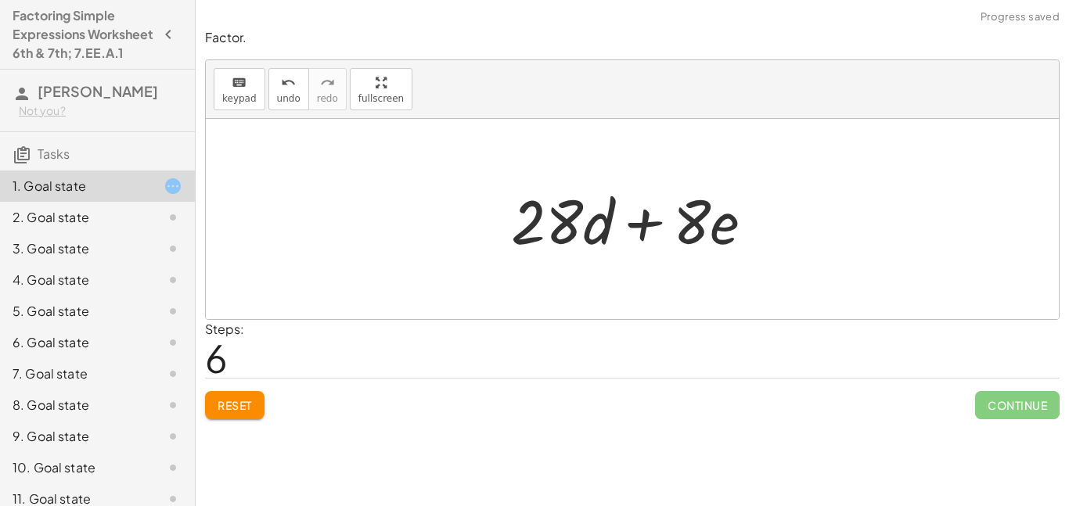
click at [218, 412] on span "Reset" at bounding box center [235, 405] width 34 height 14
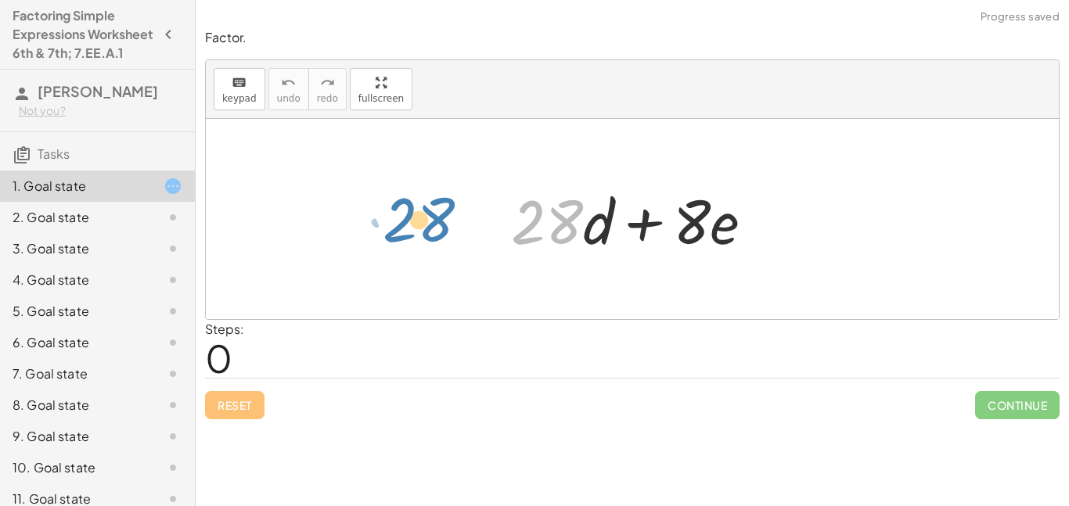
drag, startPoint x: 562, startPoint y: 235, endPoint x: 434, endPoint y: 236, distance: 128.4
click at [434, 236] on div "· 28 + · 28 · d + · 8 · e" at bounding box center [632, 219] width 853 height 200
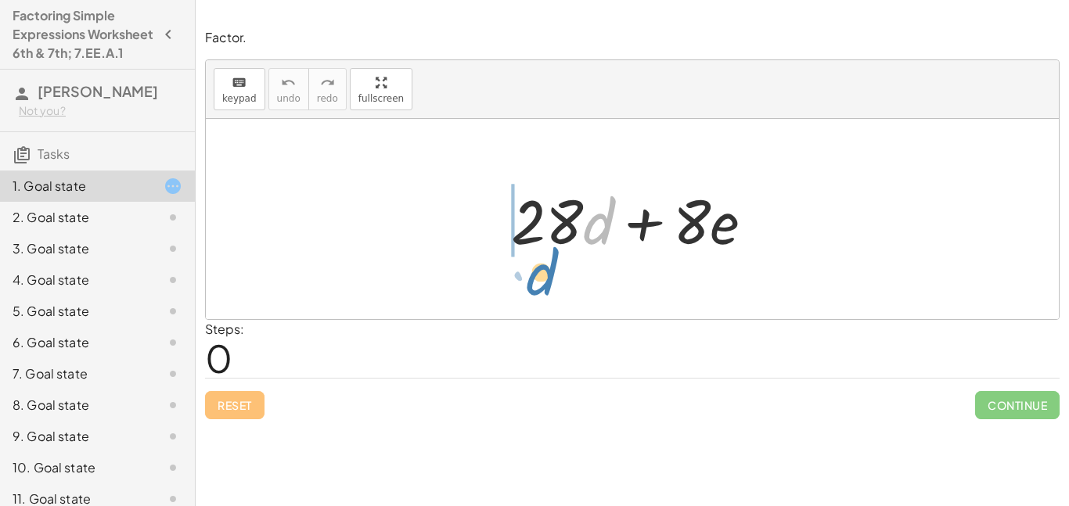
drag, startPoint x: 599, startPoint y: 223, endPoint x: 548, endPoint y: 280, distance: 76.5
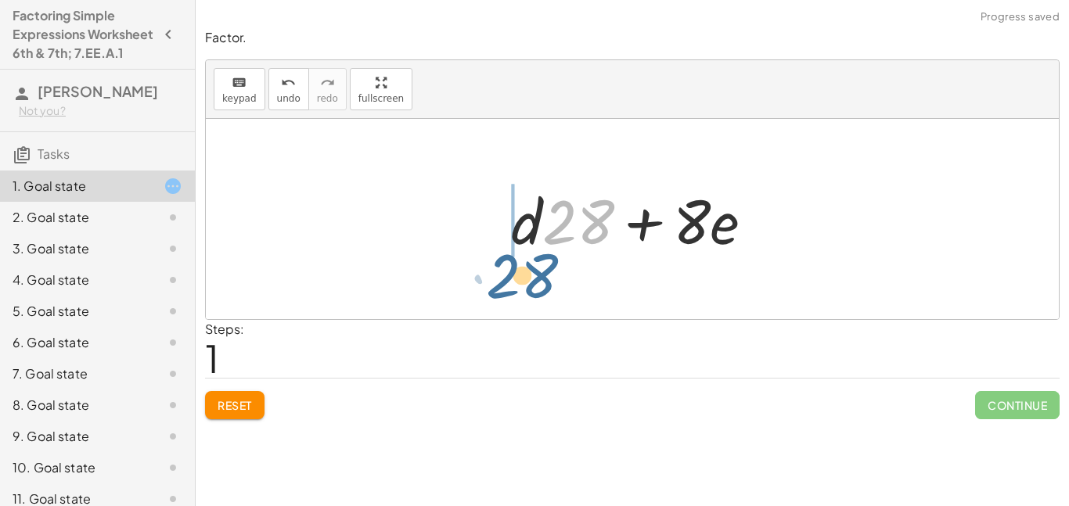
drag, startPoint x: 563, startPoint y: 239, endPoint x: 500, endPoint y: 292, distance: 82.2
click at [500, 292] on div "+ · 28 · d + · 8 · e · 28 + · 28 · d + · 8 · e" at bounding box center [632, 219] width 853 height 200
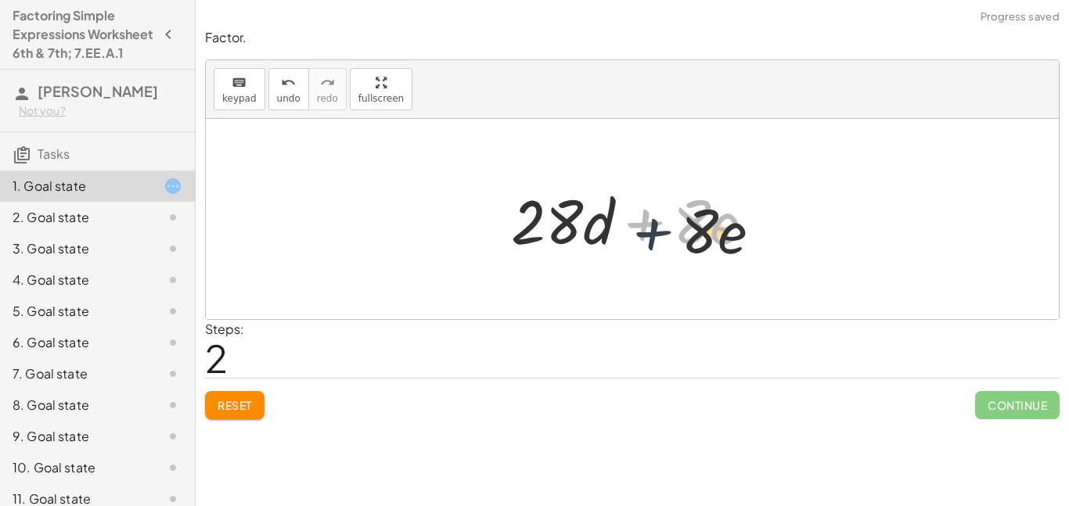
drag, startPoint x: 670, startPoint y: 239, endPoint x: 697, endPoint y: 261, distance: 35.6
click at [697, 261] on div "+ · 28 · d + · 8 · e + · d · 28 + · 8 · e + · 8 · e + · 28 · d + · 8 · e" at bounding box center [633, 219] width 290 height 88
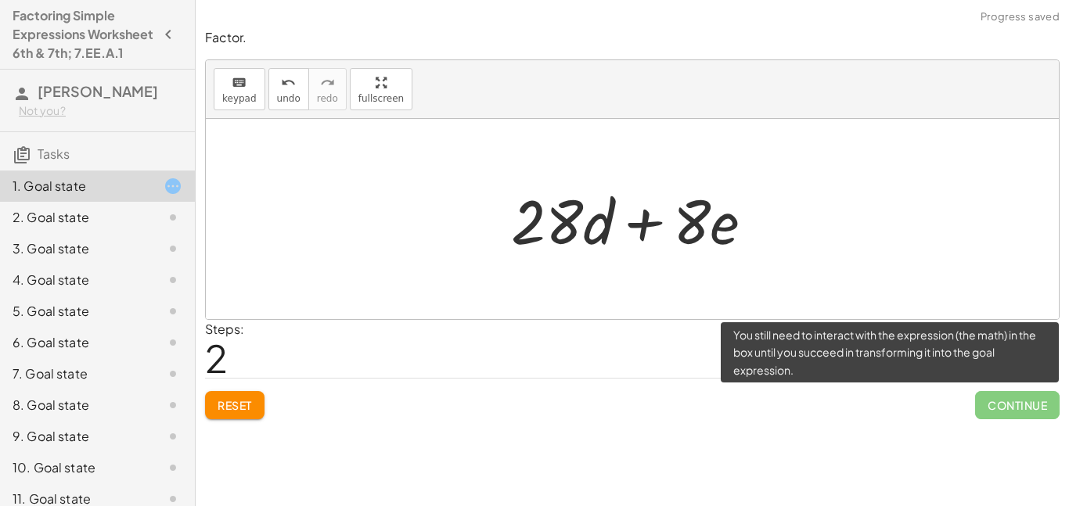
click at [981, 406] on span "Continue" at bounding box center [1017, 405] width 85 height 28
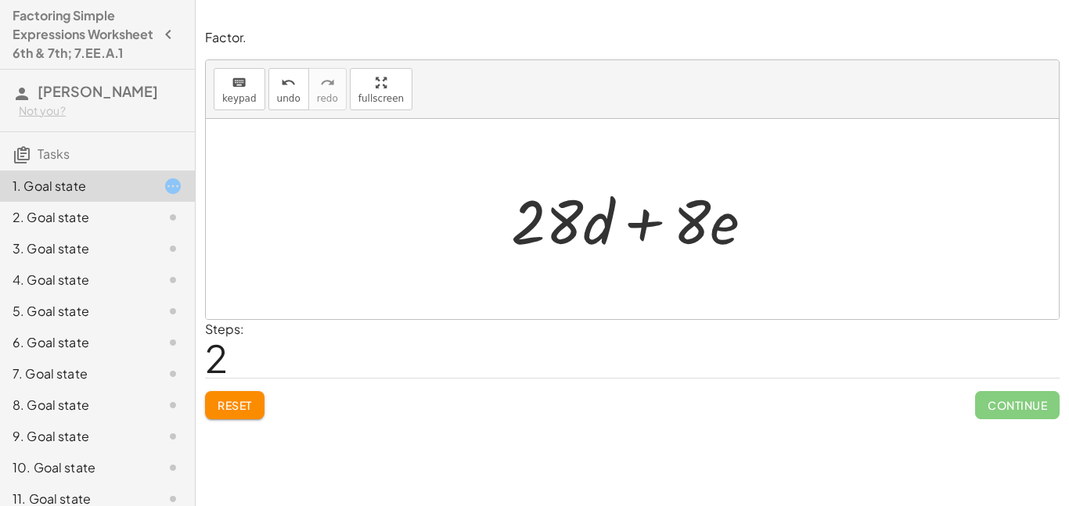
click at [221, 402] on span "Reset" at bounding box center [235, 405] width 34 height 14
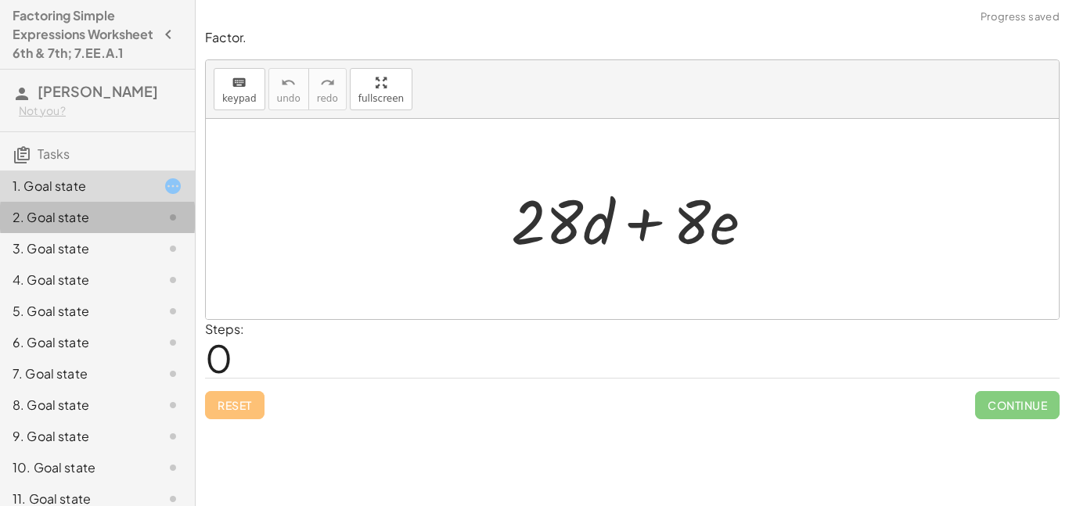
click at [126, 265] on div "2. Goal state" at bounding box center [97, 280] width 195 height 31
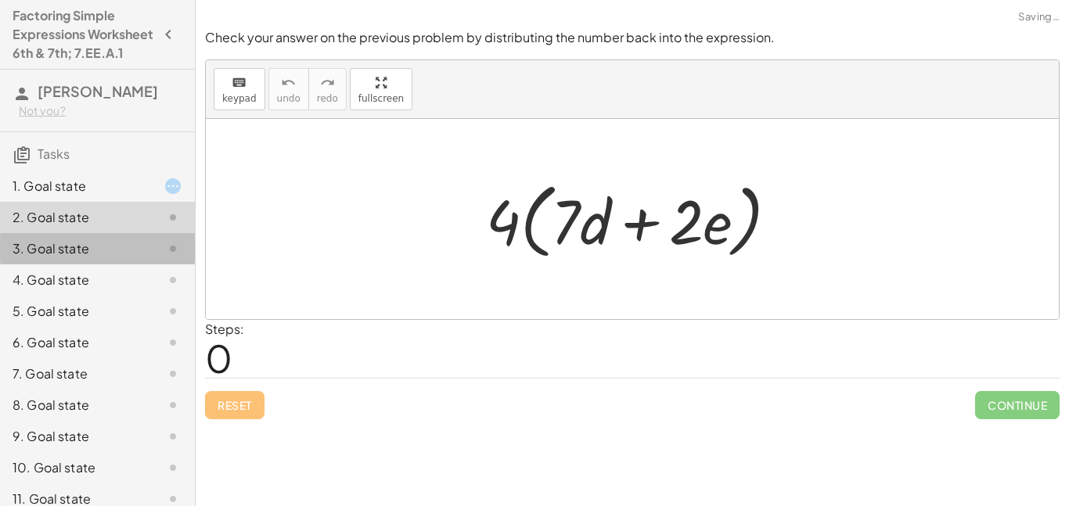
click at [132, 258] on div "3. Goal state" at bounding box center [76, 249] width 126 height 19
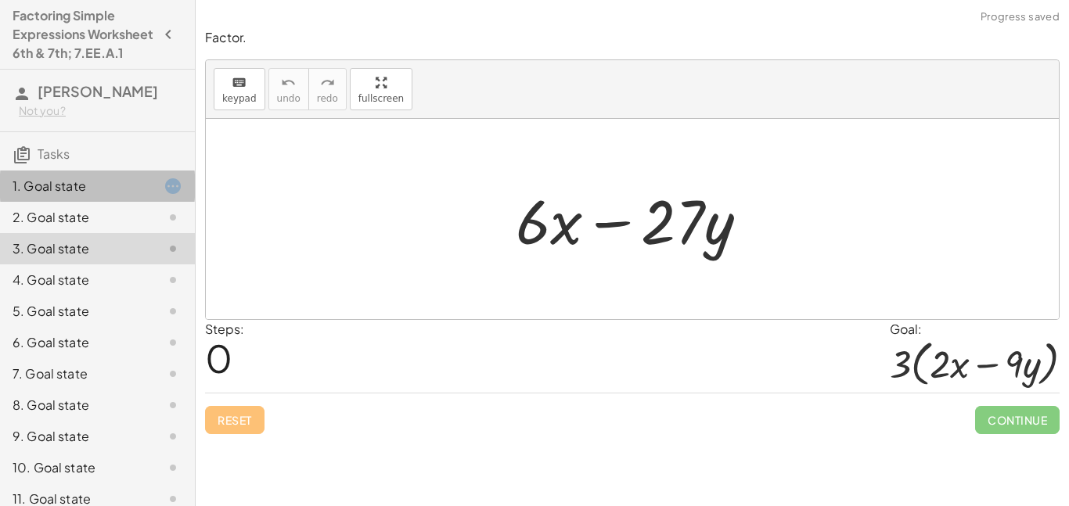
click at [117, 196] on div "1. Goal state" at bounding box center [76, 186] width 126 height 19
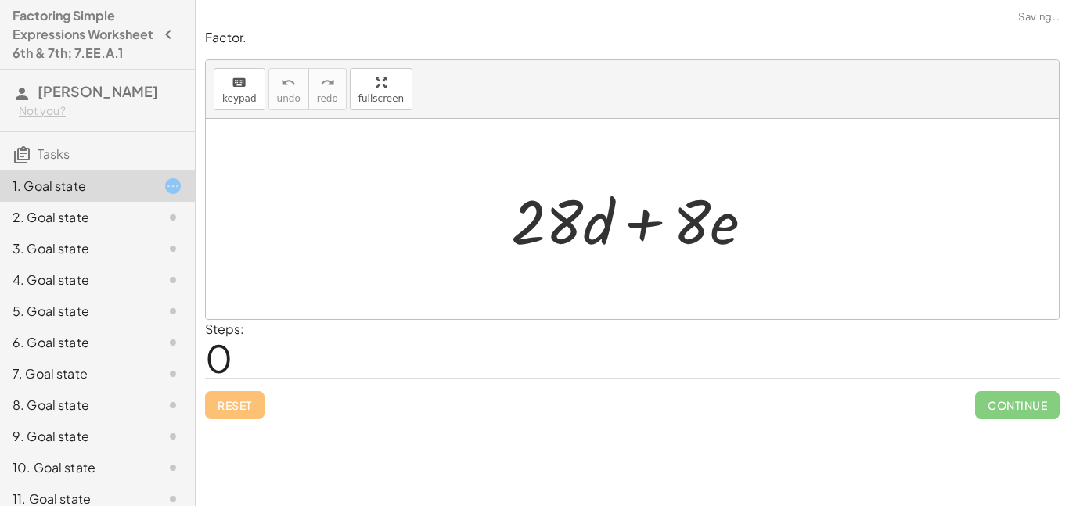
click at [130, 258] on div "3. Goal state" at bounding box center [76, 249] width 126 height 19
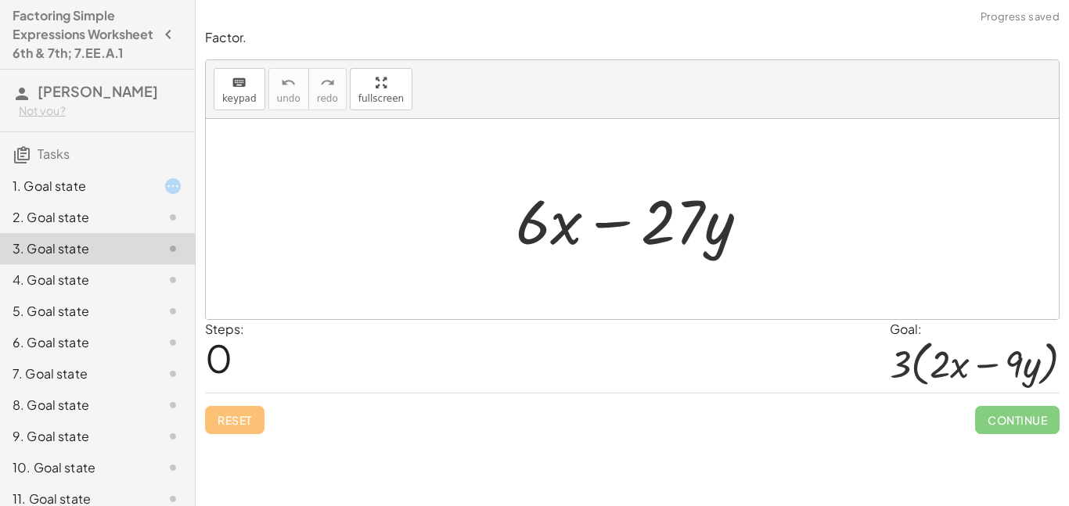
click at [522, 237] on div at bounding box center [638, 219] width 261 height 81
drag, startPoint x: 671, startPoint y: 232, endPoint x: 656, endPoint y: 240, distance: 16.8
click at [656, 240] on div at bounding box center [638, 219] width 261 height 81
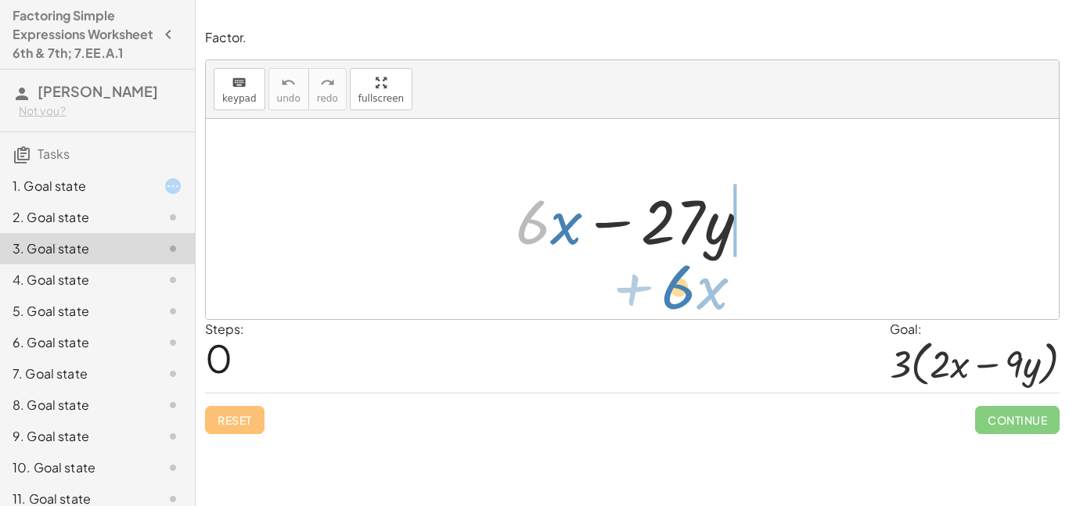
drag, startPoint x: 521, startPoint y: 234, endPoint x: 666, endPoint y: 300, distance: 159.8
click at [666, 300] on div "· 6 + · x + · 6 · x − · 27 · y" at bounding box center [632, 219] width 853 height 200
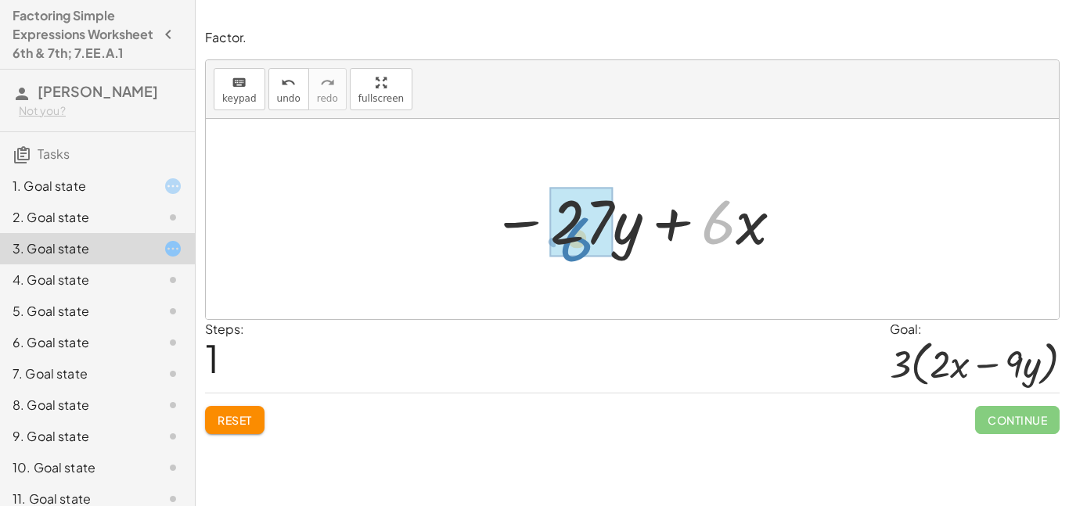
drag, startPoint x: 709, startPoint y: 229, endPoint x: 568, endPoint y: 245, distance: 142.6
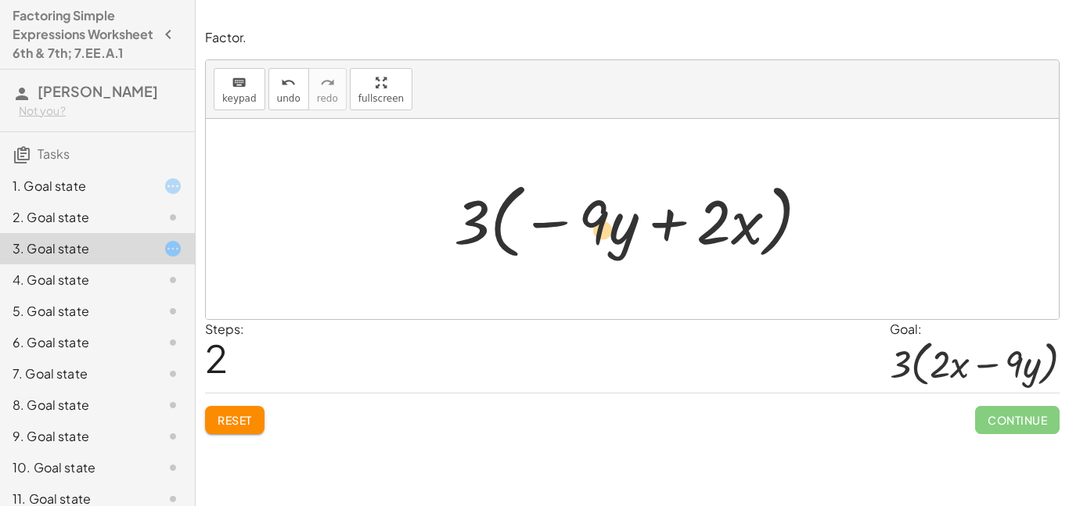
drag, startPoint x: 597, startPoint y: 221, endPoint x: 584, endPoint y: 228, distance: 14.4
click at [584, 228] on div at bounding box center [638, 220] width 384 height 90
drag, startPoint x: 539, startPoint y: 224, endPoint x: 531, endPoint y: 224, distance: 8.6
click at [531, 224] on div at bounding box center [638, 220] width 384 height 90
drag, startPoint x: 550, startPoint y: 223, endPoint x: 677, endPoint y: 224, distance: 126.8
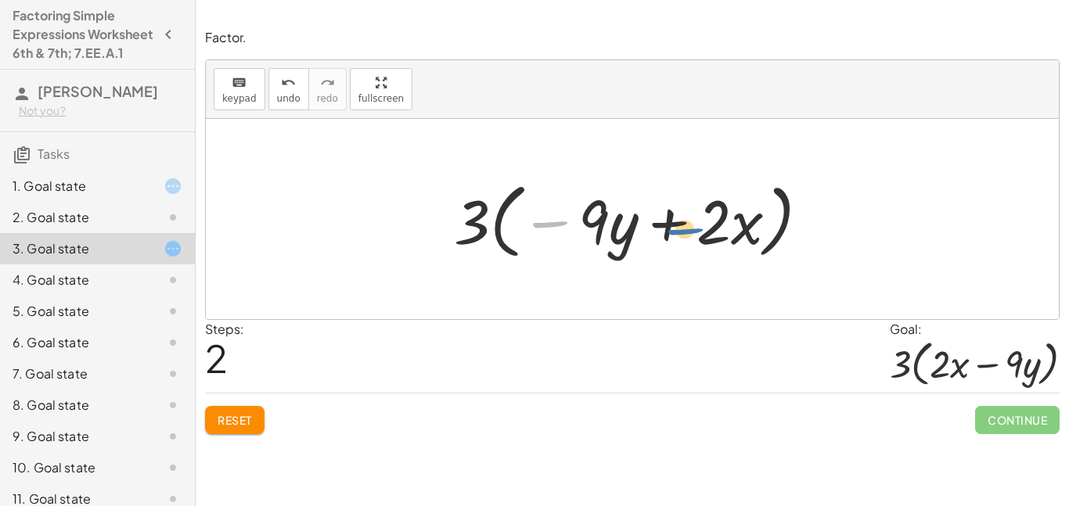
click at [677, 224] on div at bounding box center [638, 220] width 384 height 90
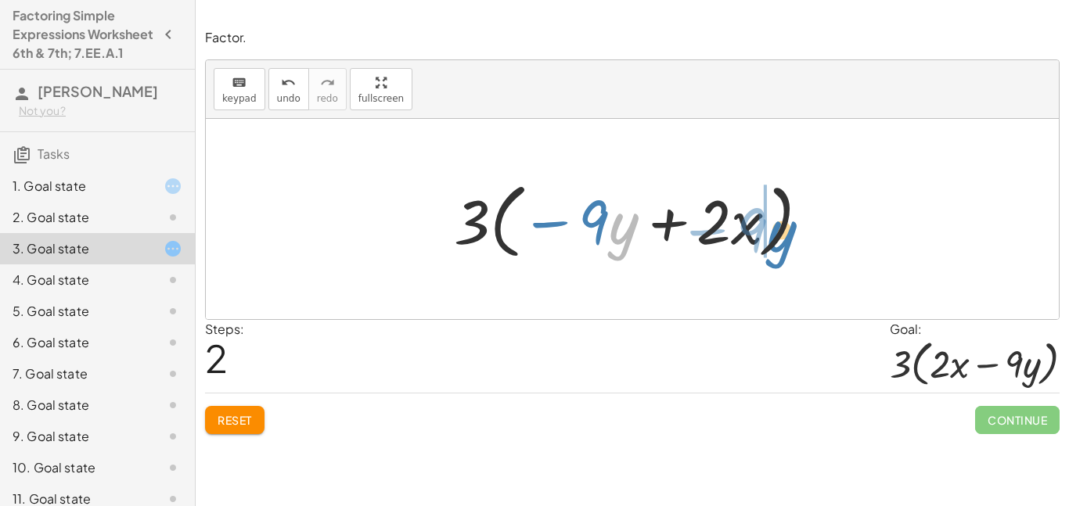
drag, startPoint x: 617, startPoint y: 235, endPoint x: 775, endPoint y: 242, distance: 158.3
click at [775, 242] on div at bounding box center [638, 220] width 384 height 90
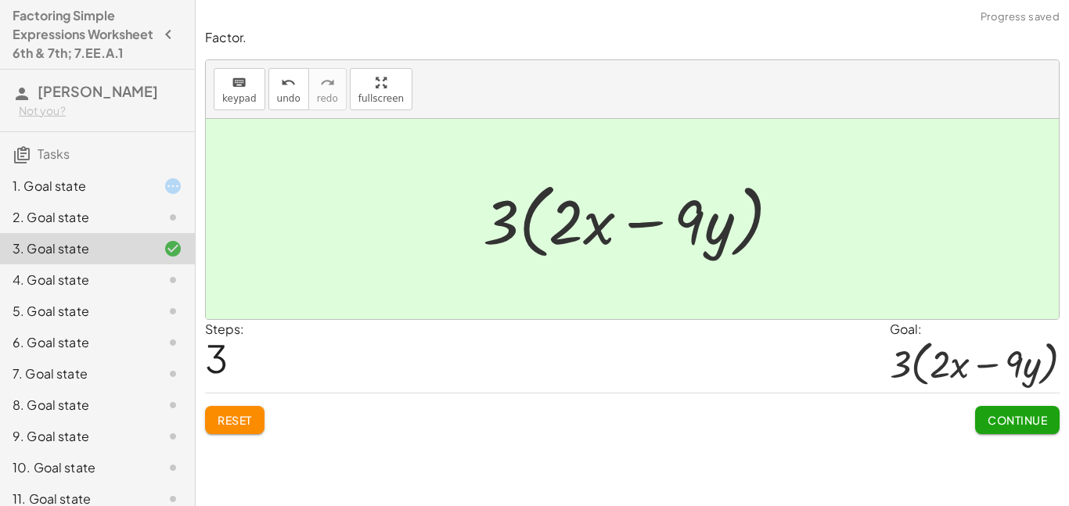
click at [989, 425] on span "Continue" at bounding box center [1017, 420] width 59 height 14
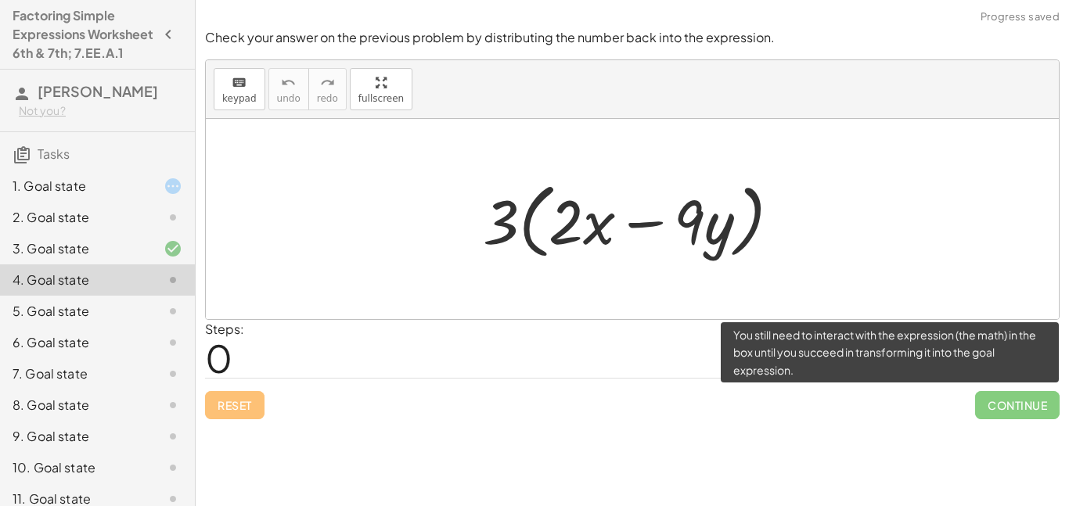
click at [987, 402] on span "Continue" at bounding box center [1017, 405] width 85 height 28
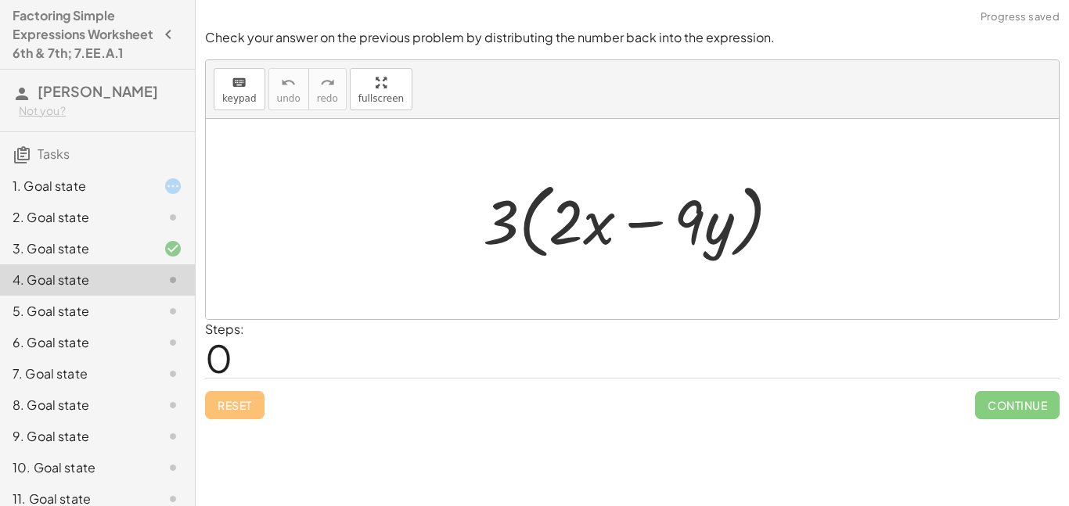
click at [497, 224] on div at bounding box center [638, 220] width 326 height 90
drag, startPoint x: 504, startPoint y: 226, endPoint x: 589, endPoint y: 254, distance: 88.9
click at [589, 254] on div at bounding box center [638, 220] width 326 height 90
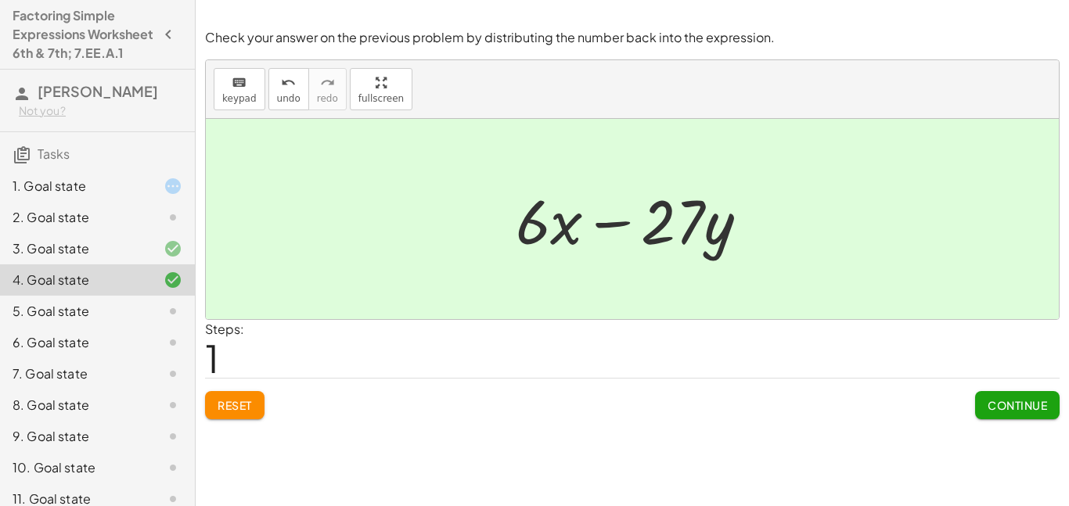
click at [980, 402] on button "Continue" at bounding box center [1017, 405] width 85 height 28
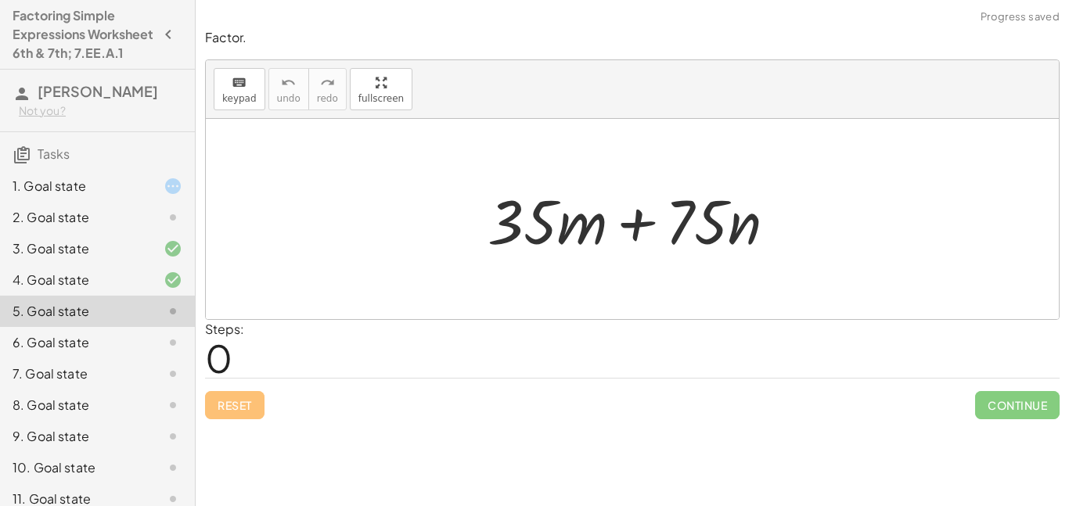
click at [68, 196] on div "1. Goal state" at bounding box center [76, 186] width 126 height 19
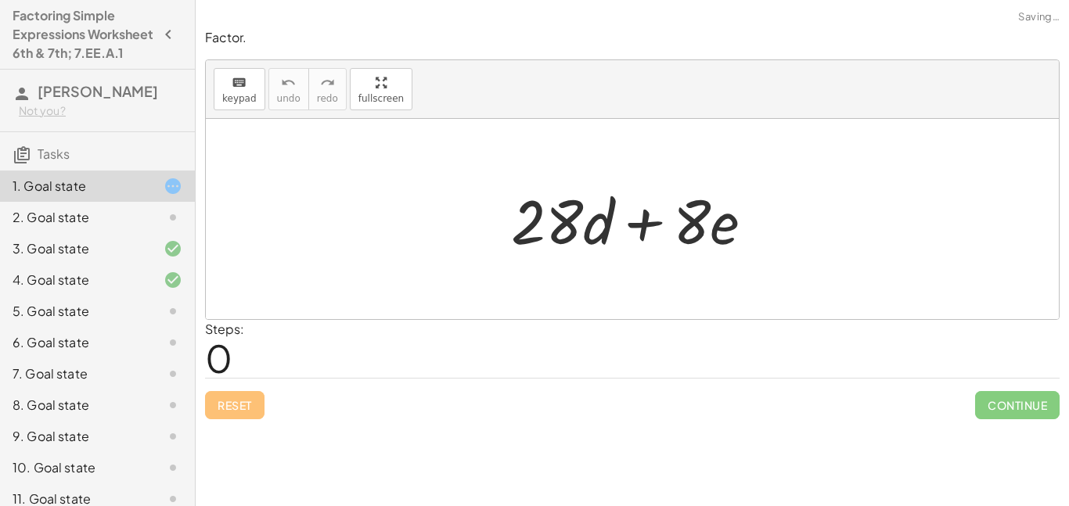
click at [96, 227] on div "2. Goal state" at bounding box center [76, 217] width 126 height 19
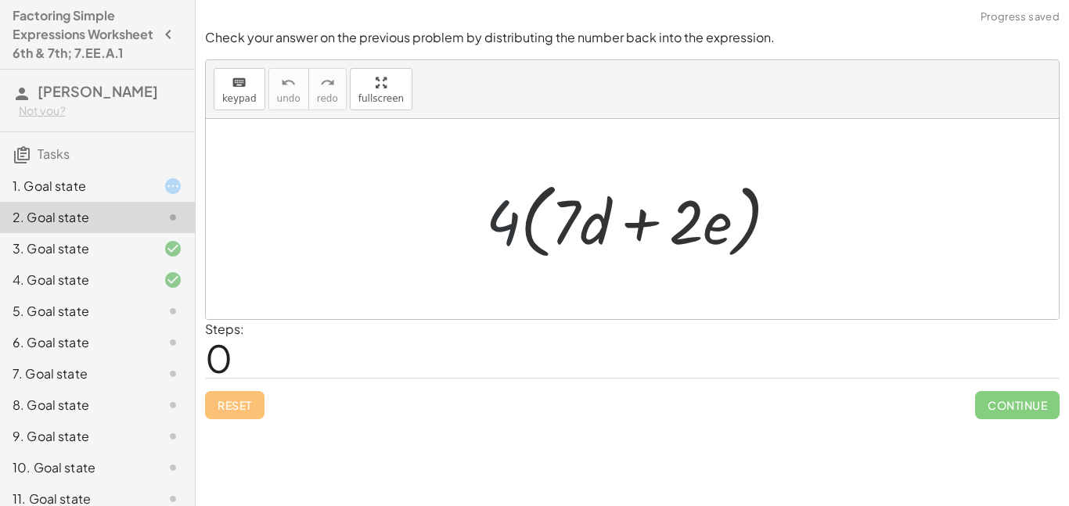
drag, startPoint x: 513, startPoint y: 229, endPoint x: 569, endPoint y: 235, distance: 56.7
click at [569, 235] on div at bounding box center [638, 220] width 321 height 90
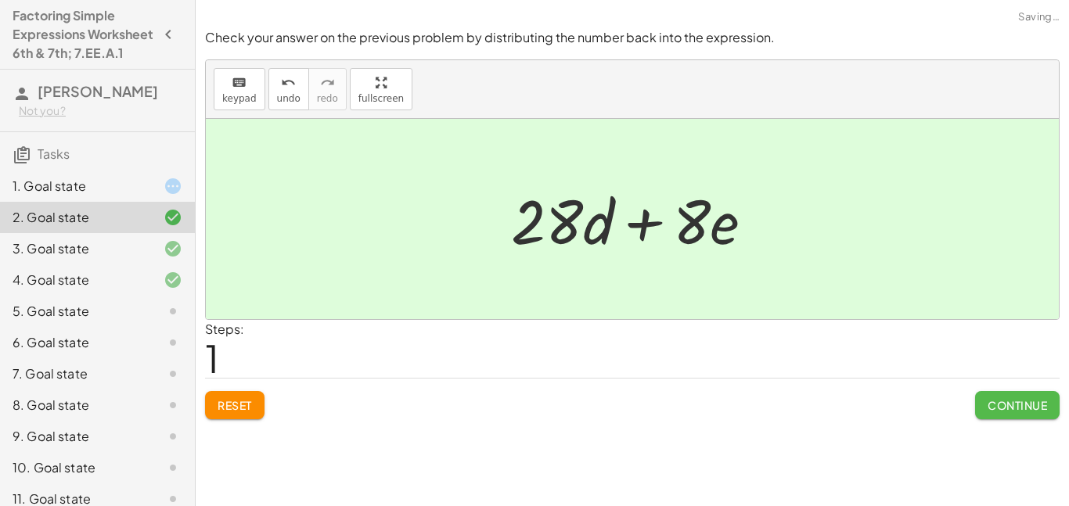
click at [1004, 404] on span "Continue" at bounding box center [1017, 405] width 59 height 14
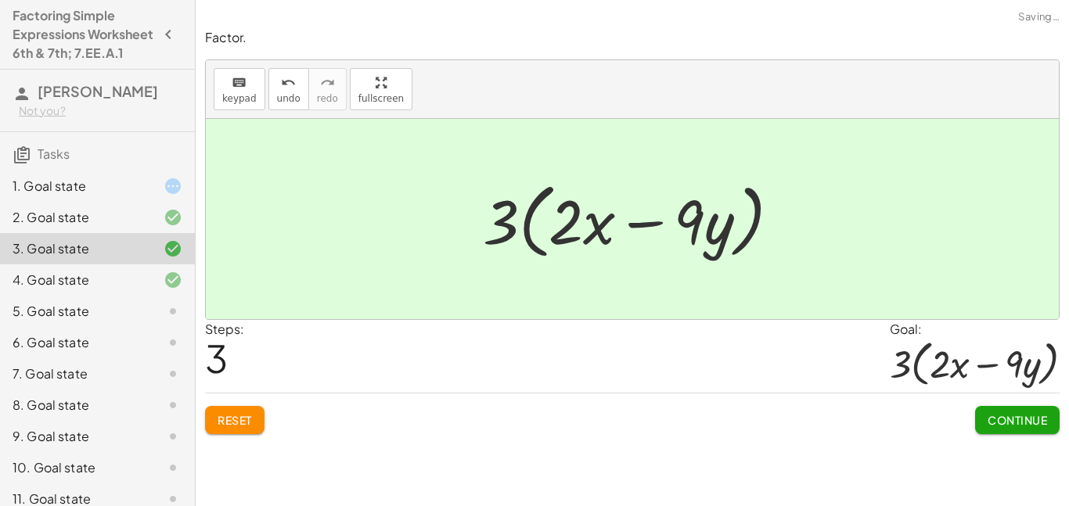
click at [74, 196] on div "1. Goal state" at bounding box center [76, 186] width 126 height 19
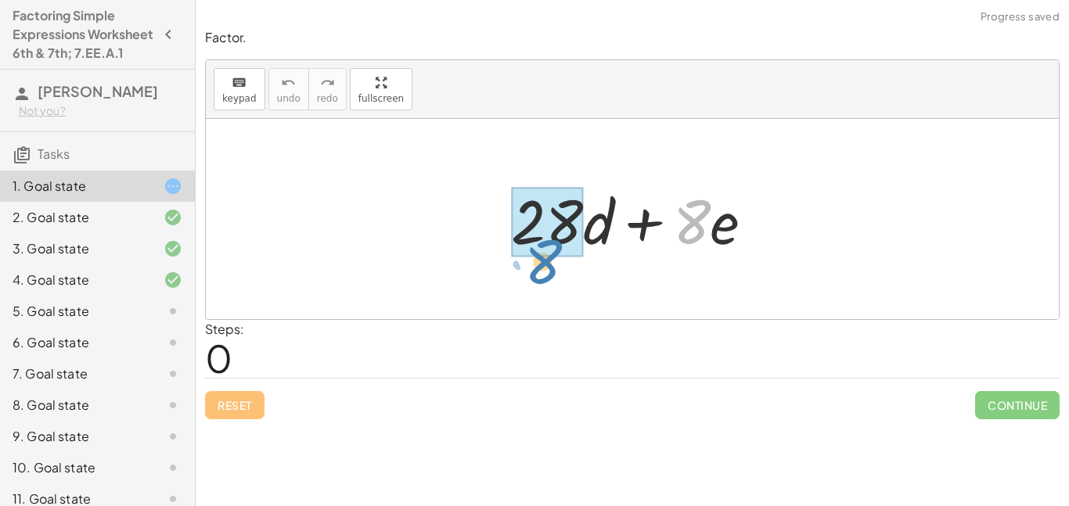
drag, startPoint x: 689, startPoint y: 232, endPoint x: 540, endPoint y: 271, distance: 153.8
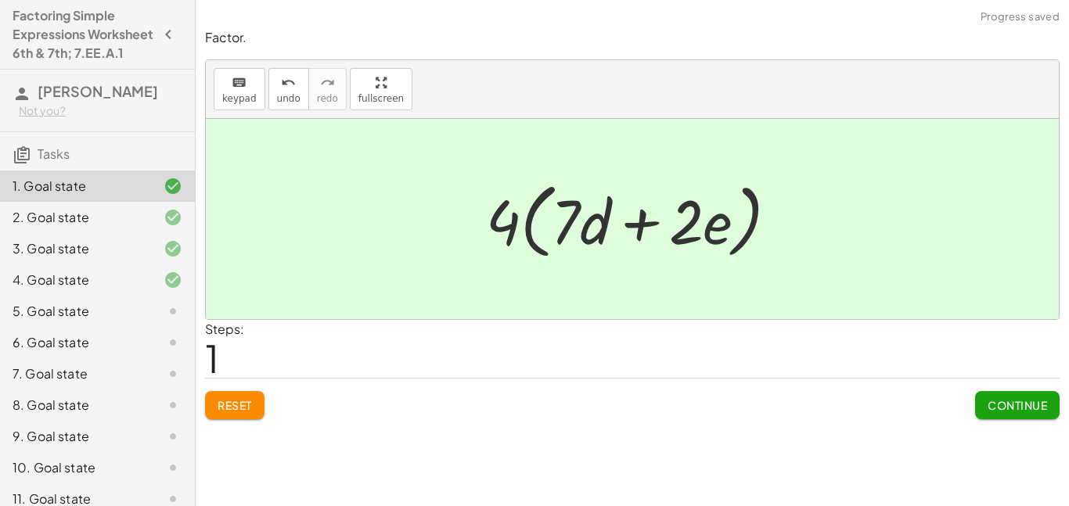
click at [512, 227] on div at bounding box center [638, 220] width 321 height 90
click at [1051, 411] on button "Continue" at bounding box center [1017, 405] width 85 height 28
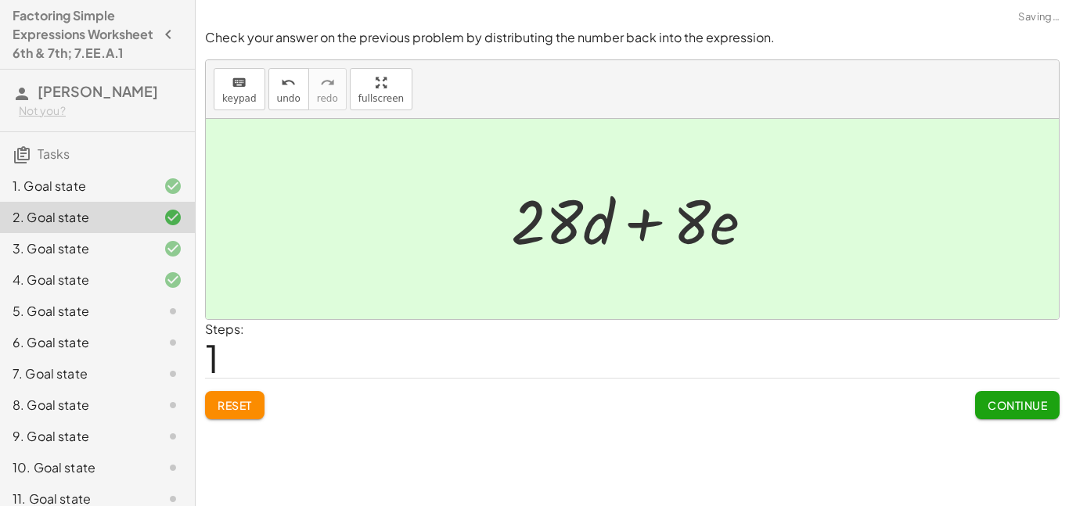
click at [988, 403] on span "Continue" at bounding box center [1017, 405] width 59 height 14
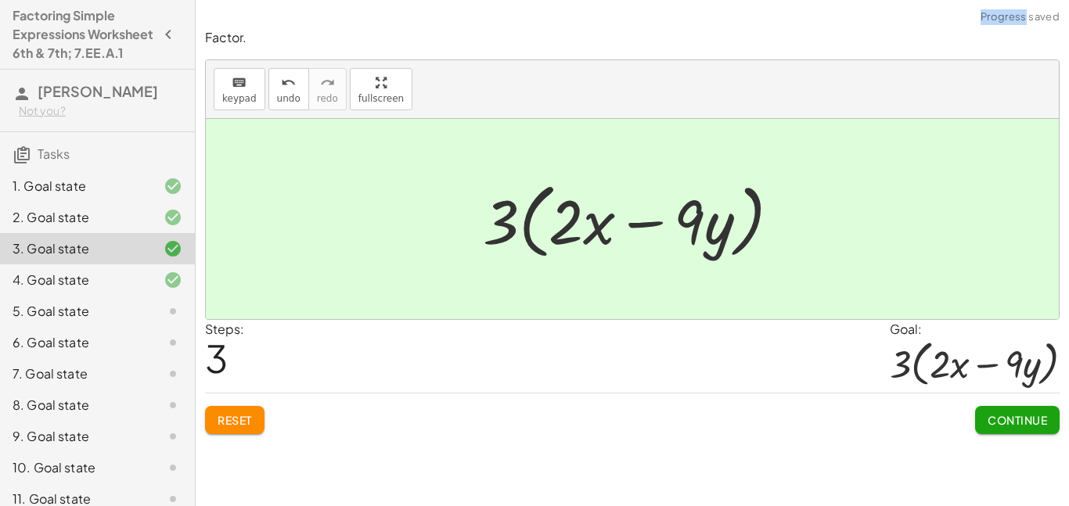
click at [986, 404] on div "Continue" at bounding box center [1017, 414] width 85 height 41
click at [996, 417] on span "Continue" at bounding box center [1017, 420] width 59 height 14
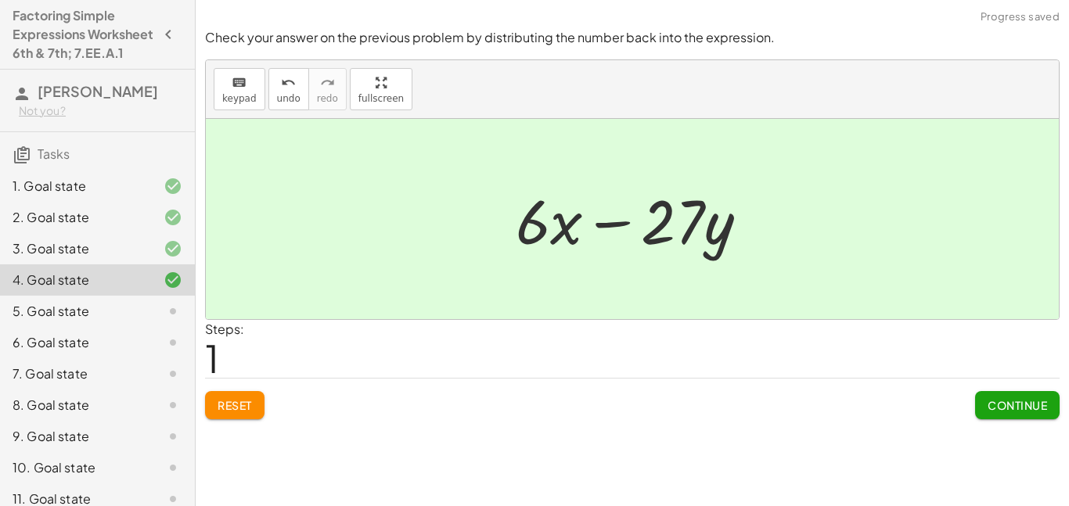
click at [0, 0] on div "Check your answer on the previous problem by distributing the number back into …" at bounding box center [0, 0] width 0 height 0
click at [1004, 389] on div "Continue" at bounding box center [1017, 399] width 85 height 41
click at [1005, 398] on span "Continue" at bounding box center [1017, 405] width 59 height 14
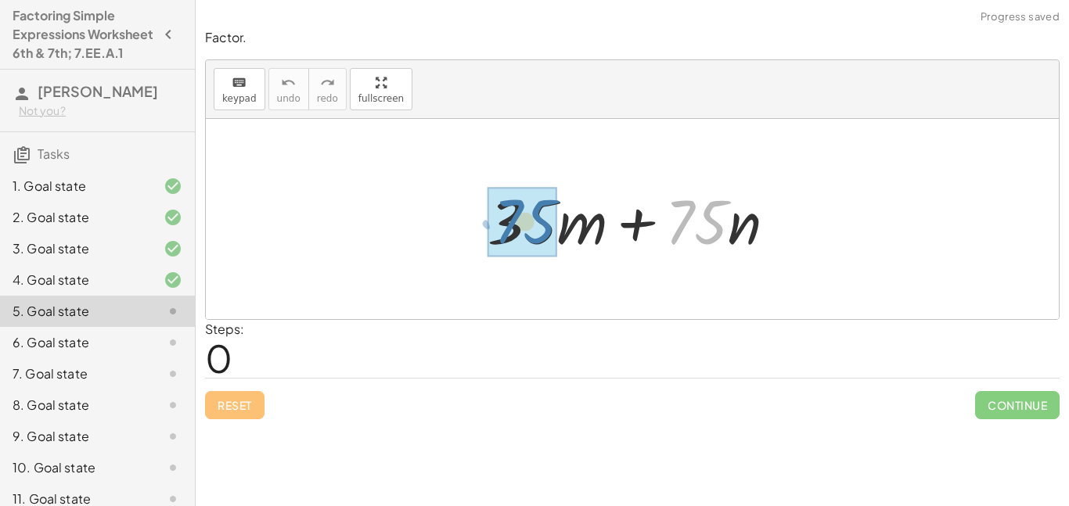
drag, startPoint x: 701, startPoint y: 237, endPoint x: 530, endPoint y: 240, distance: 170.7
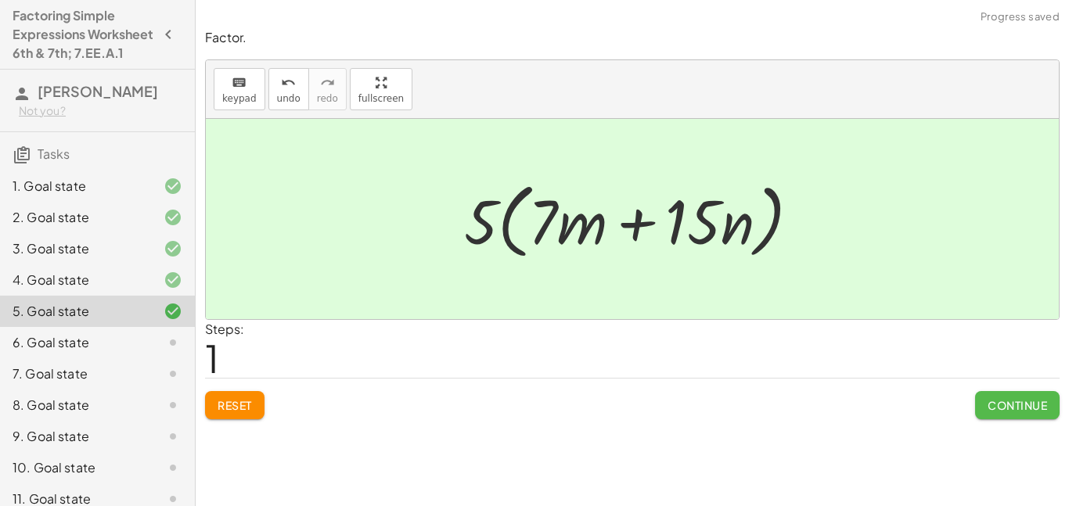
click at [996, 410] on span "Continue" at bounding box center [1017, 405] width 59 height 14
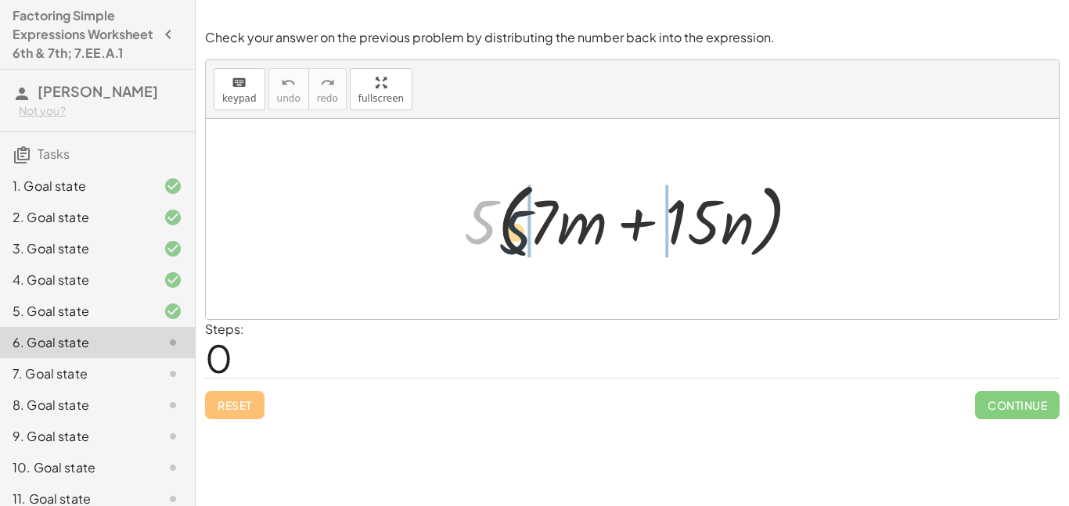
drag, startPoint x: 490, startPoint y: 218, endPoint x: 544, endPoint y: 231, distance: 55.6
click at [544, 231] on div at bounding box center [638, 220] width 365 height 90
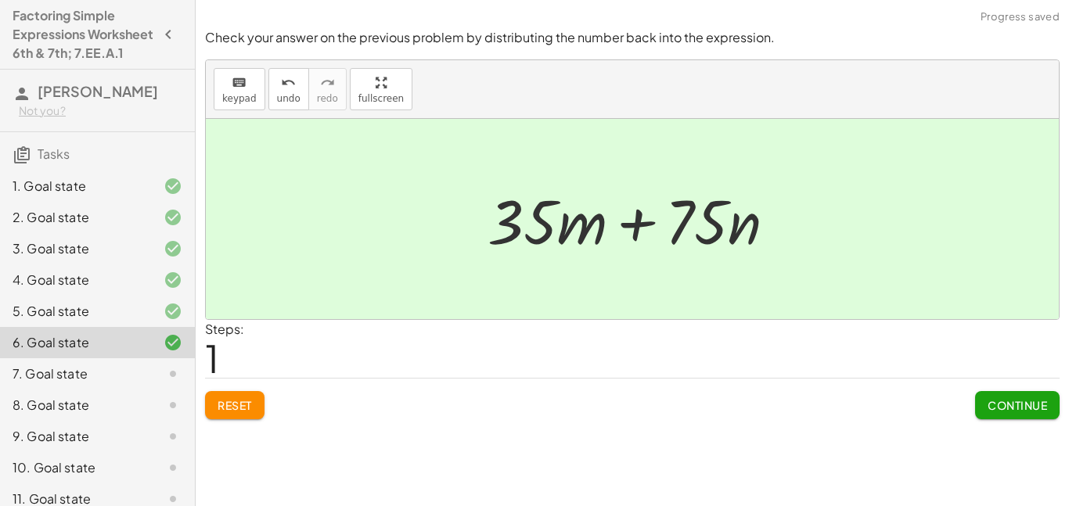
click at [981, 398] on button "Continue" at bounding box center [1017, 405] width 85 height 28
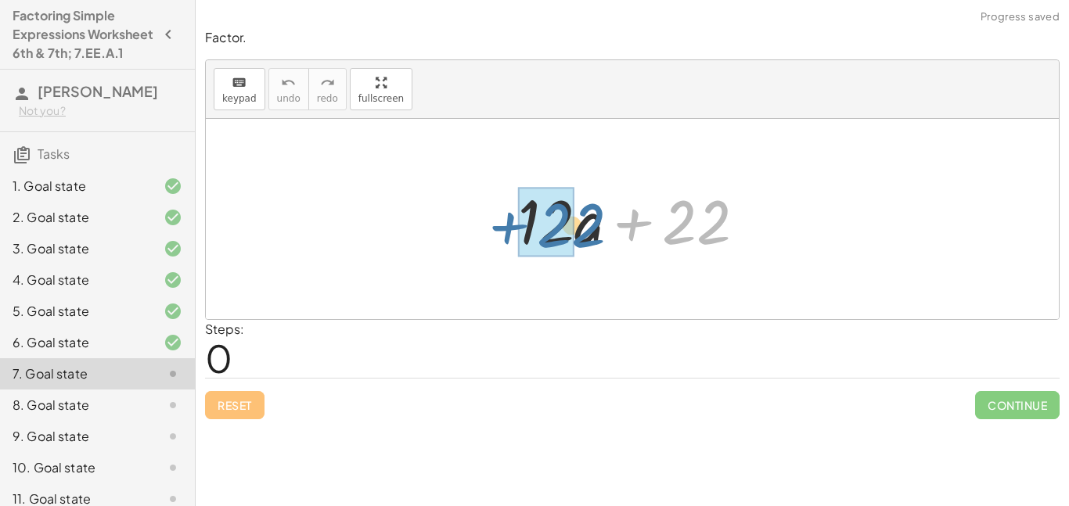
drag, startPoint x: 676, startPoint y: 236, endPoint x: 550, endPoint y: 236, distance: 126.0
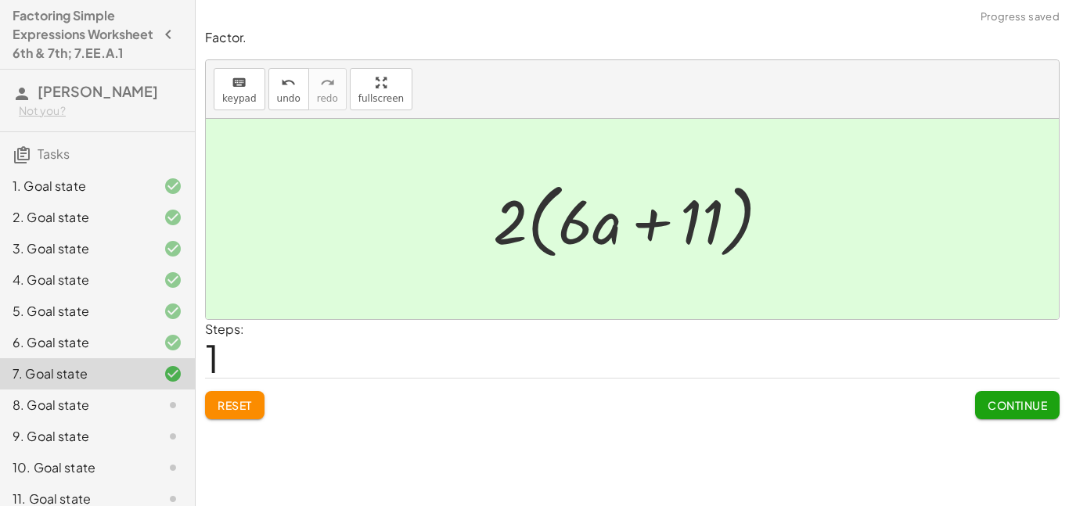
click at [1012, 402] on span "Continue" at bounding box center [1017, 405] width 59 height 14
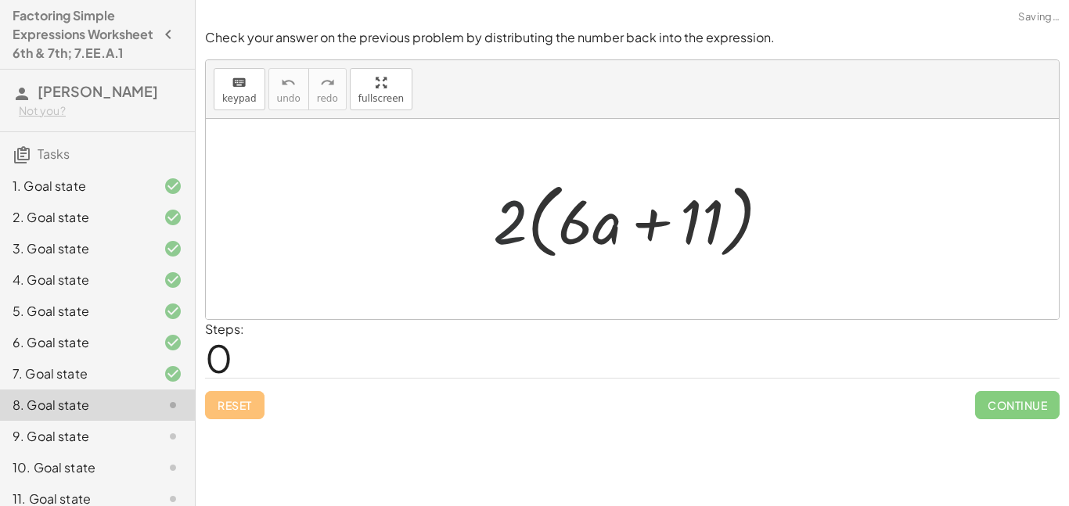
drag, startPoint x: 509, startPoint y: 226, endPoint x: 589, endPoint y: 225, distance: 80.6
click at [589, 225] on div at bounding box center [637, 220] width 305 height 90
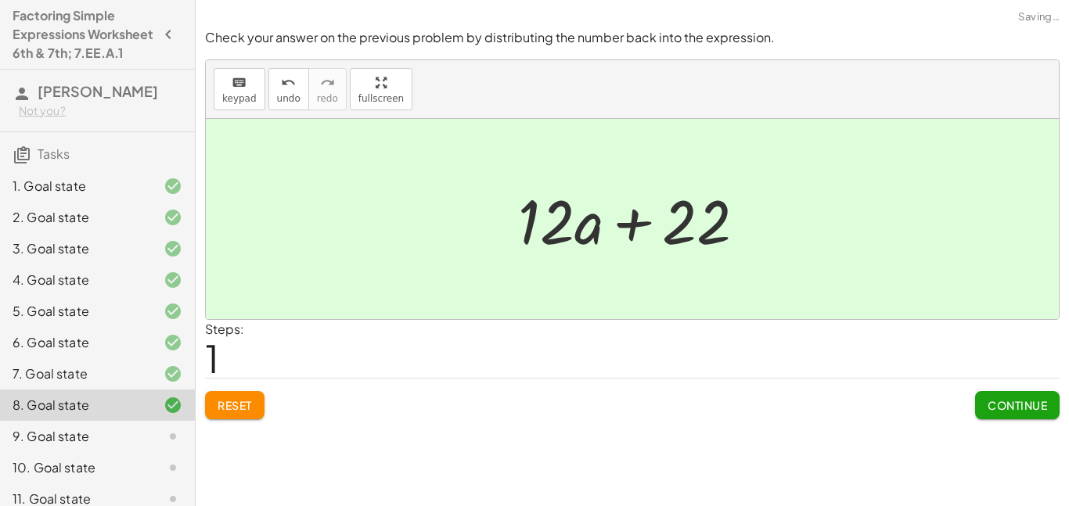
click at [1001, 399] on span "Continue" at bounding box center [1017, 405] width 59 height 14
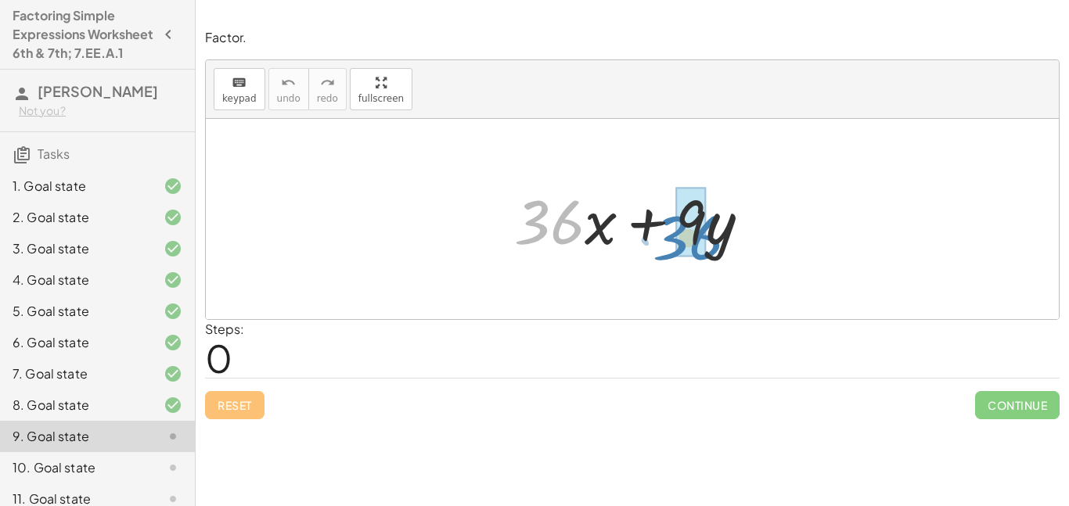
drag, startPoint x: 553, startPoint y: 246, endPoint x: 704, endPoint y: 258, distance: 150.8
click at [704, 258] on div at bounding box center [638, 219] width 265 height 81
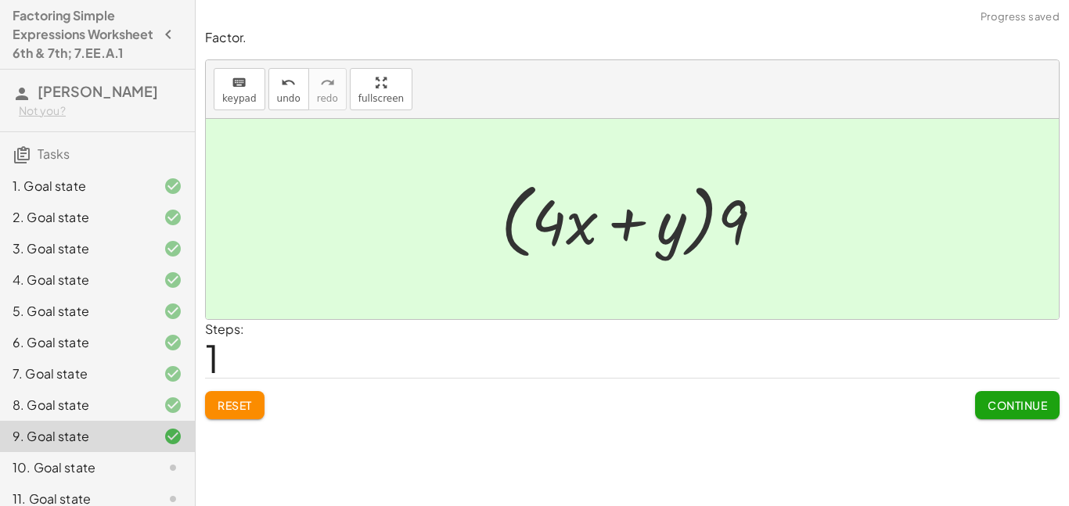
click at [978, 395] on button "Continue" at bounding box center [1017, 405] width 85 height 28
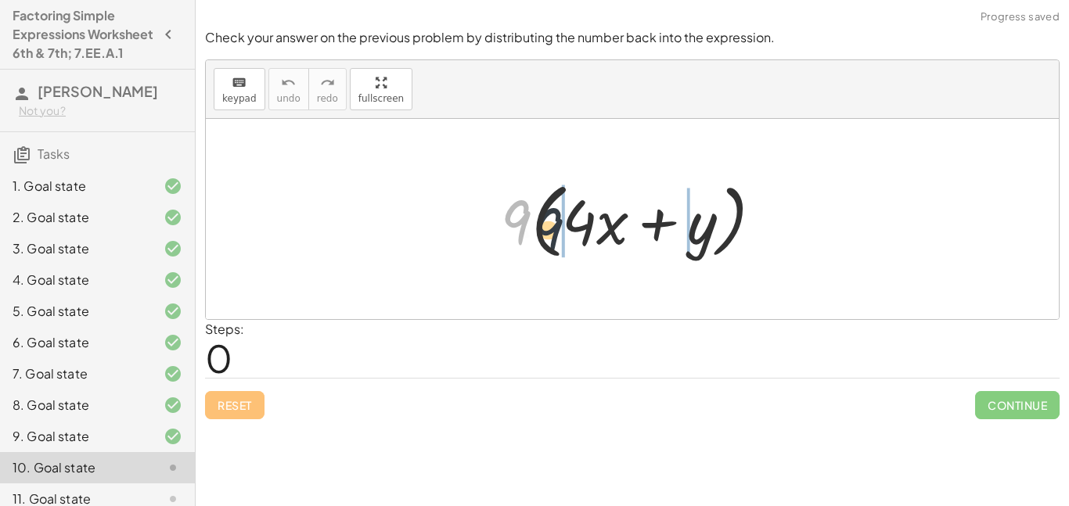
drag, startPoint x: 526, startPoint y: 228, endPoint x: 571, endPoint y: 238, distance: 46.5
click at [571, 238] on div at bounding box center [638, 220] width 290 height 90
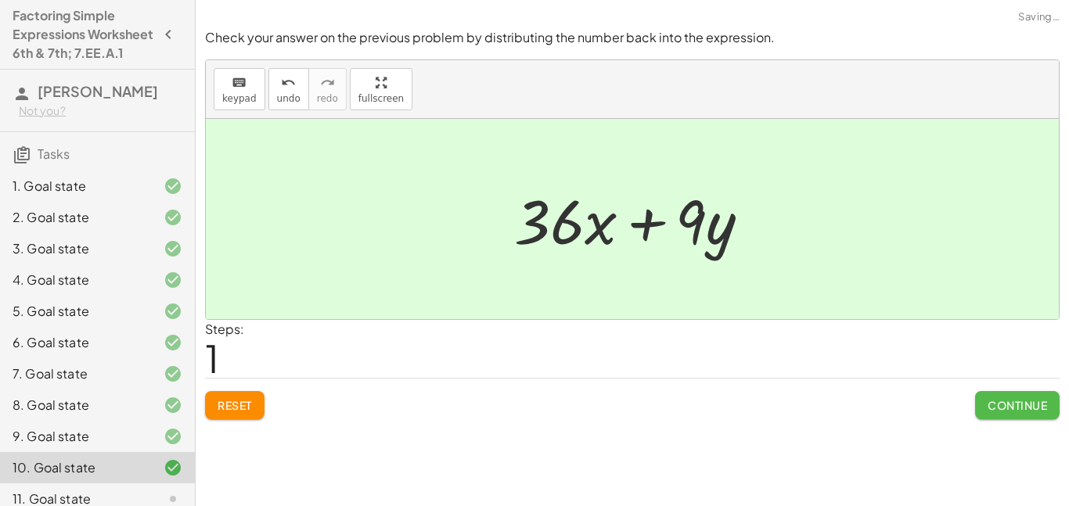
click at [995, 397] on button "Continue" at bounding box center [1017, 405] width 85 height 28
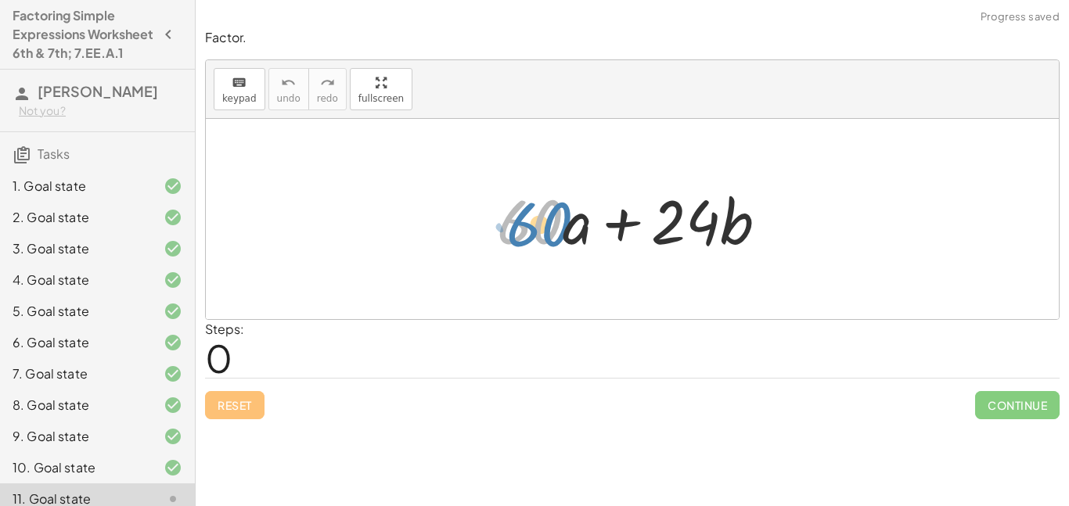
click at [536, 237] on div at bounding box center [638, 219] width 299 height 81
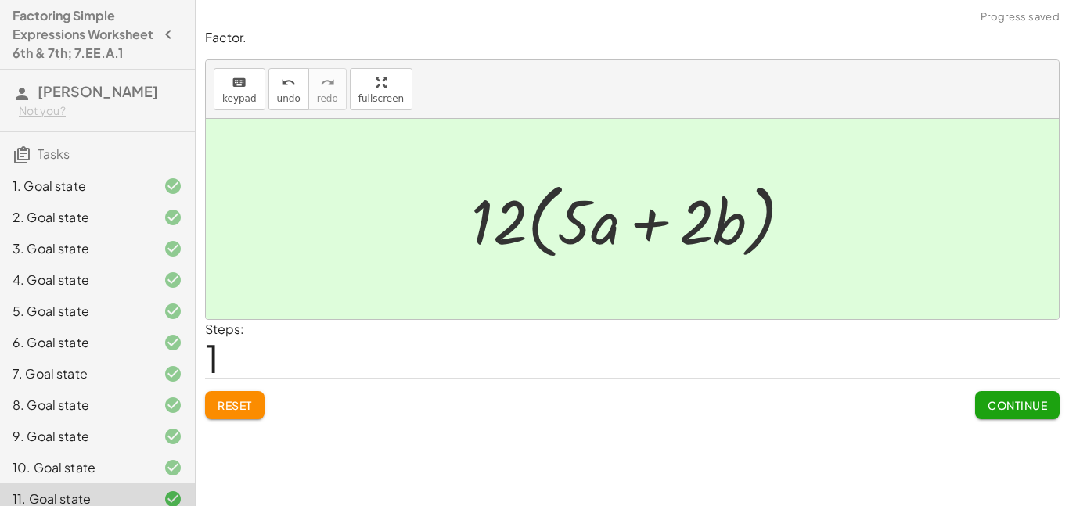
click at [982, 403] on button "Continue" at bounding box center [1017, 405] width 85 height 28
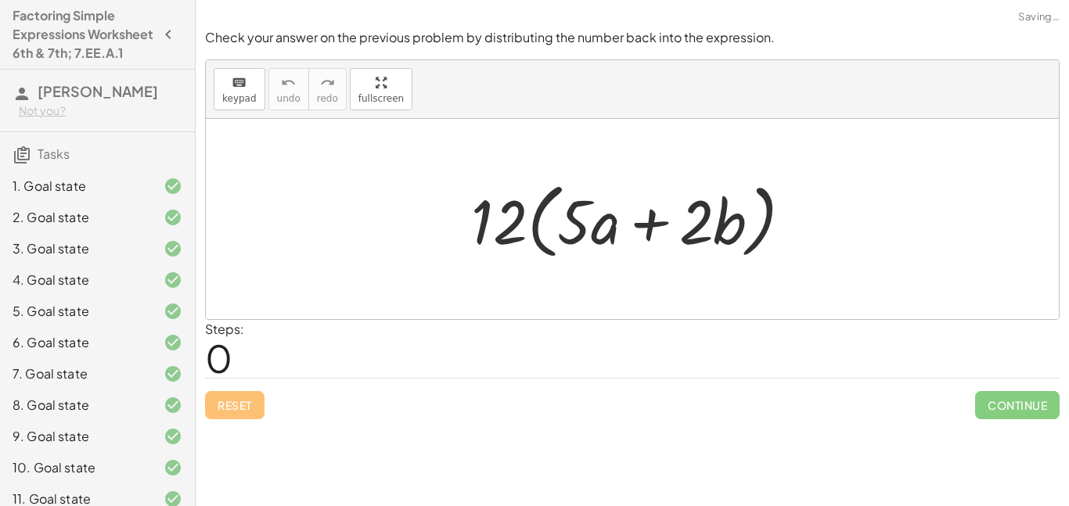
click at [971, 402] on div "Reset Continue" at bounding box center [632, 398] width 855 height 41
drag, startPoint x: 507, startPoint y: 228, endPoint x: 664, endPoint y: 236, distance: 156.8
click at [664, 236] on div at bounding box center [638, 220] width 350 height 90
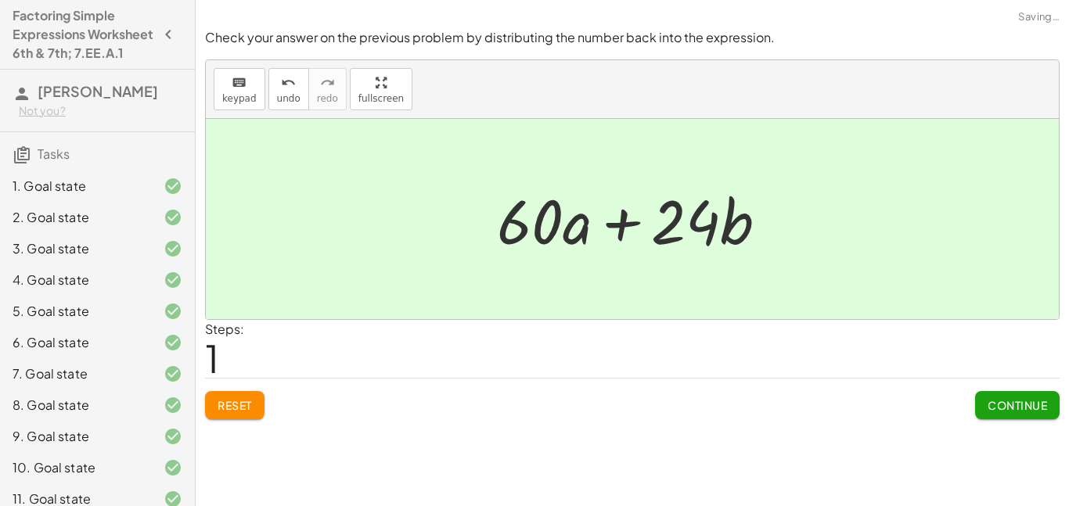
click at [993, 402] on span "Continue" at bounding box center [1017, 405] width 59 height 14
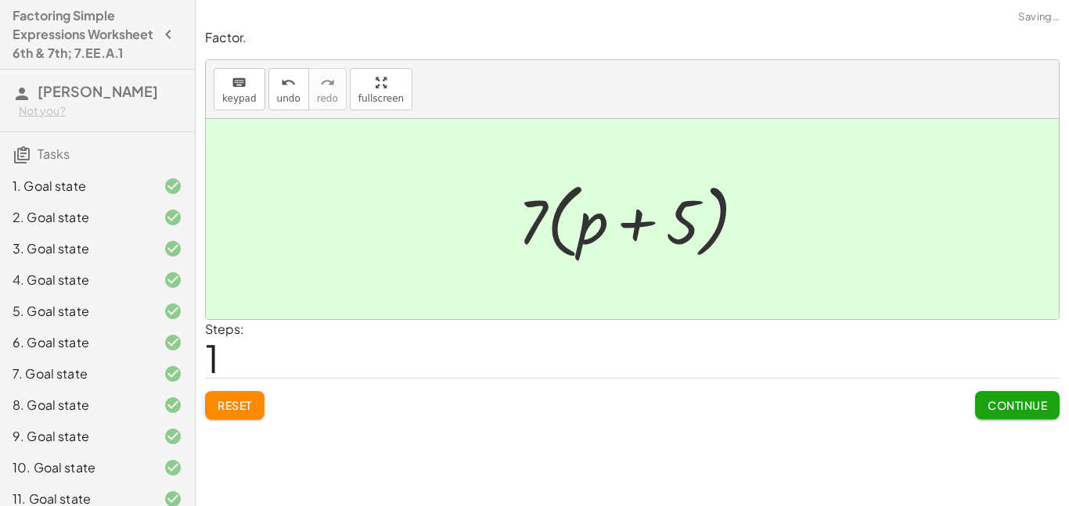
click at [1014, 409] on span "Continue" at bounding box center [1017, 405] width 59 height 14
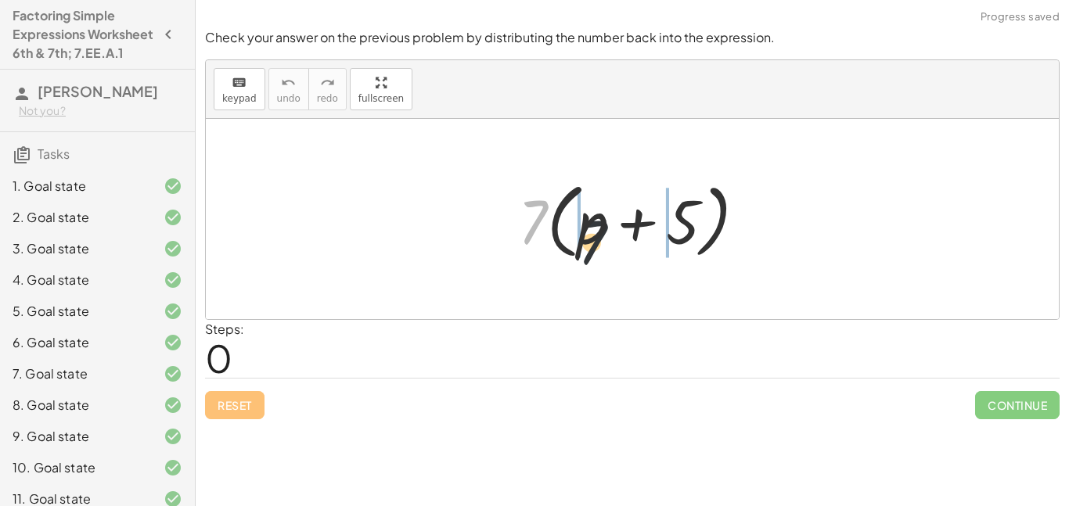
drag, startPoint x: 535, startPoint y: 210, endPoint x: 611, endPoint y: 232, distance: 79.8
click at [611, 232] on div at bounding box center [638, 220] width 256 height 90
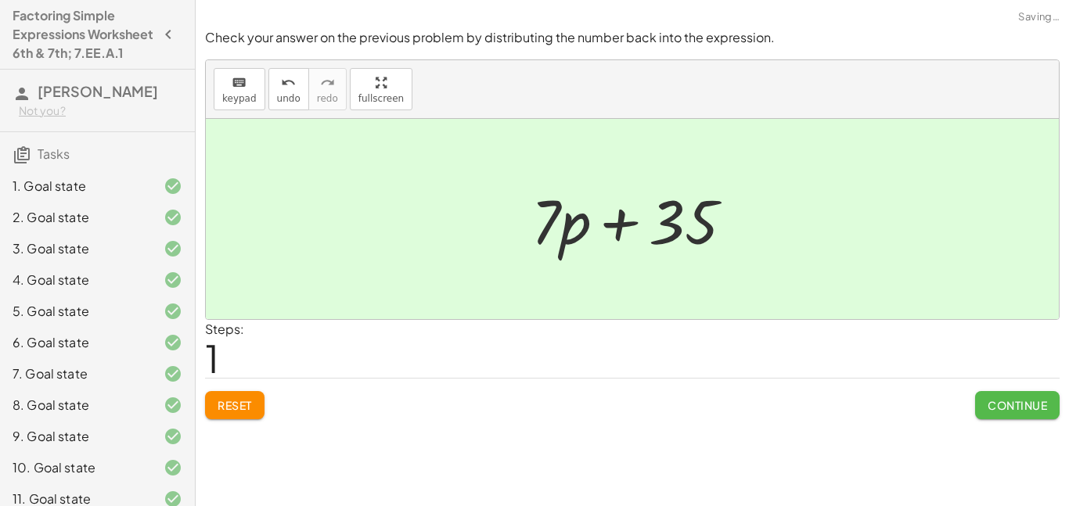
click at [989, 395] on button "Continue" at bounding box center [1017, 405] width 85 height 28
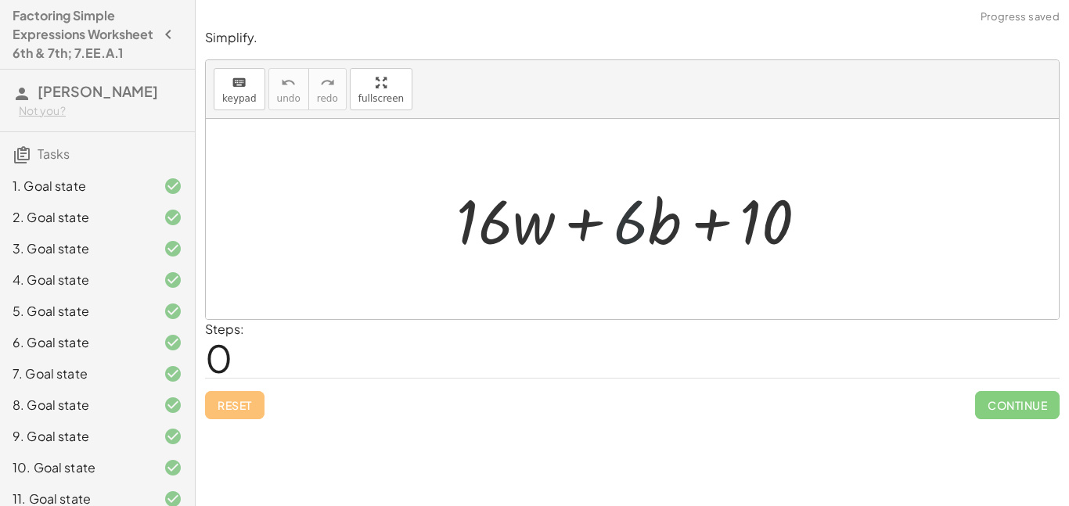
click at [625, 228] on div at bounding box center [639, 219] width 380 height 81
click at [624, 231] on div at bounding box center [639, 219] width 380 height 81
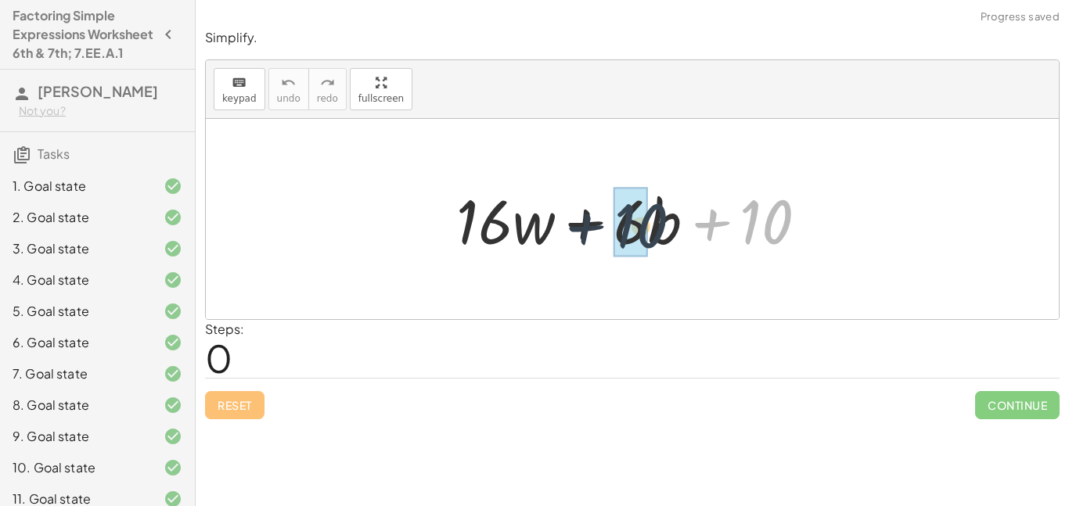
drag, startPoint x: 763, startPoint y: 227, endPoint x: 635, endPoint y: 230, distance: 128.4
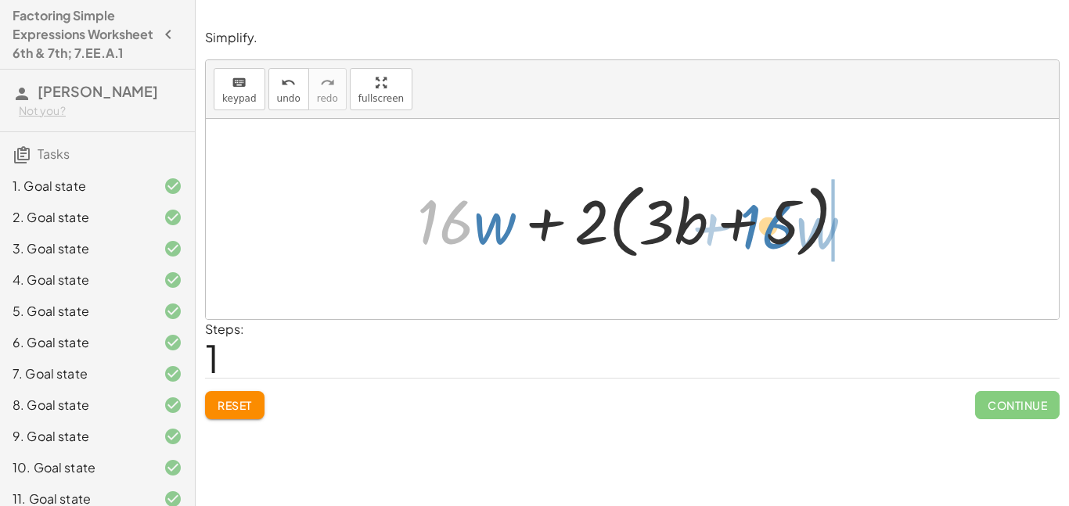
drag, startPoint x: 456, startPoint y: 224, endPoint x: 780, endPoint y: 228, distance: 324.1
click at [780, 228] on div at bounding box center [637, 220] width 457 height 90
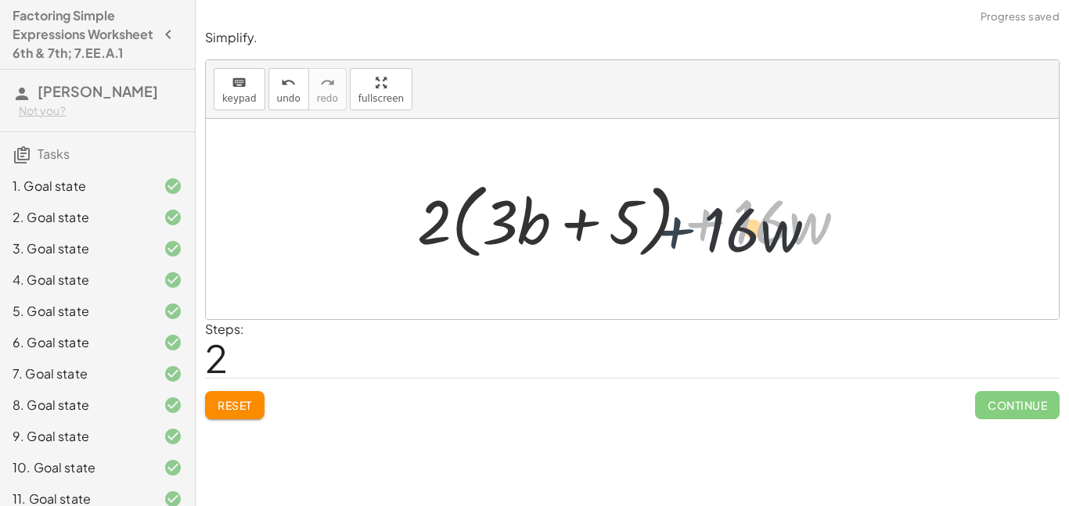
drag, startPoint x: 708, startPoint y: 222, endPoint x: 677, endPoint y: 229, distance: 32.3
click at [677, 229] on div at bounding box center [637, 220] width 457 height 90
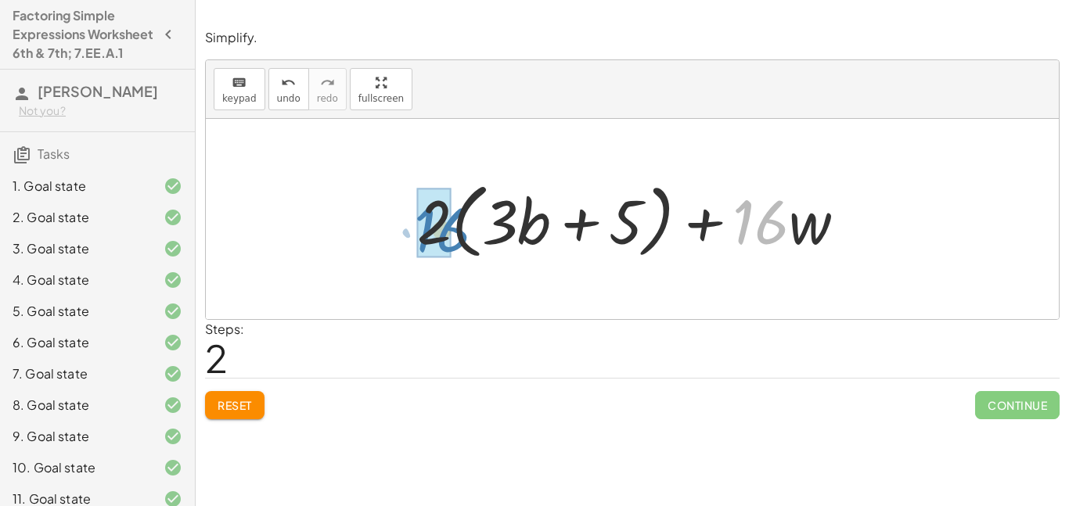
drag, startPoint x: 765, startPoint y: 235, endPoint x: 444, endPoint y: 243, distance: 321.0
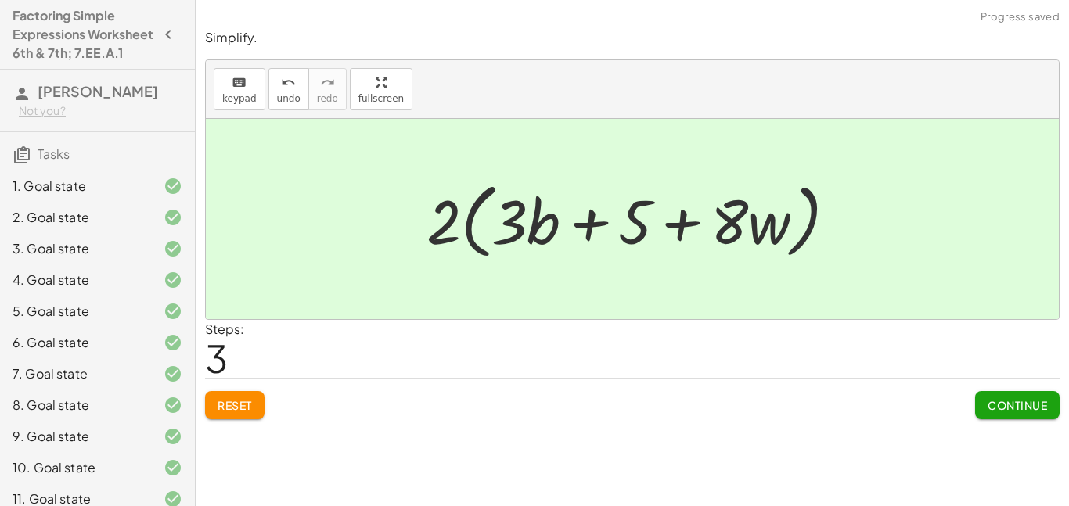
click at [997, 412] on span "Continue" at bounding box center [1017, 405] width 59 height 14
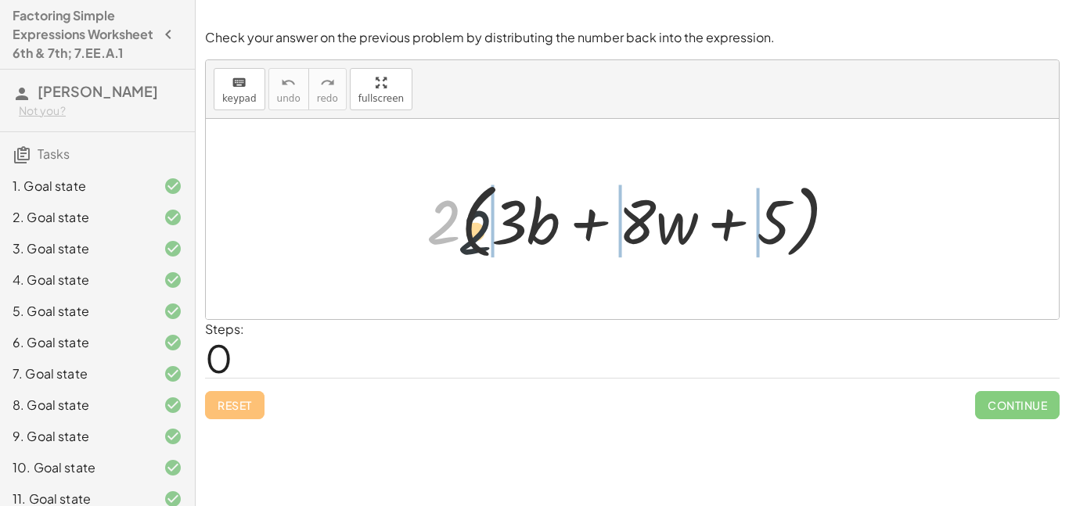
drag, startPoint x: 447, startPoint y: 217, endPoint x: 503, endPoint y: 229, distance: 56.8
click at [503, 229] on div at bounding box center [638, 220] width 438 height 90
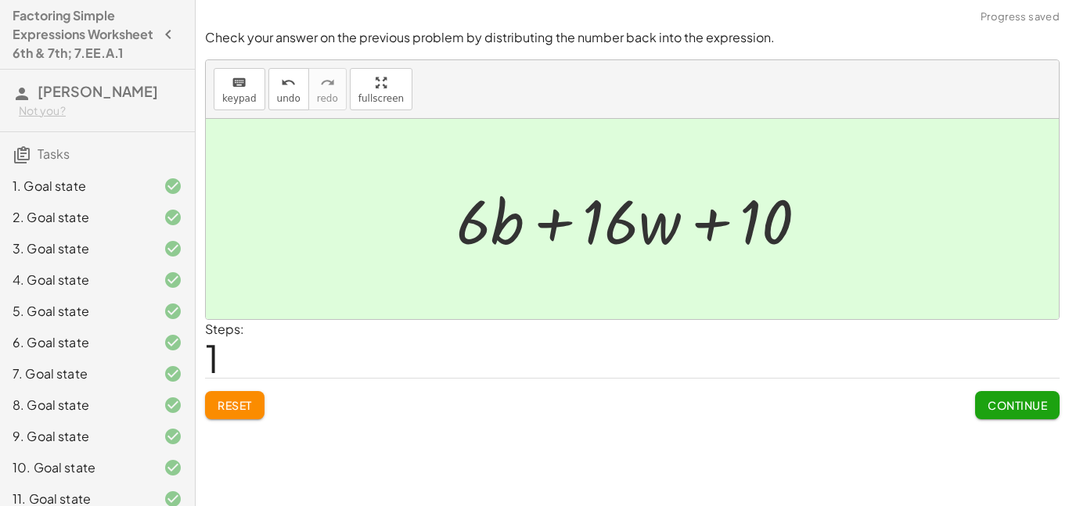
click at [992, 405] on span "Continue" at bounding box center [1017, 405] width 59 height 14
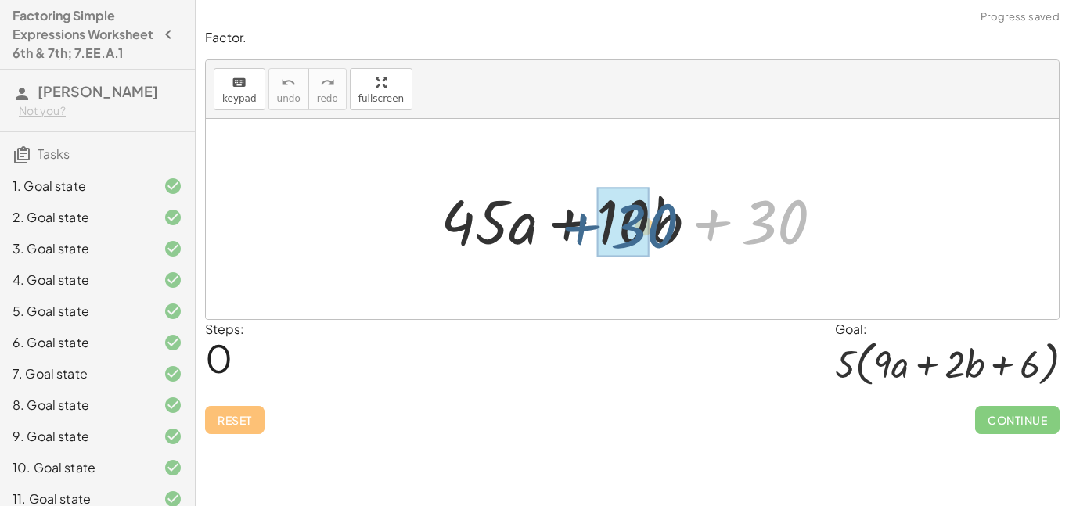
drag, startPoint x: 760, startPoint y: 228, endPoint x: 629, endPoint y: 232, distance: 131.6
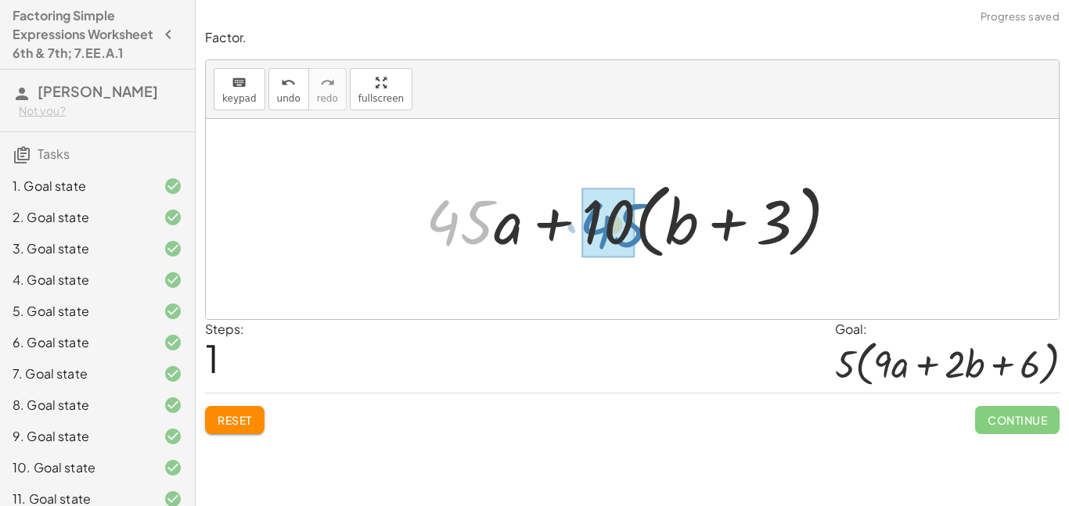
drag, startPoint x: 461, startPoint y: 222, endPoint x: 611, endPoint y: 223, distance: 150.3
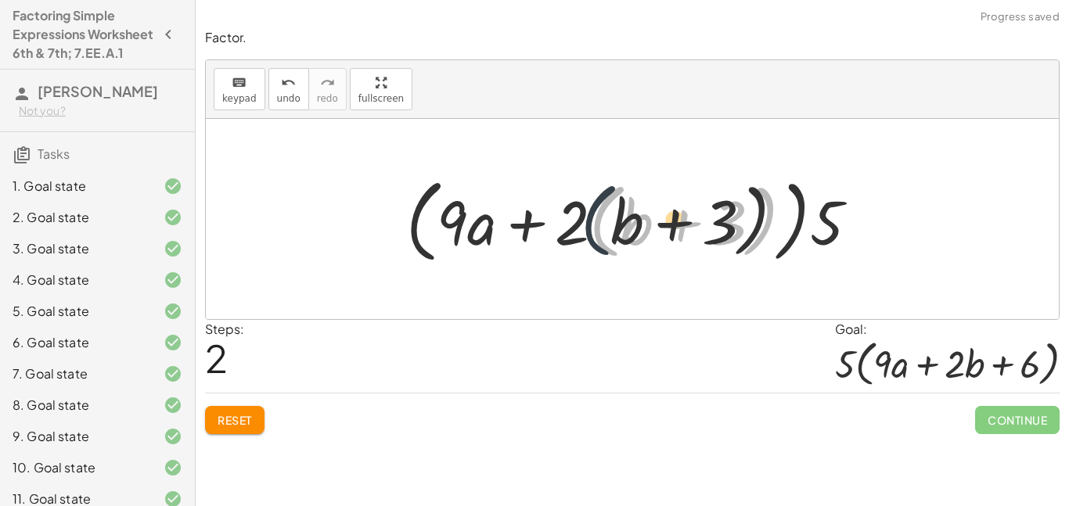
drag, startPoint x: 599, startPoint y: 240, endPoint x: 546, endPoint y: 240, distance: 53.2
click at [546, 240] on div at bounding box center [638, 219] width 481 height 99
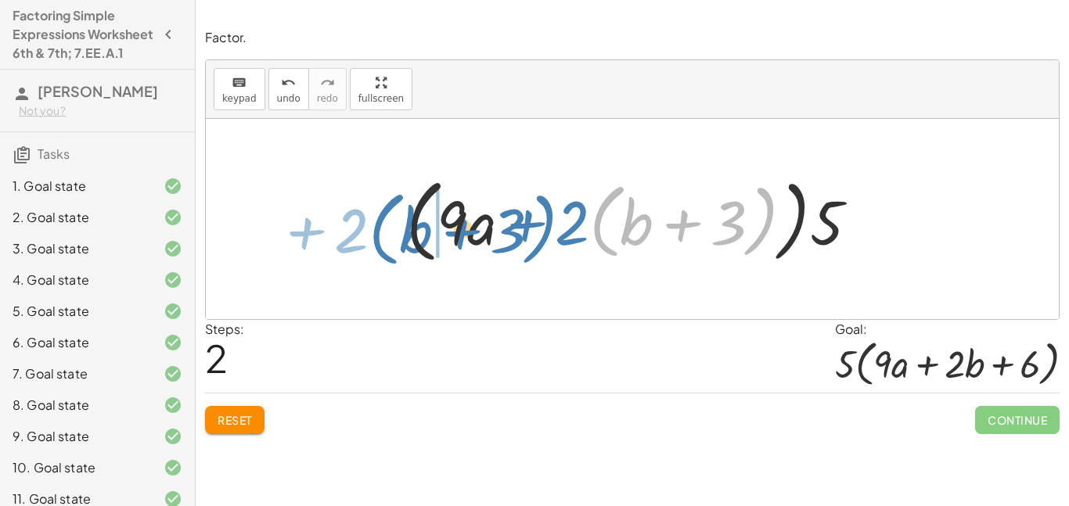
drag, startPoint x: 597, startPoint y: 235, endPoint x: 378, endPoint y: 243, distance: 219.3
click at [378, 243] on div "+ · 45 · a + · 10 · b + 30 + · 45 · a + · 10 · b + · 10 · 3 + · 45 · a + · 10 ·…" at bounding box center [632, 219] width 853 height 200
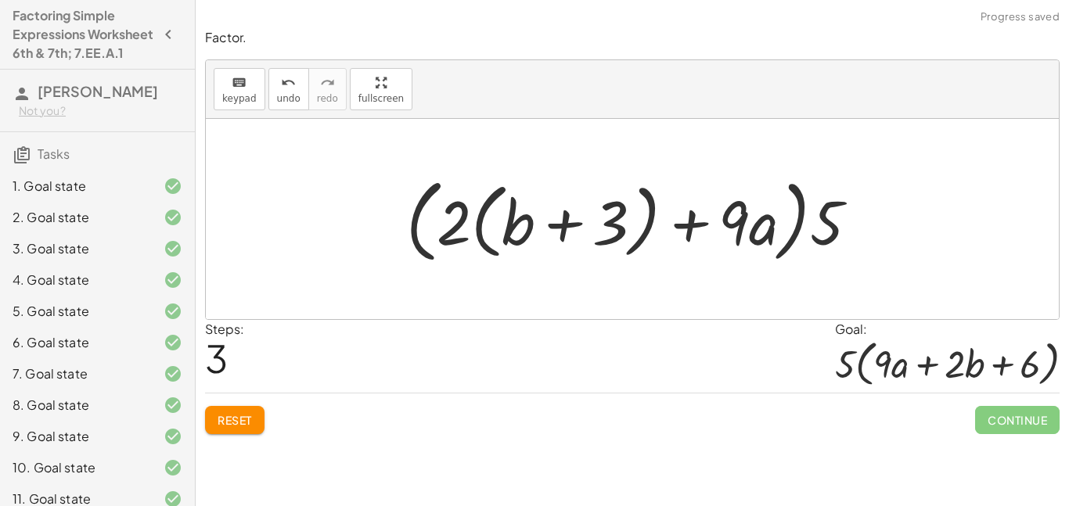
click at [222, 411] on button "Reset" at bounding box center [234, 420] width 59 height 28
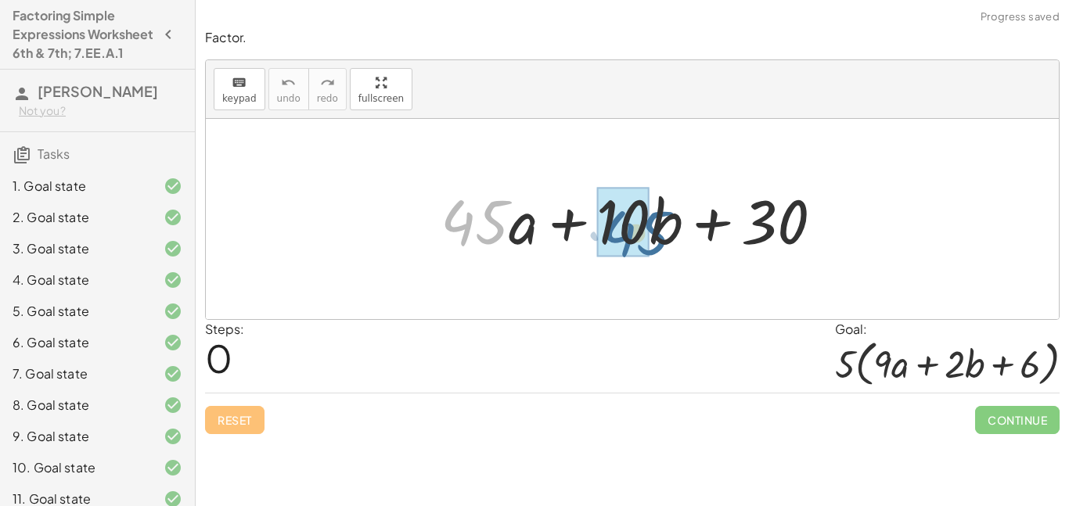
drag, startPoint x: 466, startPoint y: 232, endPoint x: 622, endPoint y: 241, distance: 156.0
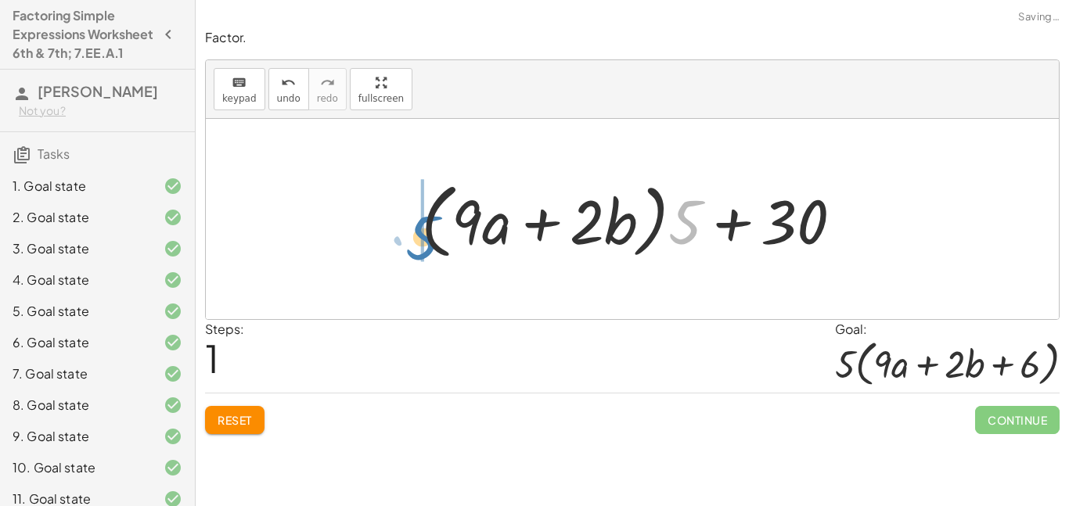
drag, startPoint x: 681, startPoint y: 240, endPoint x: 403, endPoint y: 254, distance: 278.3
click at [403, 254] on div "+ · 45 · a + · 10 · b + 30 + · 5 · 9 · a + · 5 · 2 · b + 30 · 5 + · · a + · b +…" at bounding box center [633, 220] width 470 height 98
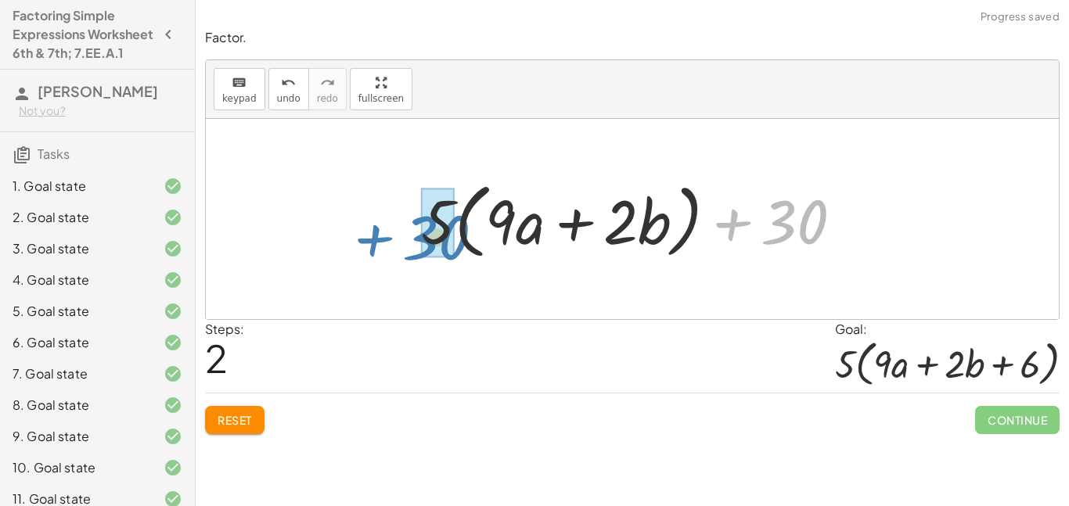
drag, startPoint x: 790, startPoint y: 230, endPoint x: 436, endPoint y: 242, distance: 354.0
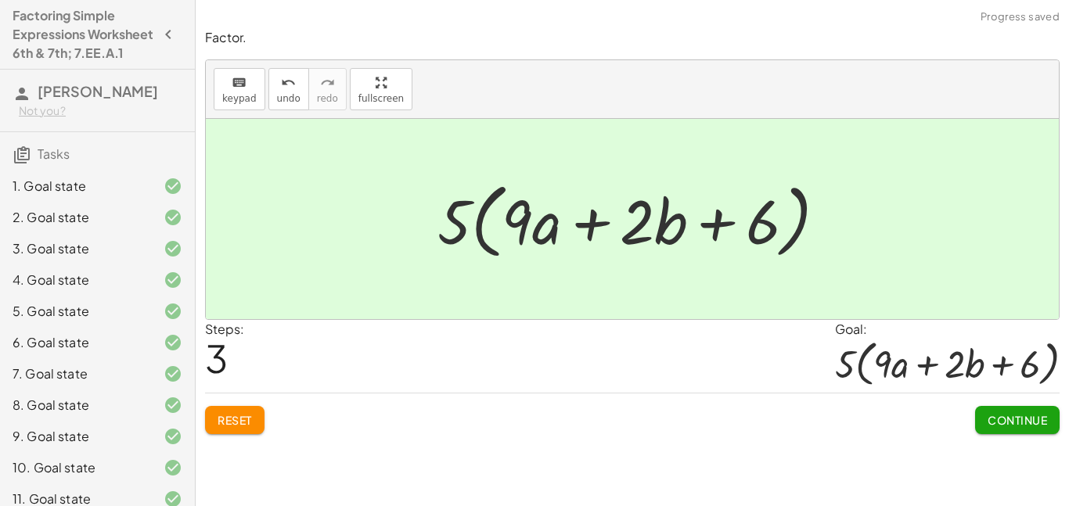
click at [1042, 411] on button "Continue" at bounding box center [1017, 420] width 85 height 28
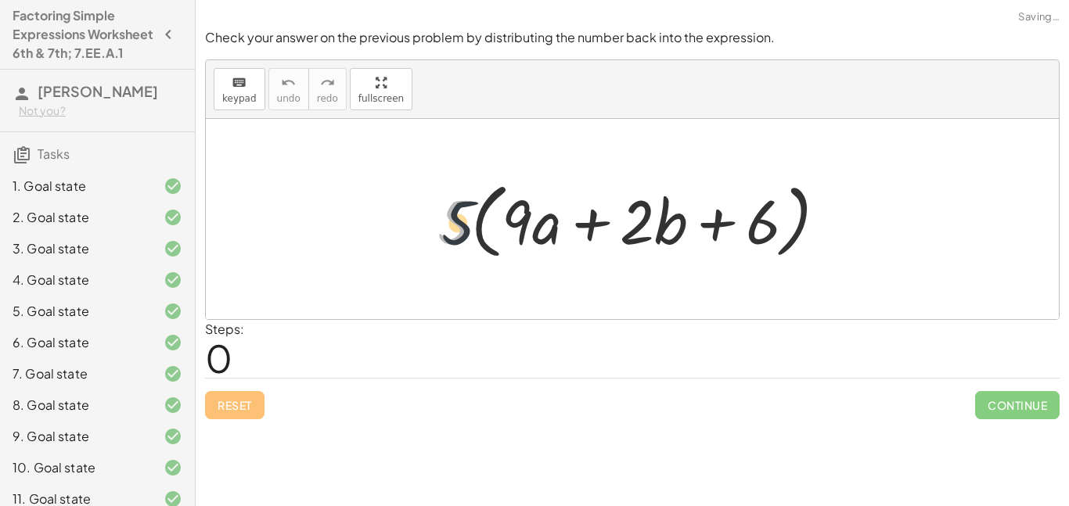
drag, startPoint x: 468, startPoint y: 198, endPoint x: 510, endPoint y: 209, distance: 42.9
click at [510, 209] on div at bounding box center [638, 220] width 417 height 90
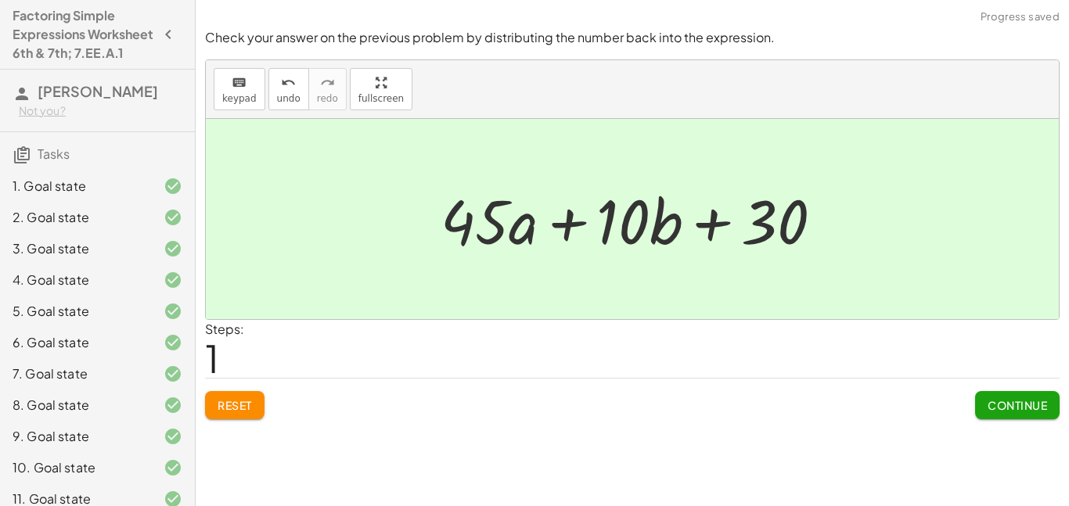
scroll to position [378, 0]
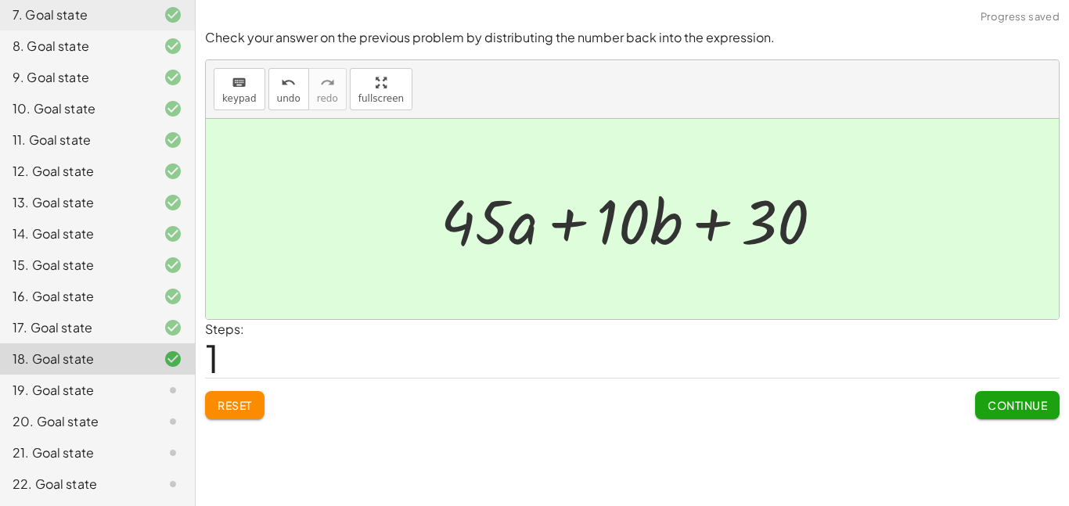
click at [982, 419] on button "Continue" at bounding box center [1017, 405] width 85 height 28
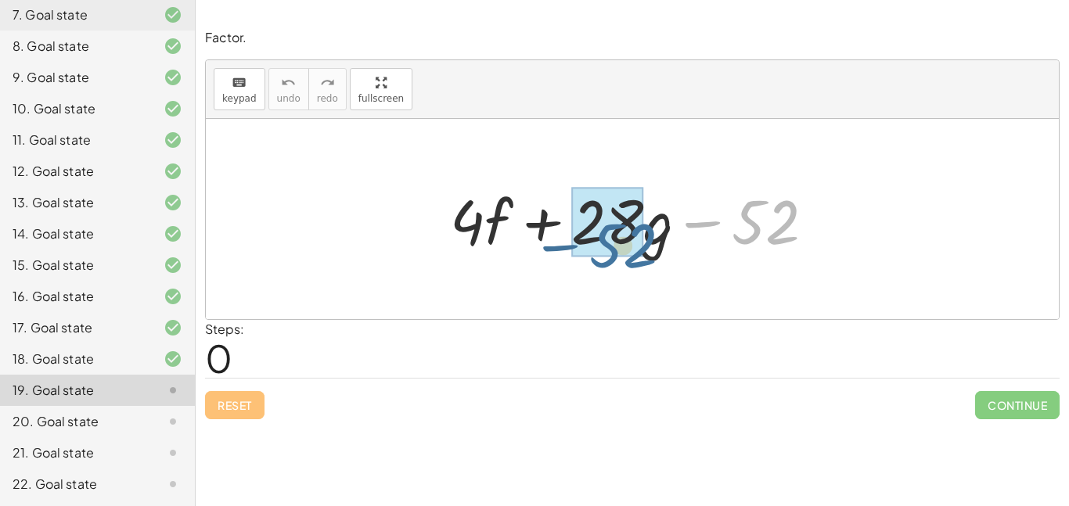
drag, startPoint x: 777, startPoint y: 213, endPoint x: 618, endPoint y: 230, distance: 159.8
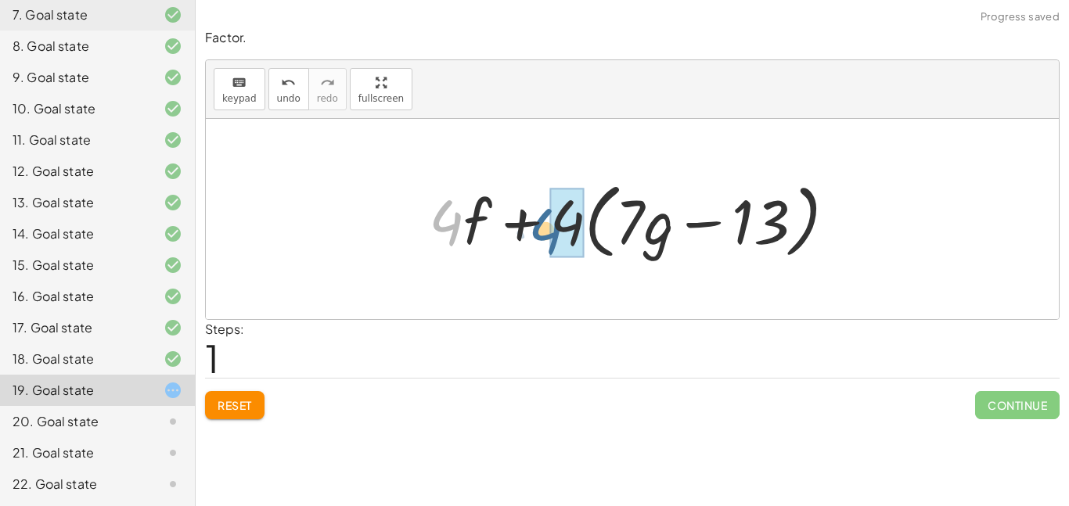
drag, startPoint x: 456, startPoint y: 224, endPoint x: 573, endPoint y: 232, distance: 116.9
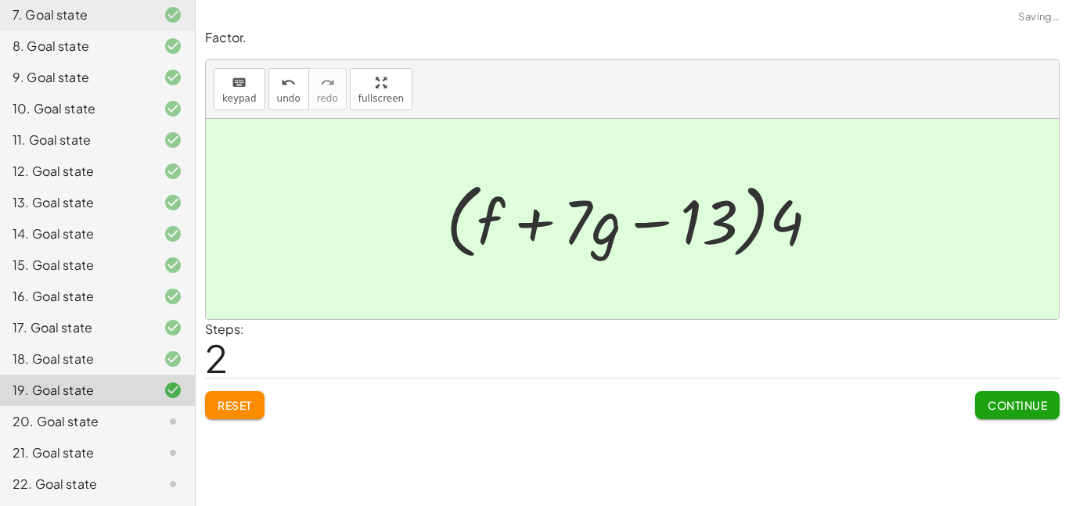
click at [996, 407] on span "Continue" at bounding box center [1017, 405] width 59 height 14
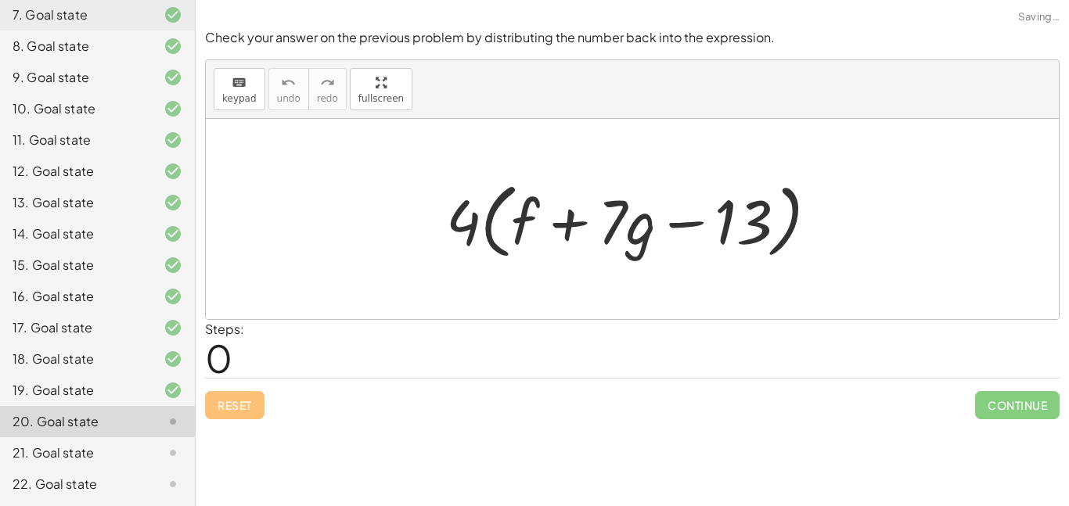
drag, startPoint x: 466, startPoint y: 222, endPoint x: 505, endPoint y: 224, distance: 39.2
click at [505, 224] on div at bounding box center [638, 220] width 401 height 90
drag, startPoint x: 464, startPoint y: 219, endPoint x: 586, endPoint y: 230, distance: 122.6
click at [586, 230] on div at bounding box center [638, 220] width 401 height 90
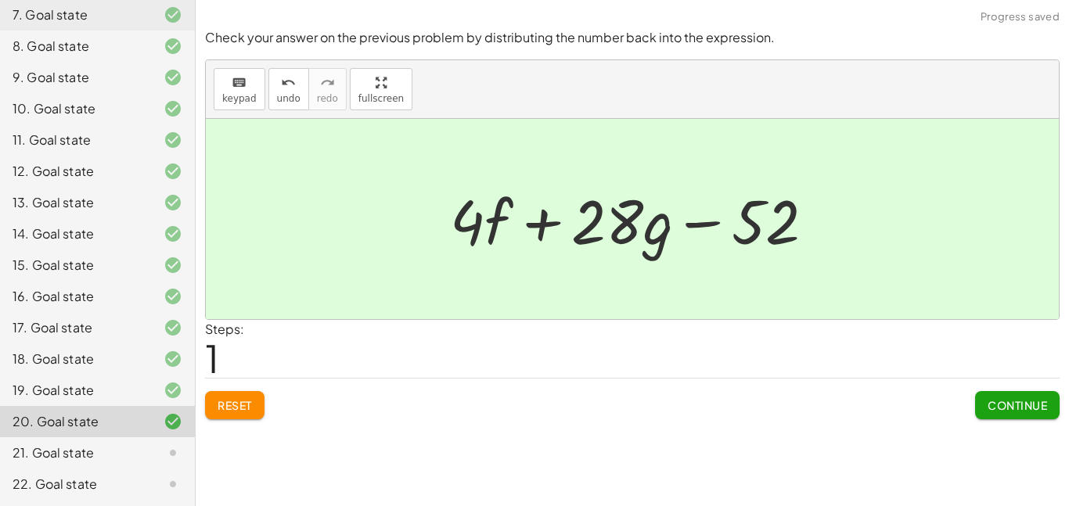
click at [1003, 402] on span "Continue" at bounding box center [1017, 405] width 59 height 14
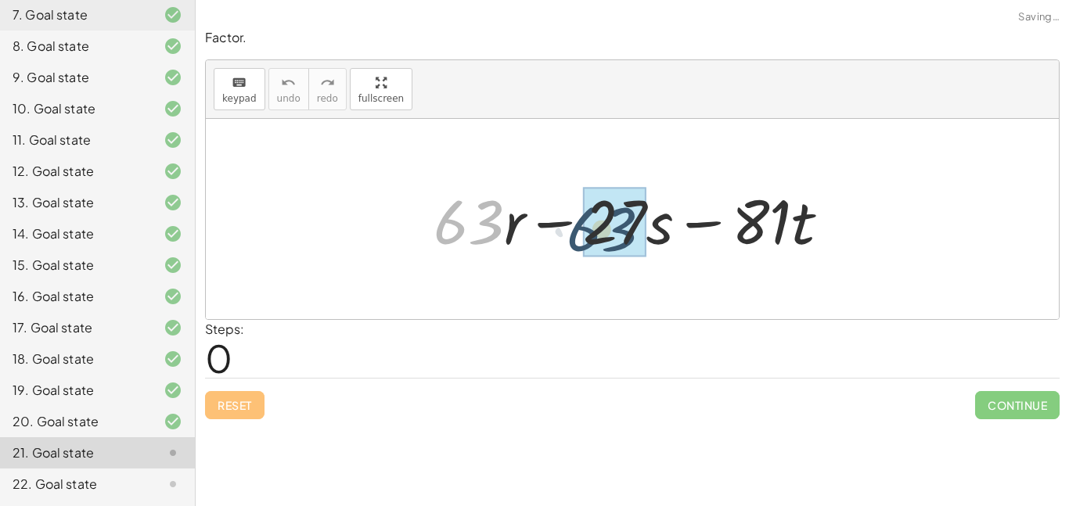
drag, startPoint x: 488, startPoint y: 223, endPoint x: 631, endPoint y: 232, distance: 143.5
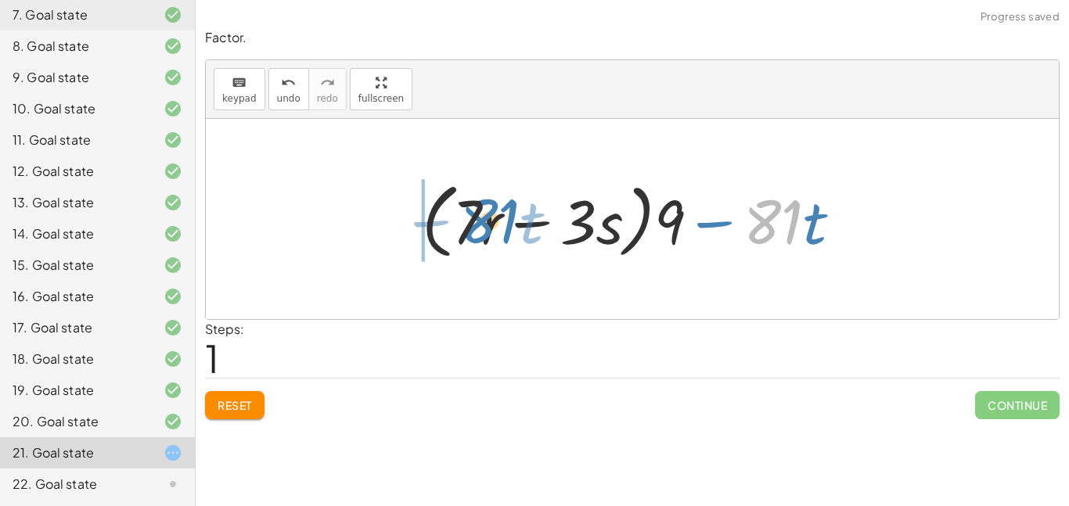
drag, startPoint x: 768, startPoint y: 236, endPoint x: 480, endPoint y: 234, distance: 288.1
click at [480, 234] on div at bounding box center [638, 220] width 448 height 90
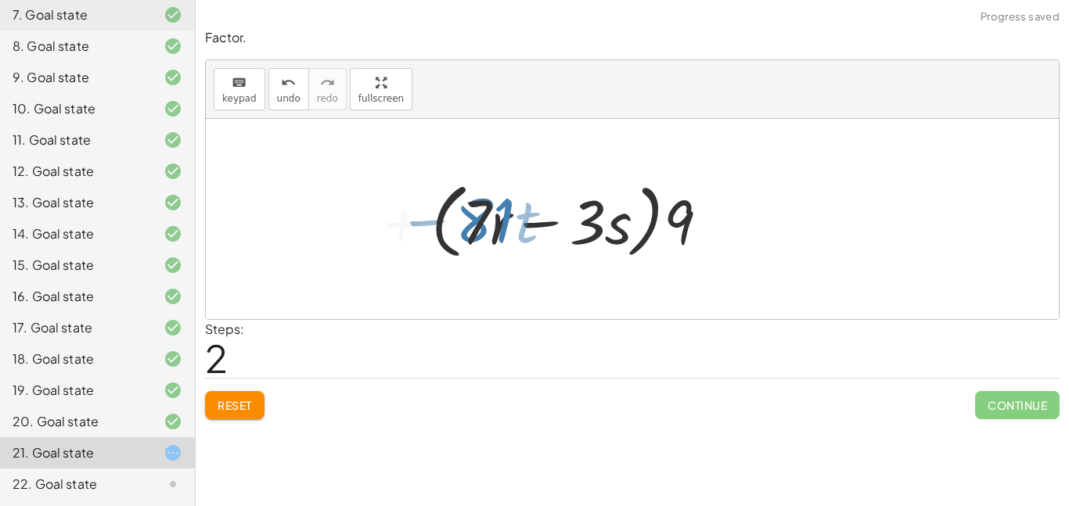
click at [480, 234] on div at bounding box center [628, 220] width 496 height 90
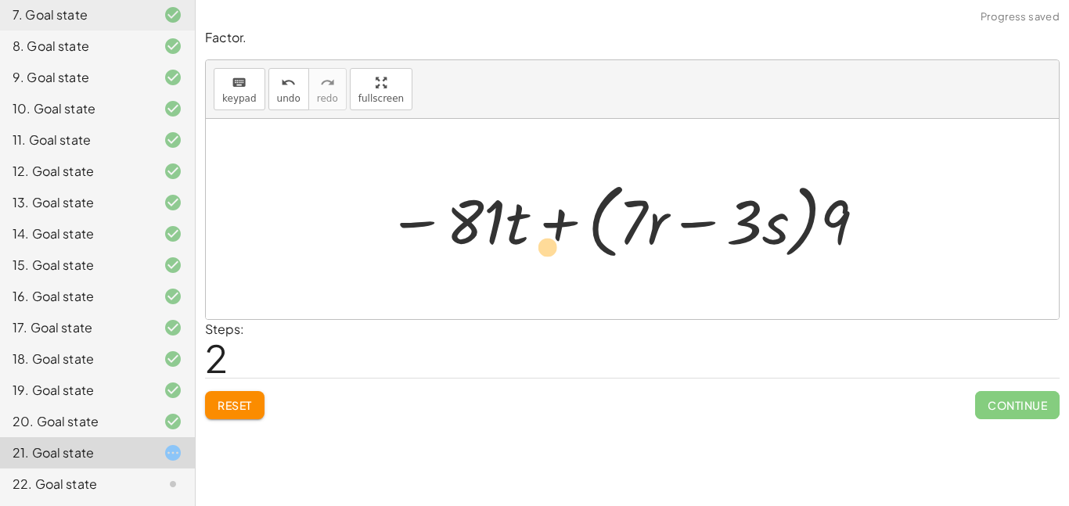
drag, startPoint x: 467, startPoint y: 236, endPoint x: 585, endPoint y: 276, distance: 125.0
click at [585, 276] on div "+ · 63 · r − · 27 · s − · 81 · t + · 9 · 7 · r − · 9 · 3 · s − · 81 · t + · ( +…" at bounding box center [632, 219] width 853 height 200
click at [241, 398] on span "Reset" at bounding box center [235, 405] width 34 height 14
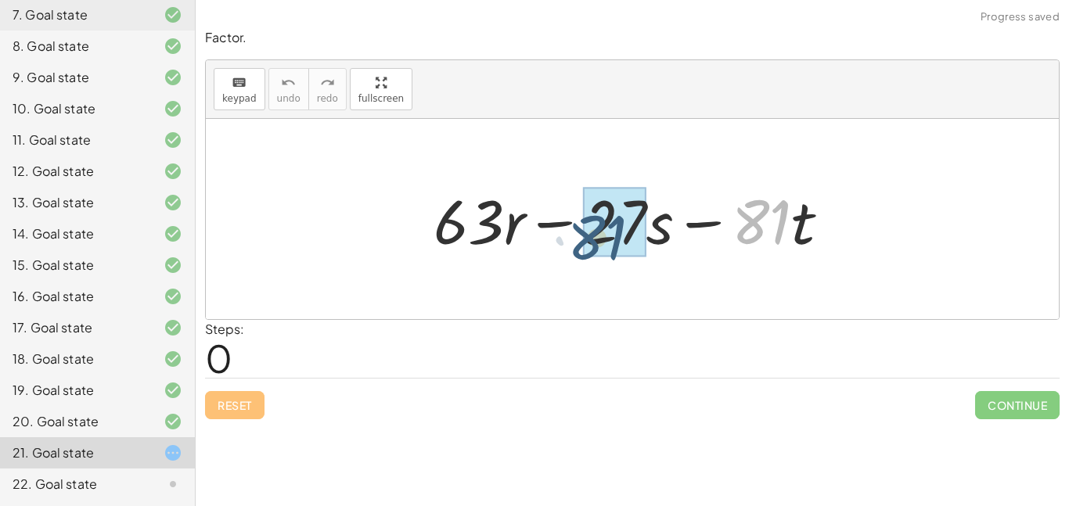
drag, startPoint x: 753, startPoint y: 211, endPoint x: 579, endPoint y: 226, distance: 175.2
click at [579, 226] on div at bounding box center [638, 219] width 425 height 81
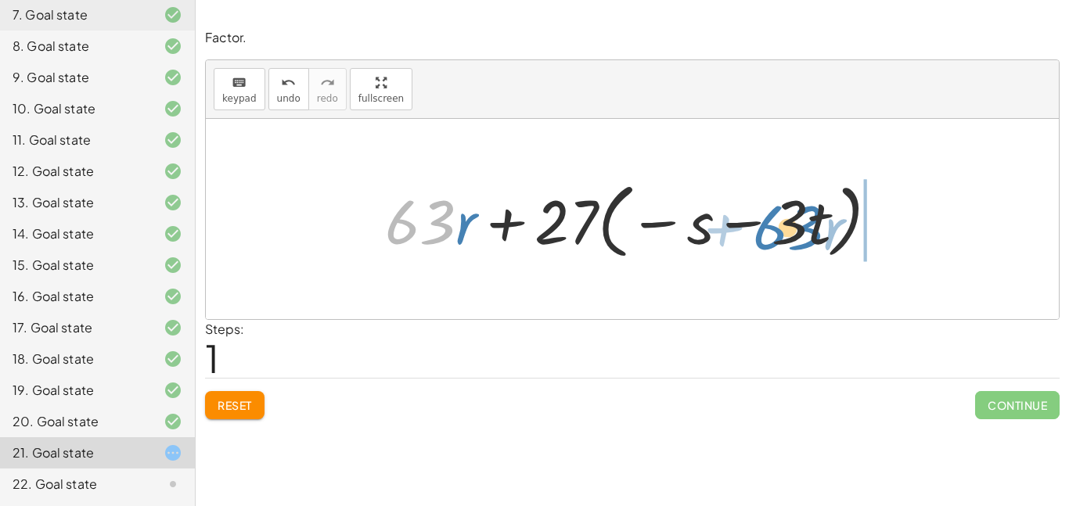
drag, startPoint x: 408, startPoint y: 225, endPoint x: 776, endPoint y: 230, distance: 368.0
click at [776, 230] on div at bounding box center [637, 220] width 521 height 90
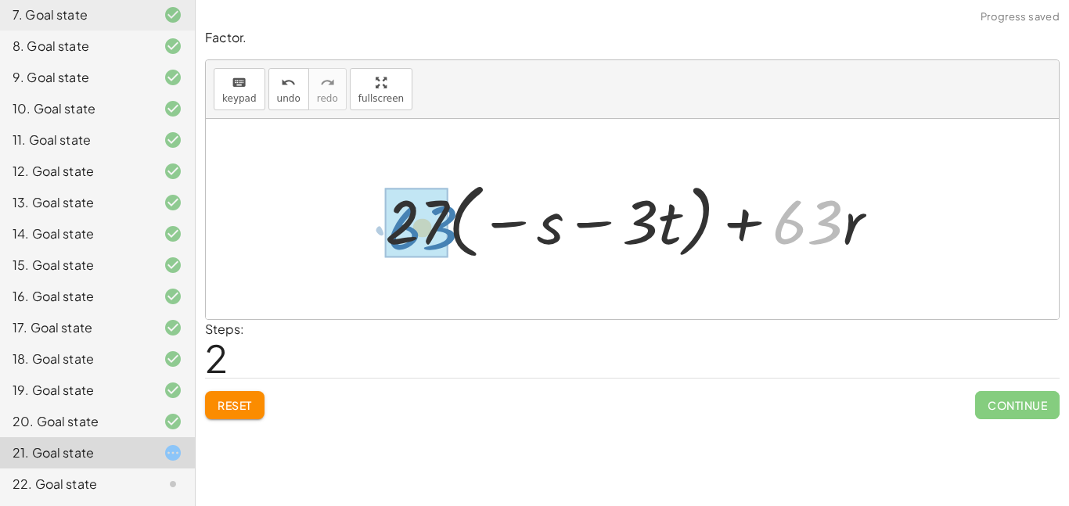
drag, startPoint x: 802, startPoint y: 229, endPoint x: 417, endPoint y: 234, distance: 384.4
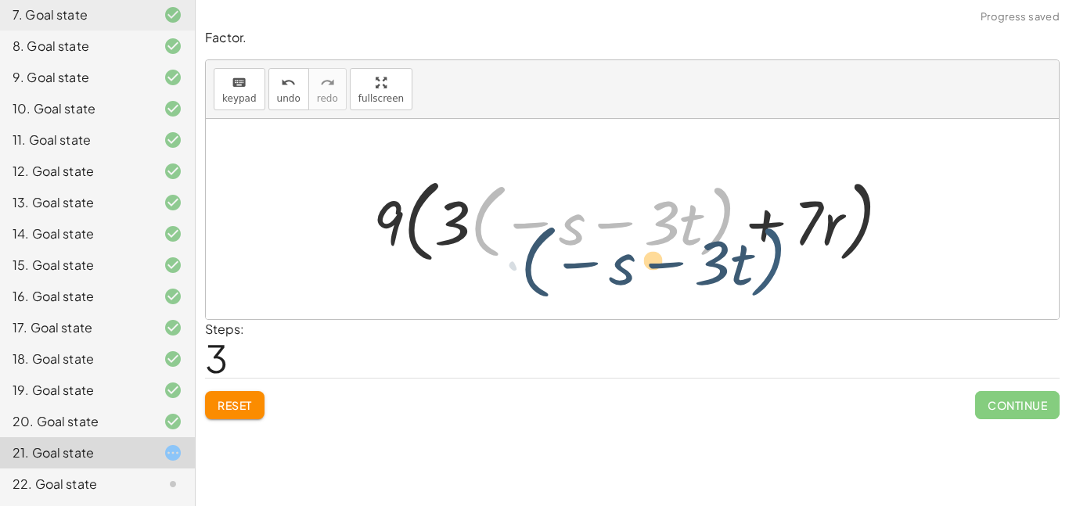
drag, startPoint x: 719, startPoint y: 237, endPoint x: 767, endPoint y: 278, distance: 62.7
click at [767, 278] on div "+ · 63 · r − · 27 · s − · 81 · t + · 63 · r − · 27 · s − · 27 · 3 · t + · 63 · …" at bounding box center [632, 219] width 853 height 200
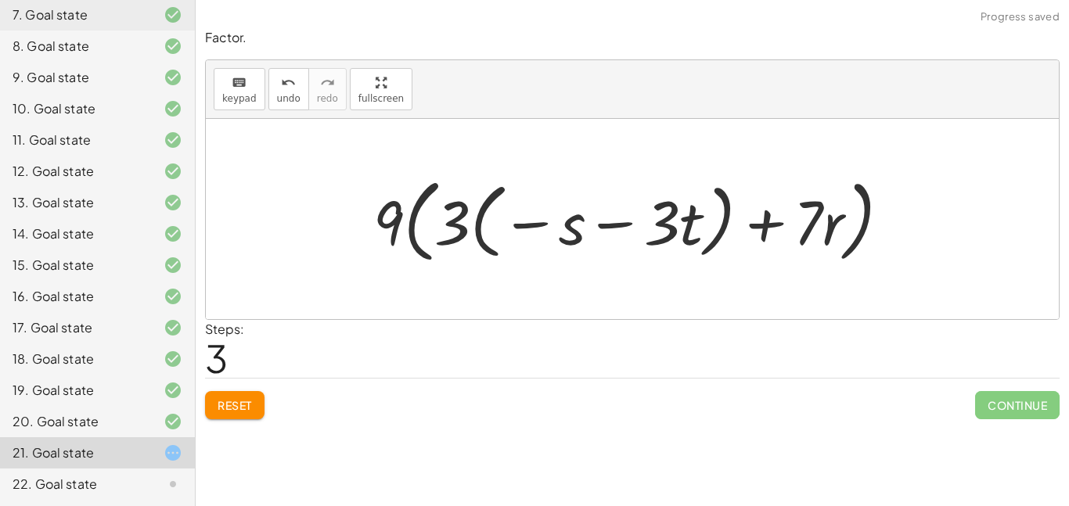
click at [229, 407] on span "Reset" at bounding box center [235, 405] width 34 height 14
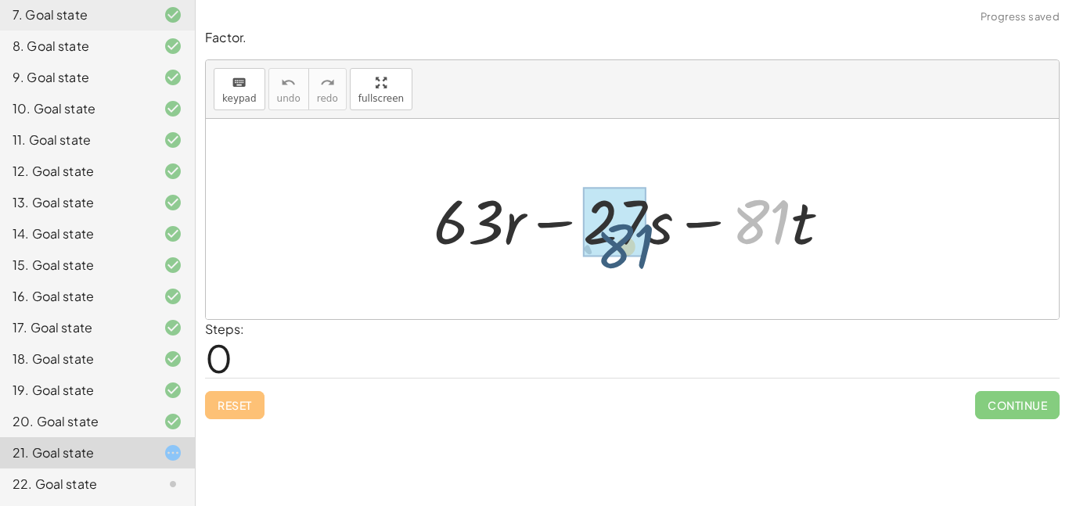
drag, startPoint x: 751, startPoint y: 229, endPoint x: 600, endPoint y: 245, distance: 151.1
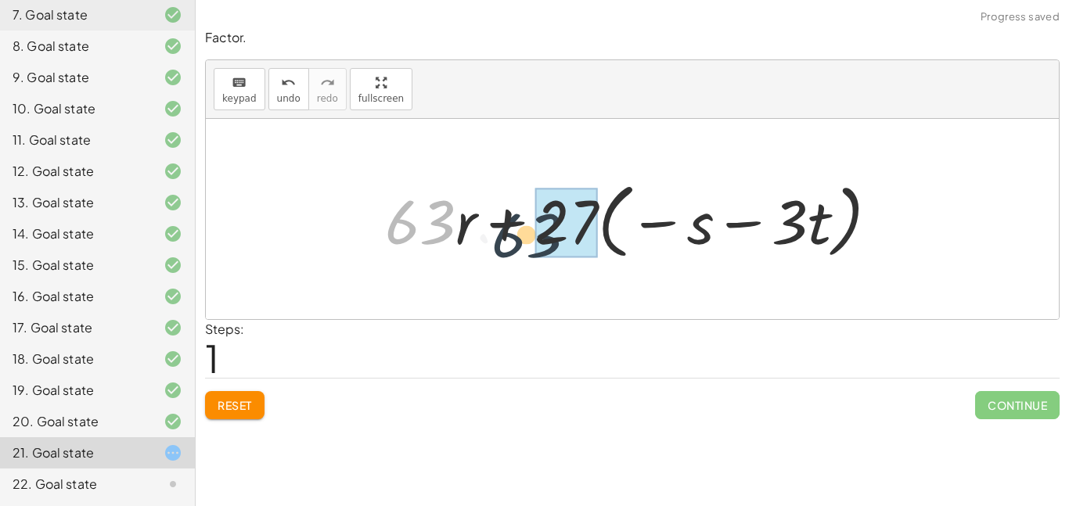
drag, startPoint x: 396, startPoint y: 218, endPoint x: 552, endPoint y: 226, distance: 156.0
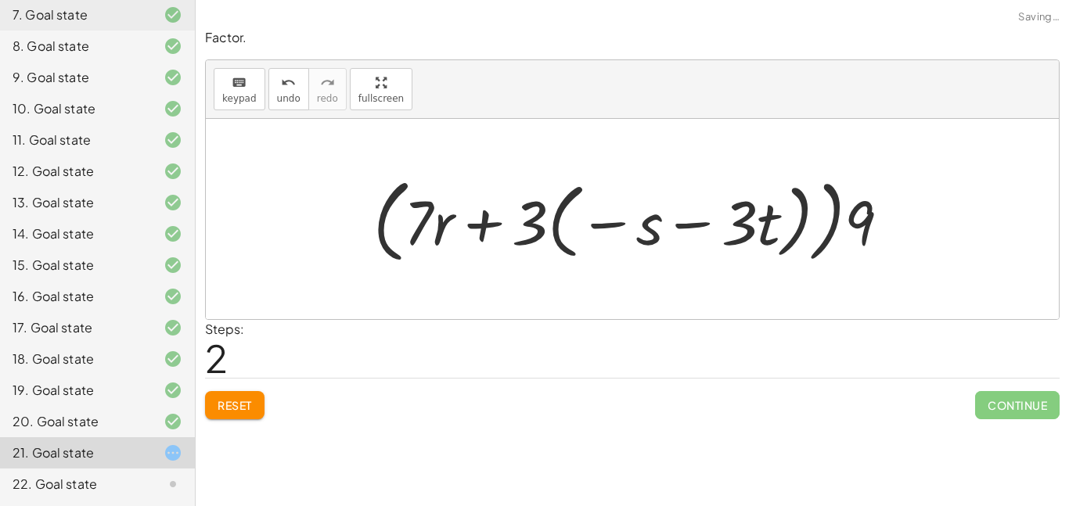
click at [251, 416] on button "Reset" at bounding box center [234, 405] width 59 height 28
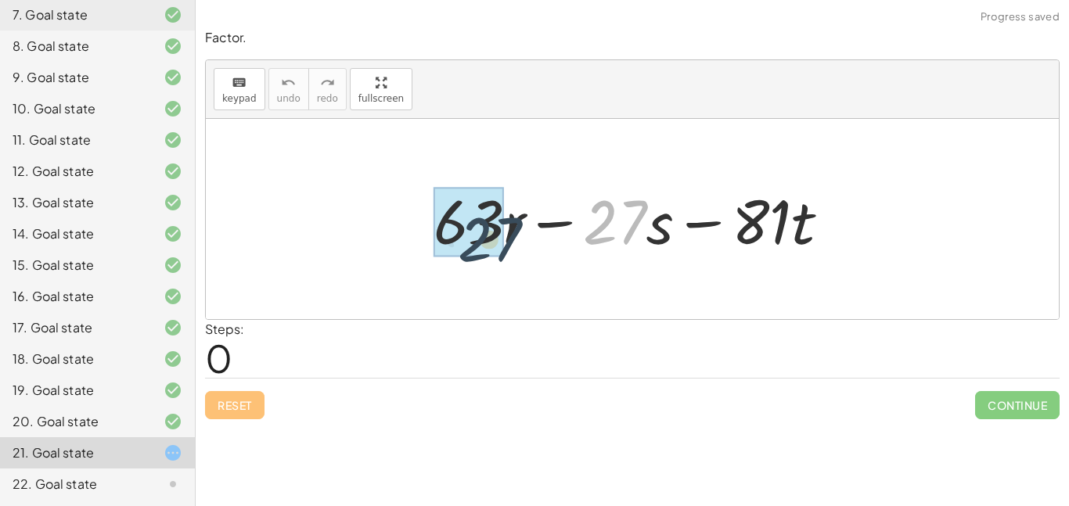
drag, startPoint x: 595, startPoint y: 220, endPoint x: 450, endPoint y: 234, distance: 145.5
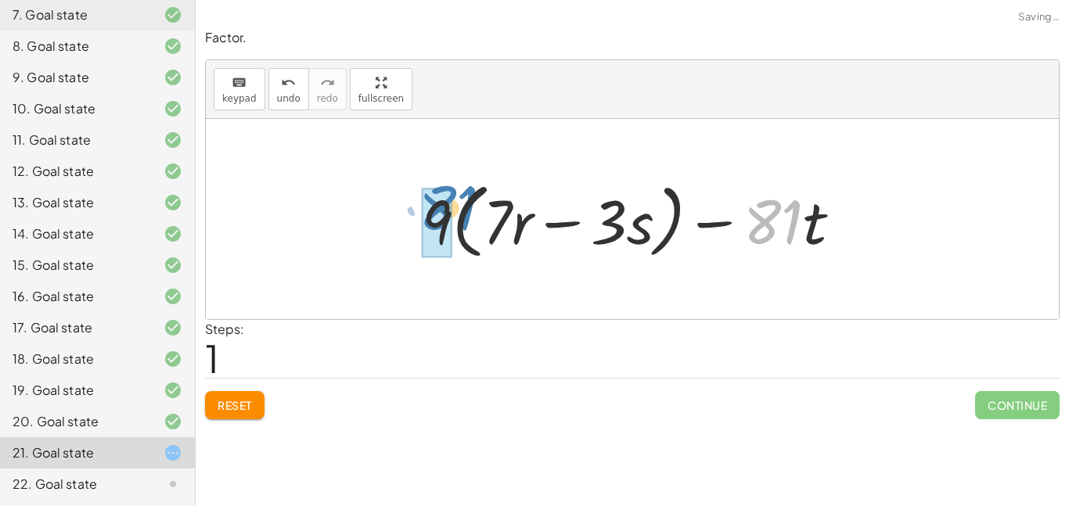
drag, startPoint x: 773, startPoint y: 225, endPoint x: 436, endPoint y: 213, distance: 336.8
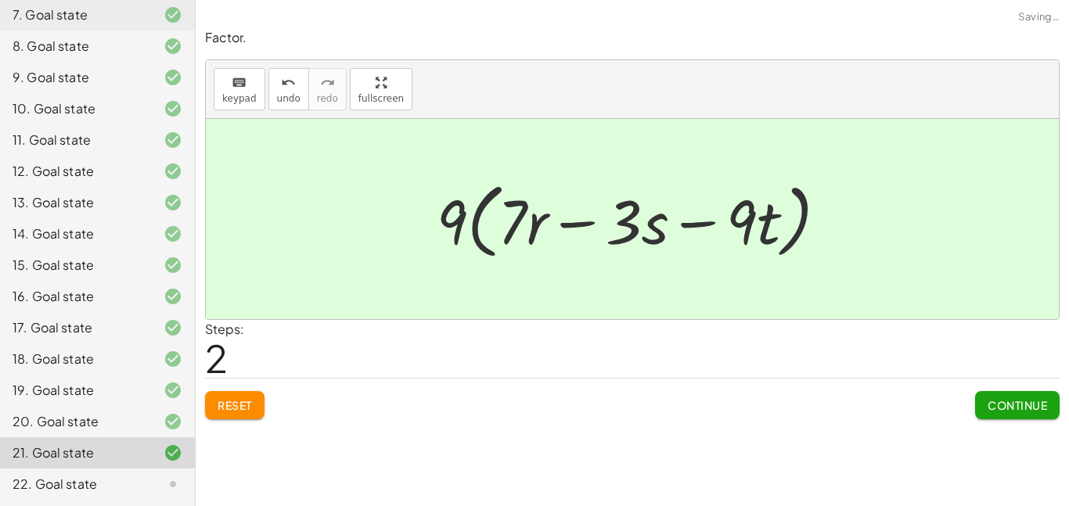
click at [1019, 400] on span "Continue" at bounding box center [1017, 405] width 59 height 14
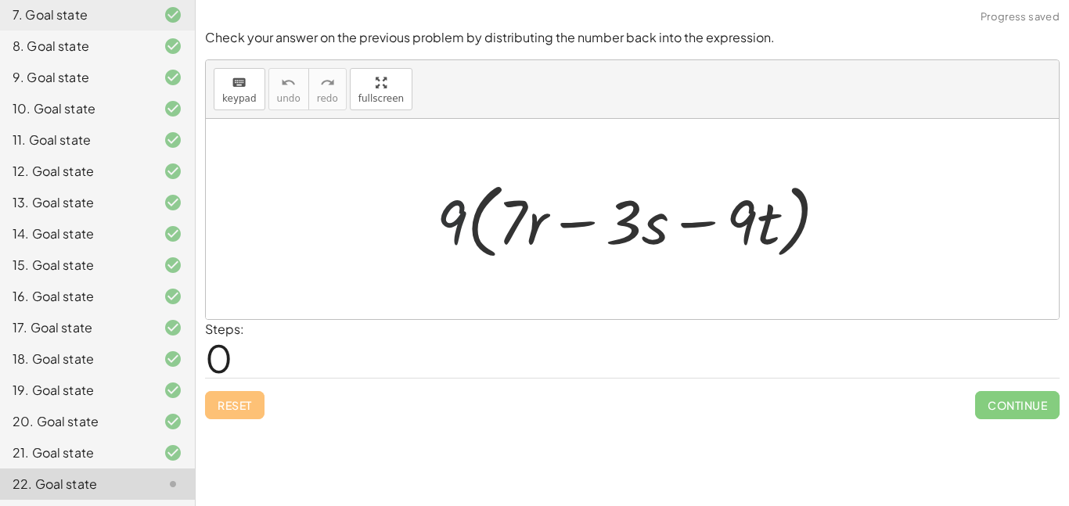
drag, startPoint x: 460, startPoint y: 229, endPoint x: 506, endPoint y: 235, distance: 46.6
click at [506, 235] on div at bounding box center [639, 220] width 420 height 90
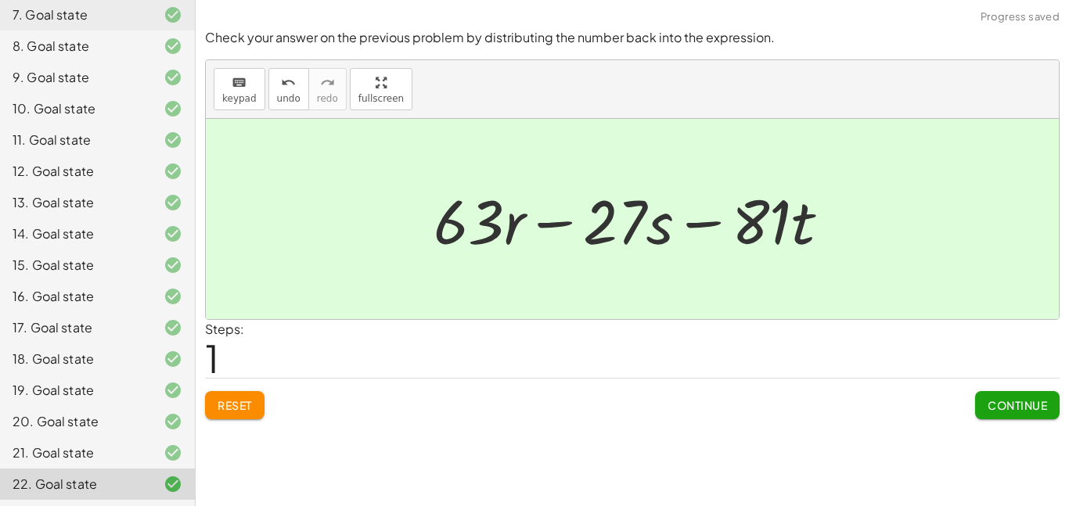
click at [982, 410] on button "Continue" at bounding box center [1017, 405] width 85 height 28
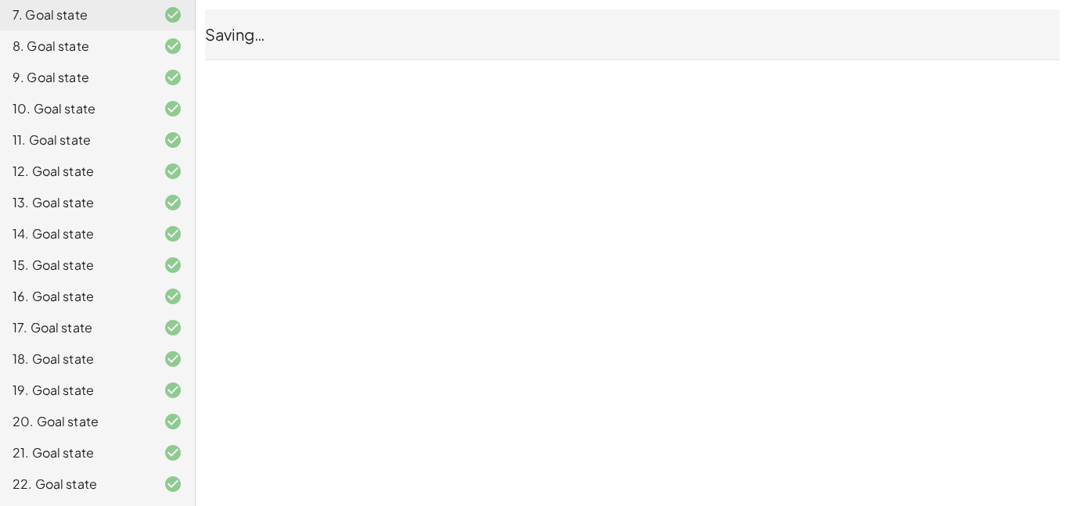
scroll to position [0, 0]
